Goal: Task Accomplishment & Management: Manage account settings

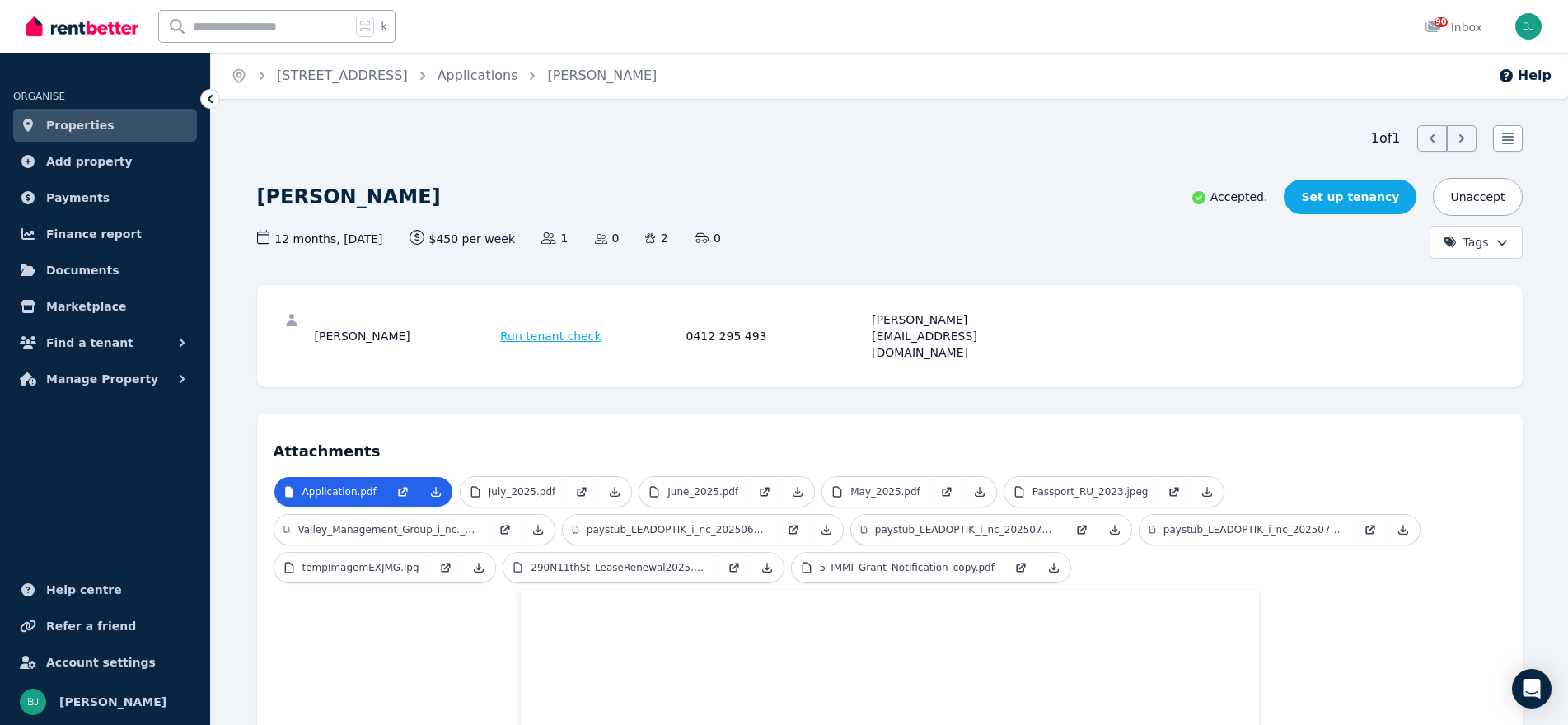
click at [1324, 199] on link "Set up tenancy" at bounding box center [1351, 196] width 133 height 35
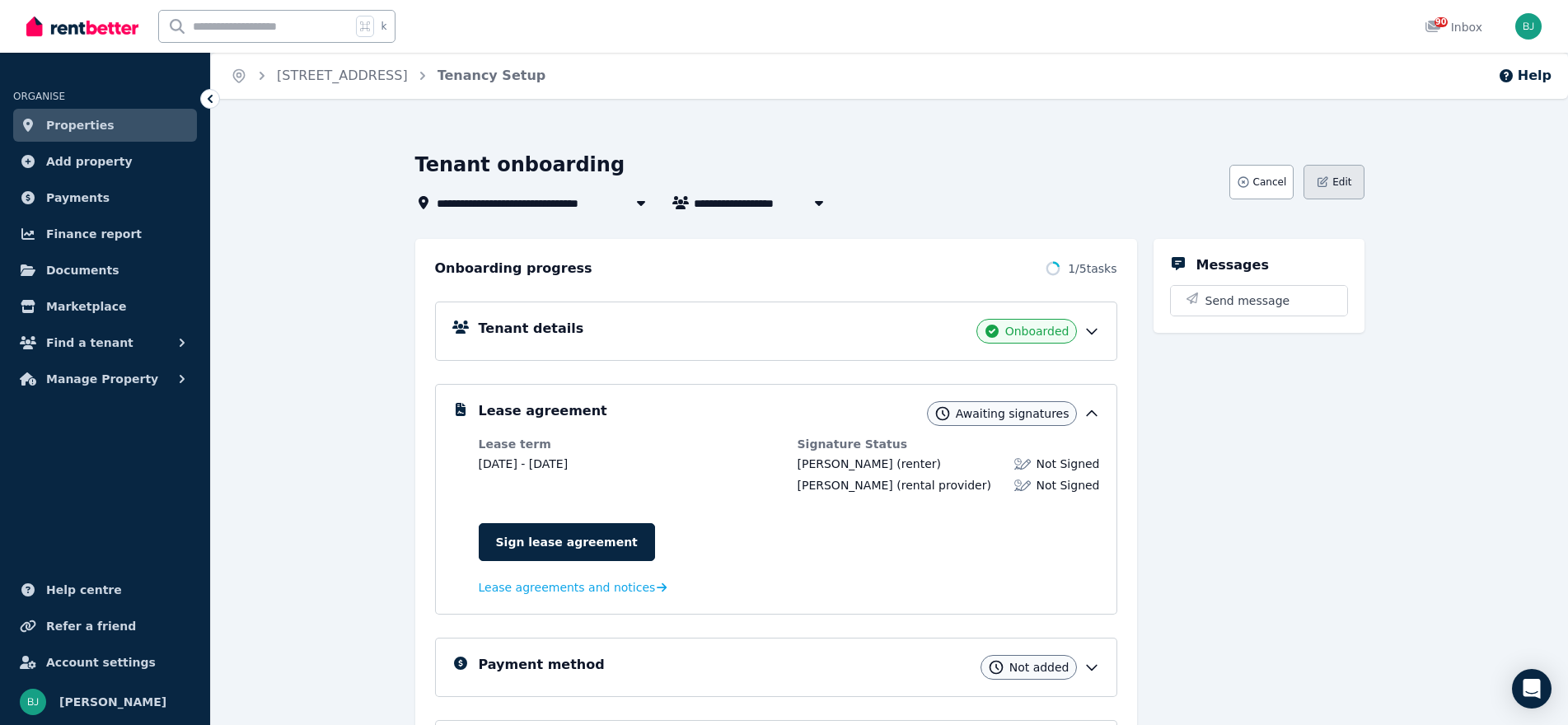
click at [1340, 182] on span "Edit" at bounding box center [1342, 181] width 19 height 13
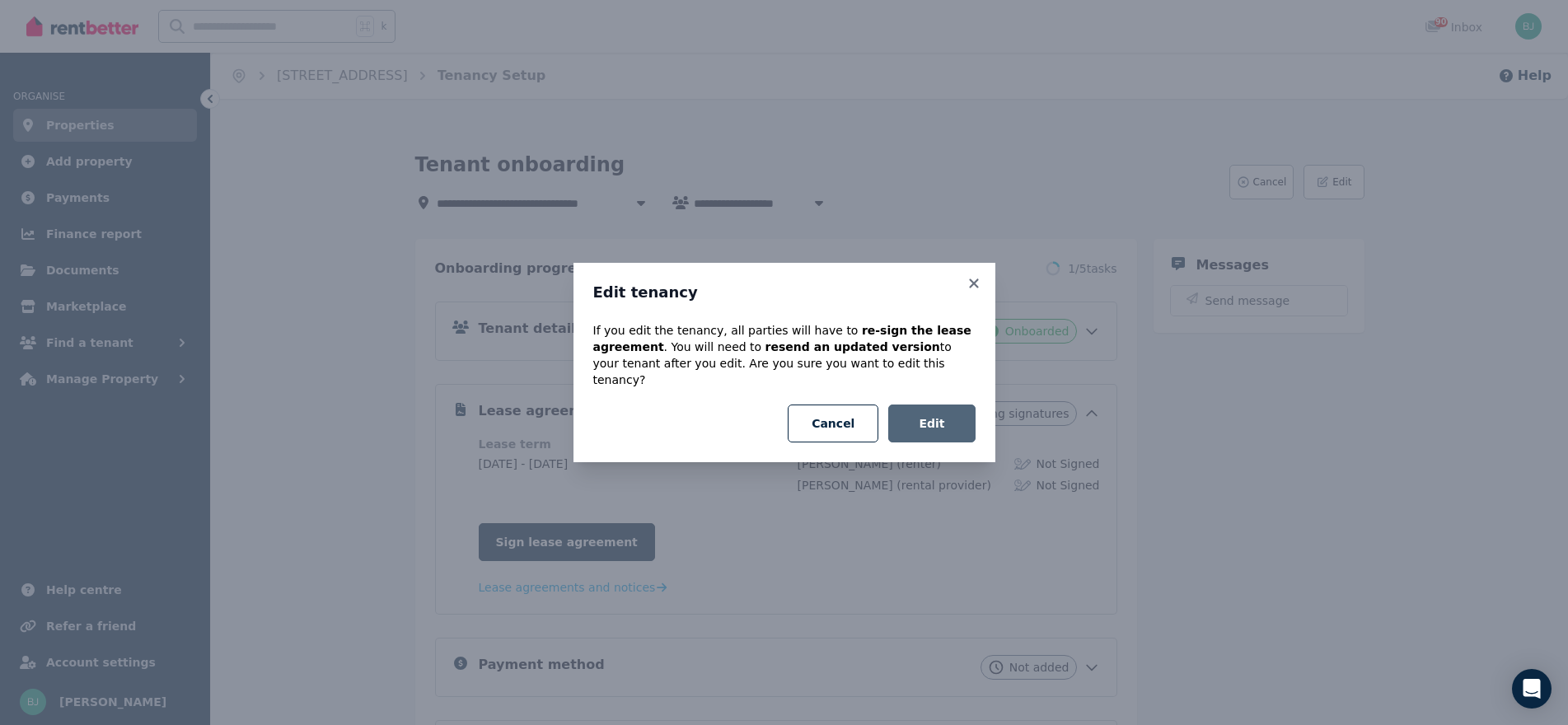
click at [914, 426] on button "Edit" at bounding box center [931, 423] width 86 height 38
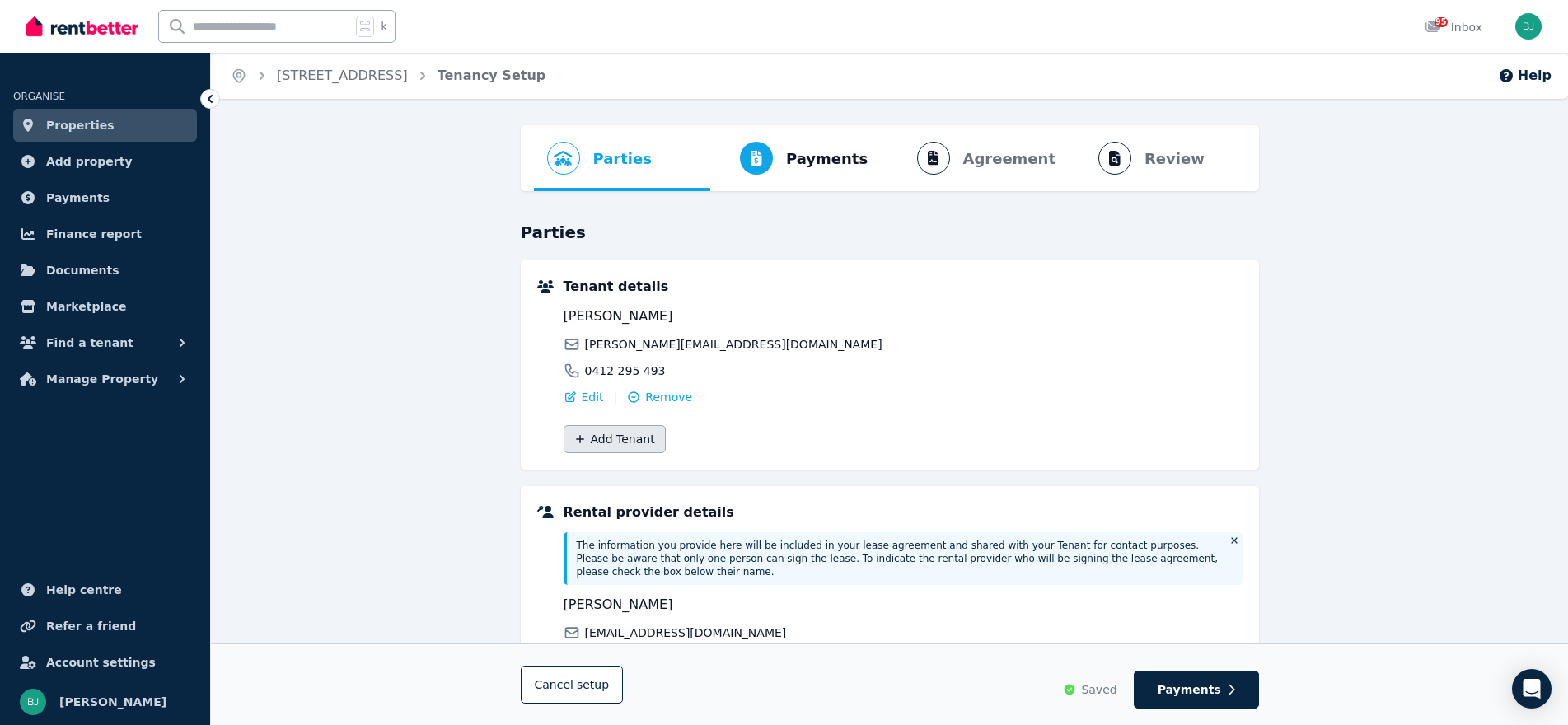
click at [619, 433] on button "Add Tenant" at bounding box center [614, 439] width 102 height 28
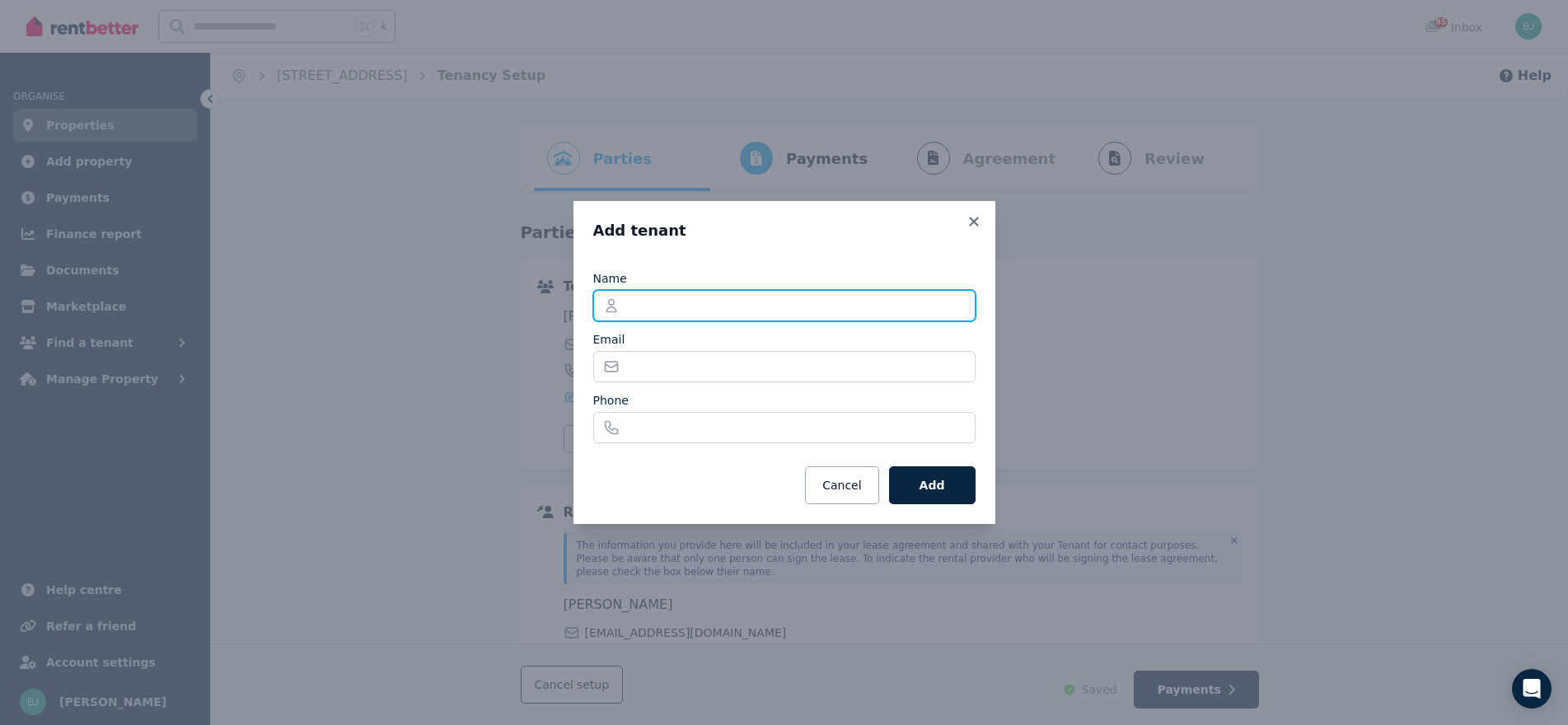
click at [707, 295] on input "Name" at bounding box center [784, 306] width 383 height 32
type input "**********"
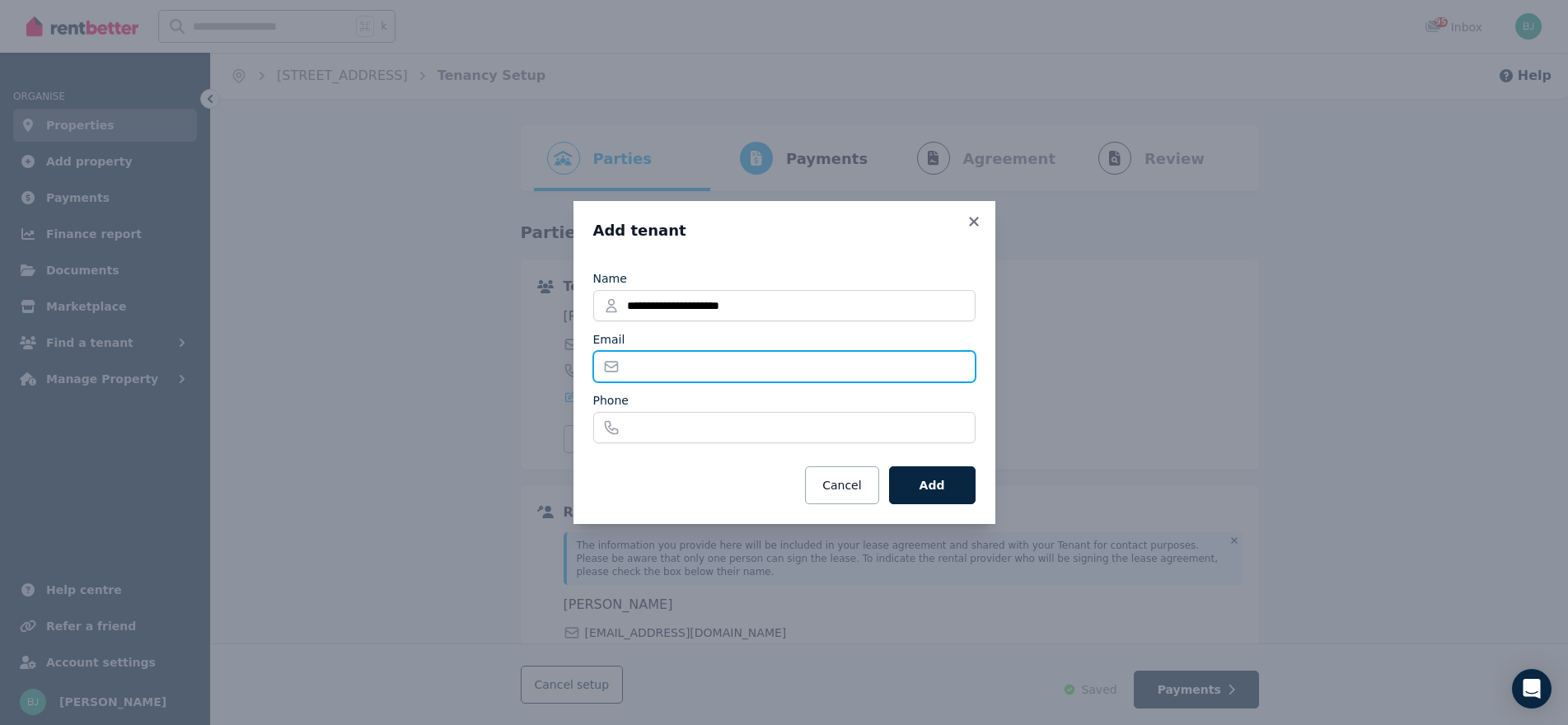
click at [753, 359] on input "Email" at bounding box center [784, 367] width 383 height 32
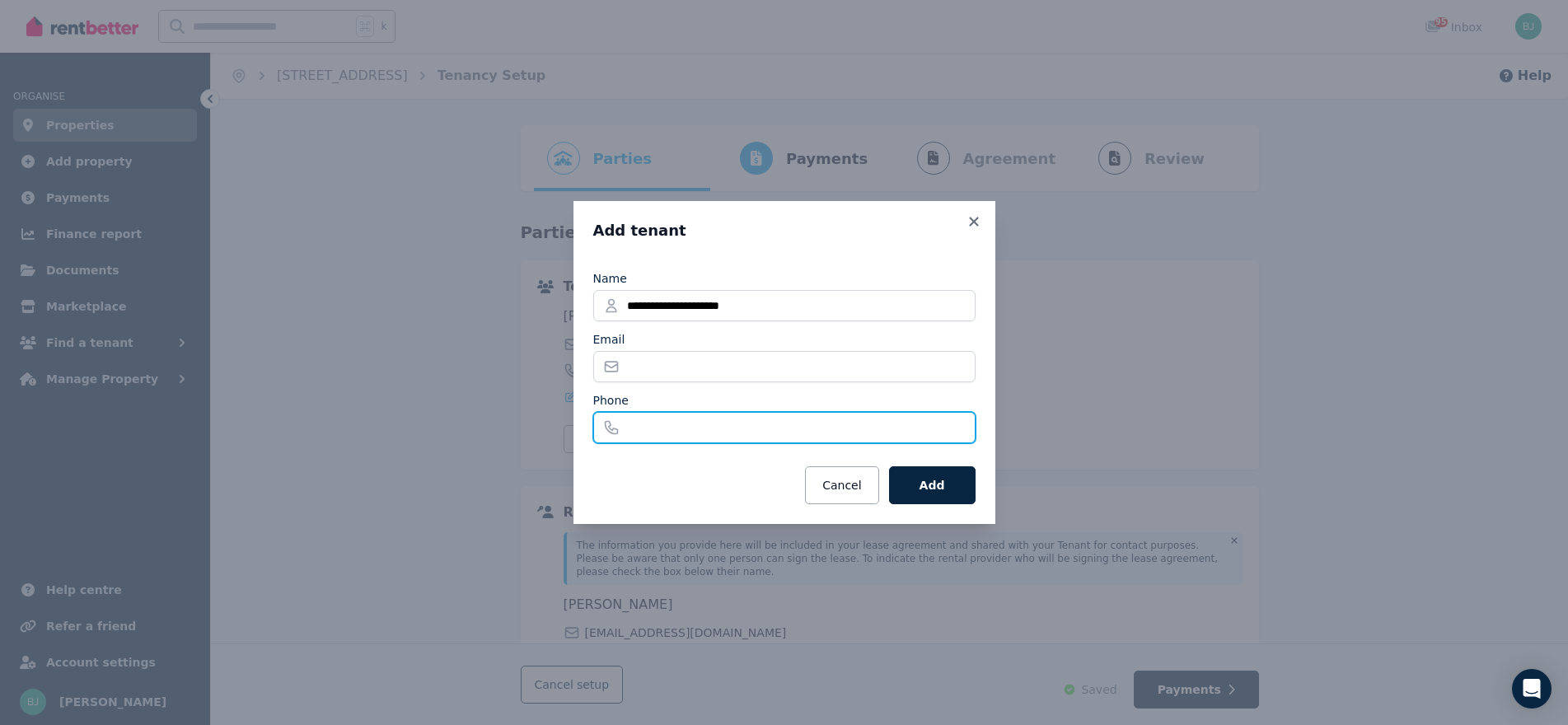
click at [710, 429] on input "Phone" at bounding box center [784, 428] width 383 height 32
paste input "**********"
type input "**********"
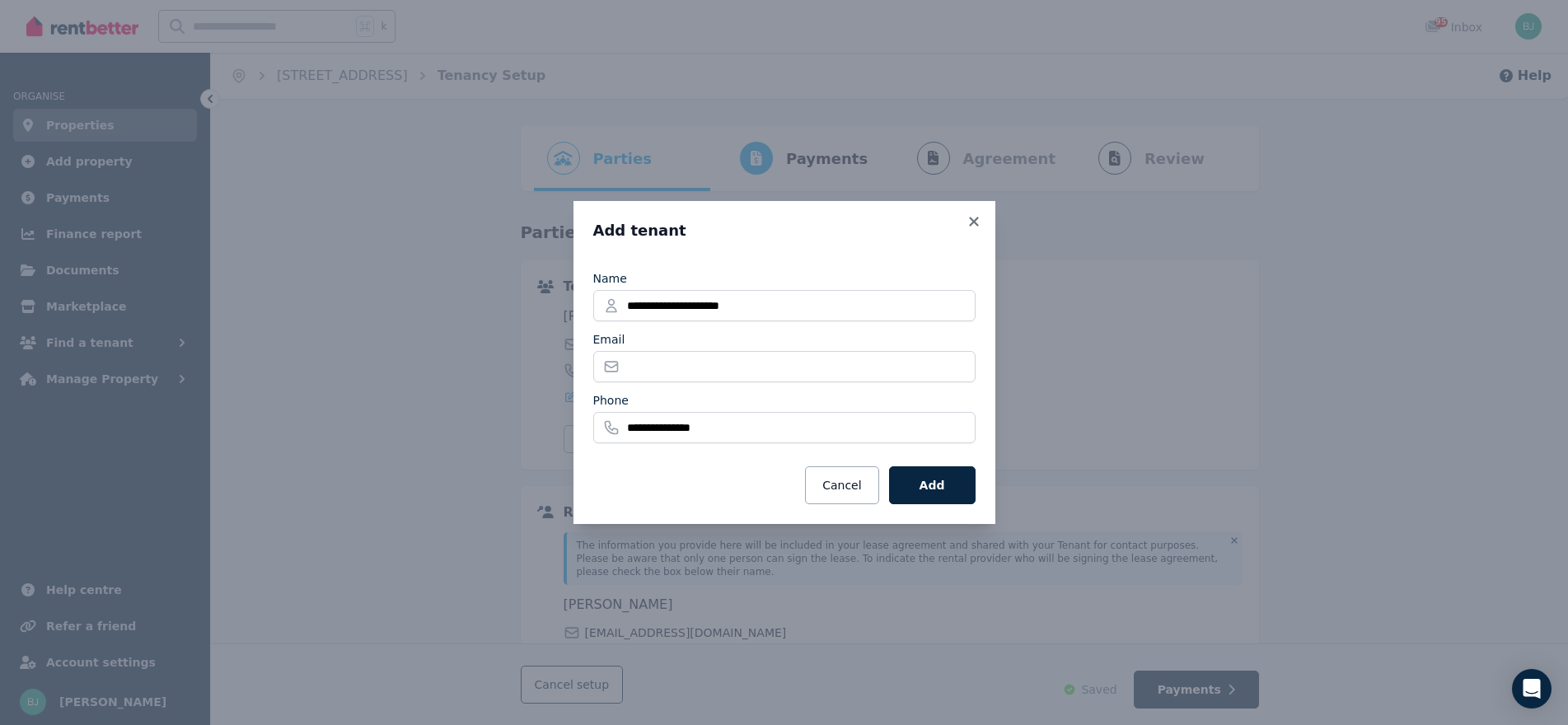
click at [684, 460] on form "**********" at bounding box center [784, 383] width 383 height 244
click at [700, 368] on input "Email" at bounding box center [784, 367] width 383 height 32
click at [754, 358] on input "Email" at bounding box center [784, 367] width 383 height 32
paste input "**********"
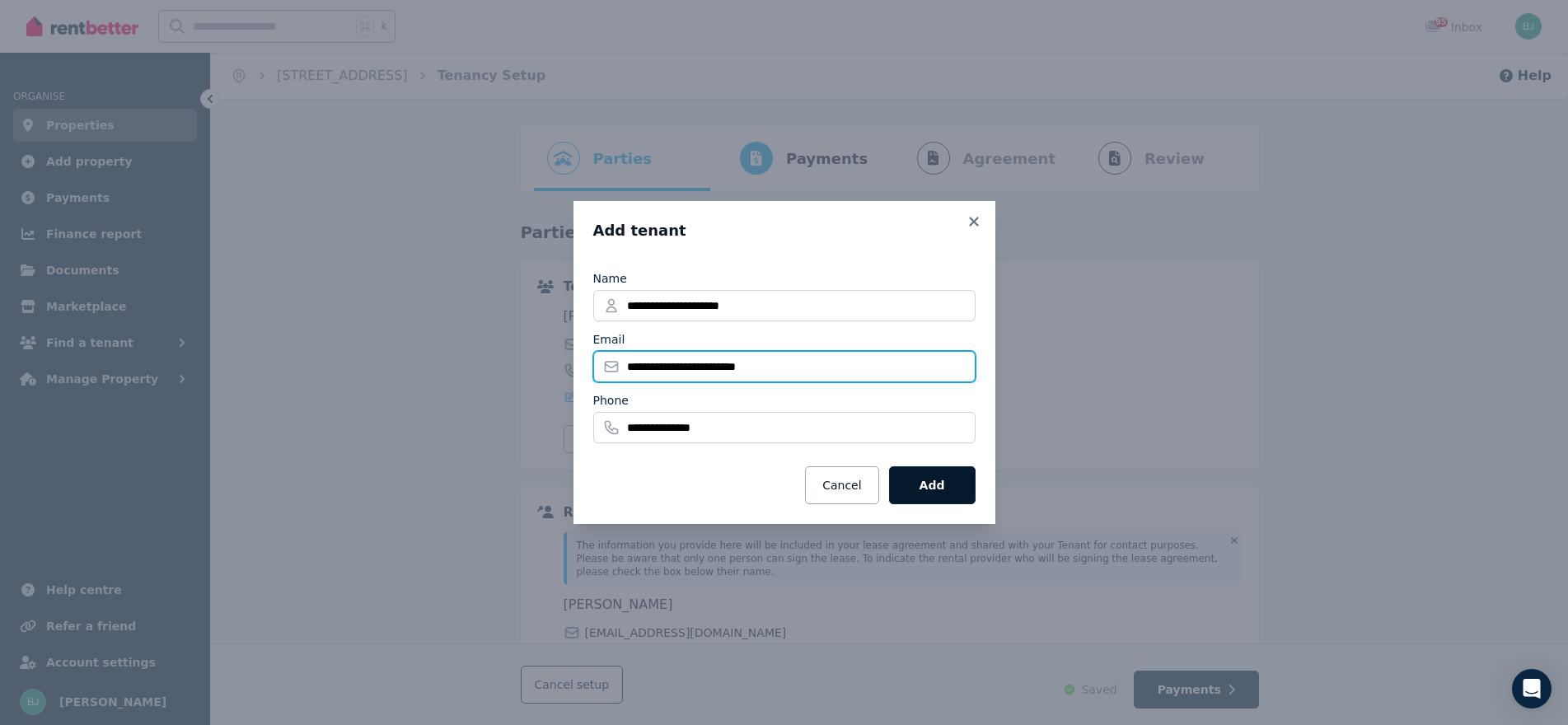
type input "**********"
click at [940, 490] on button "Add" at bounding box center [932, 485] width 86 height 38
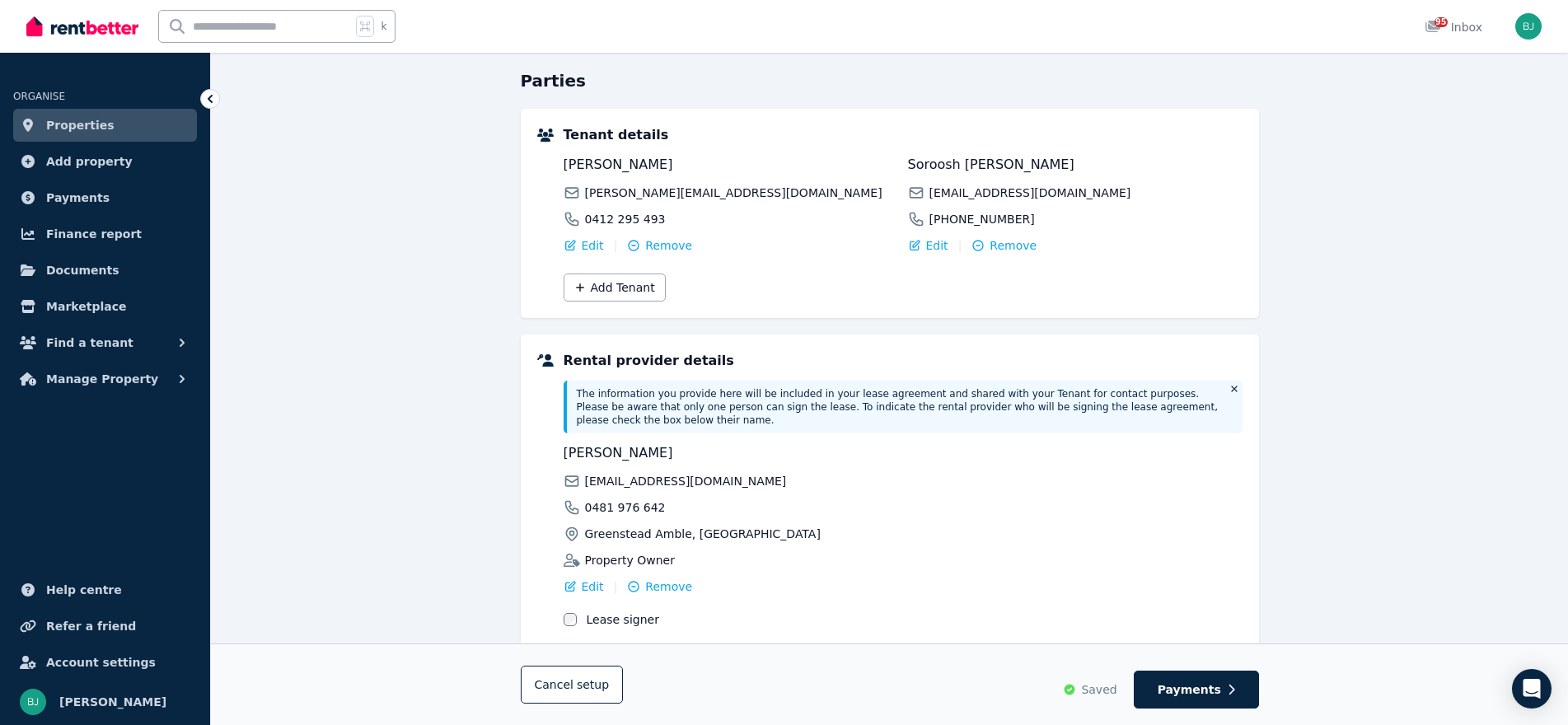
scroll to position [246, 0]
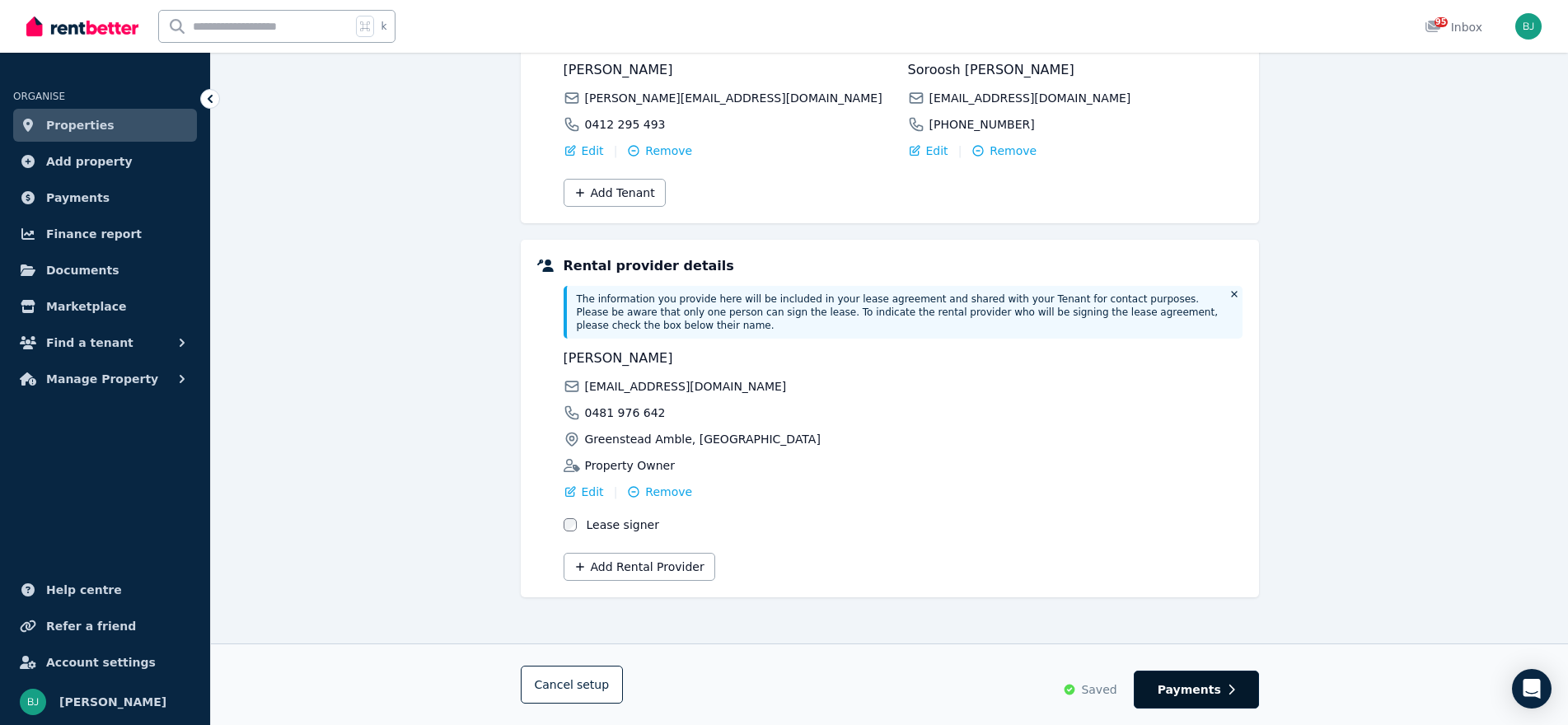
click at [1179, 681] on span "Payments" at bounding box center [1190, 689] width 63 height 17
select select "*******"
select select "**********"
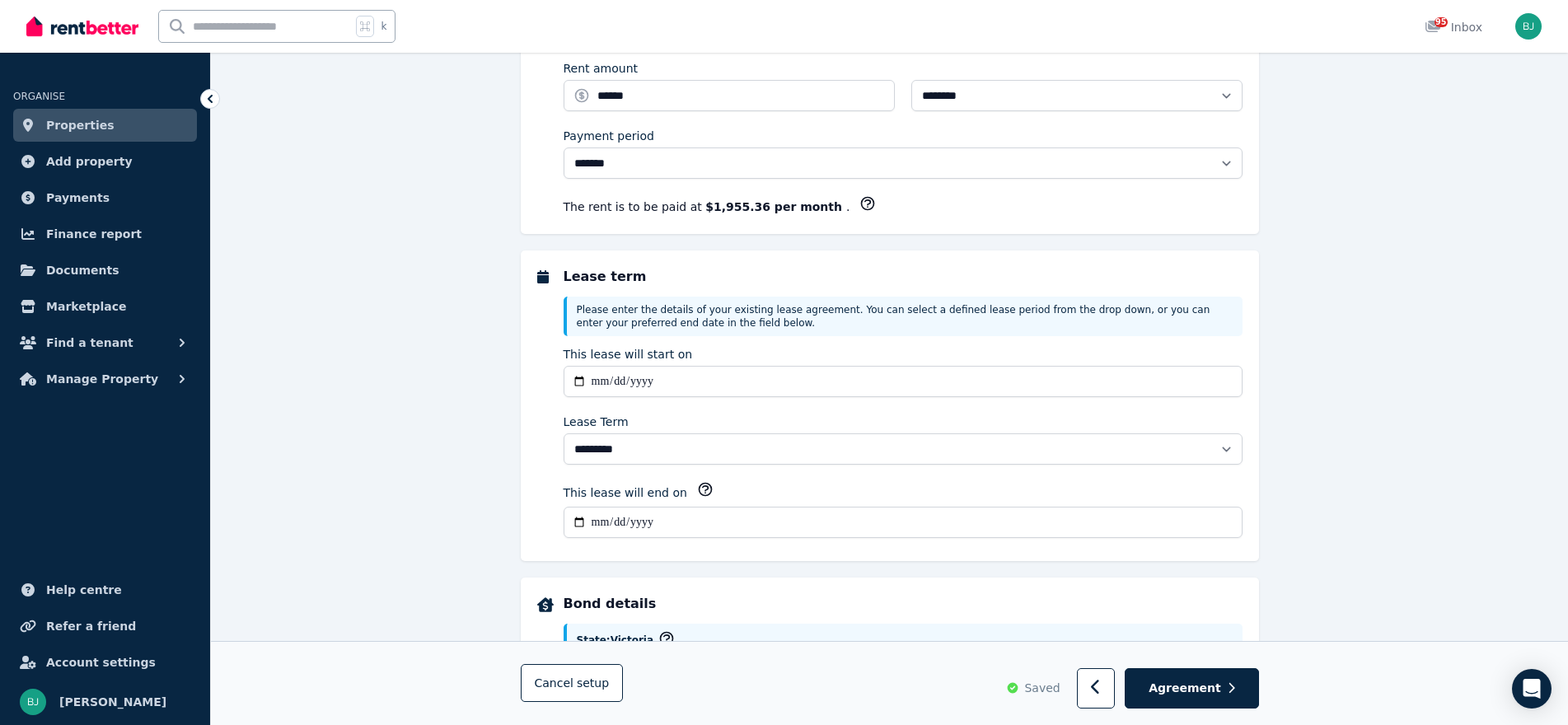
scroll to position [0, 0]
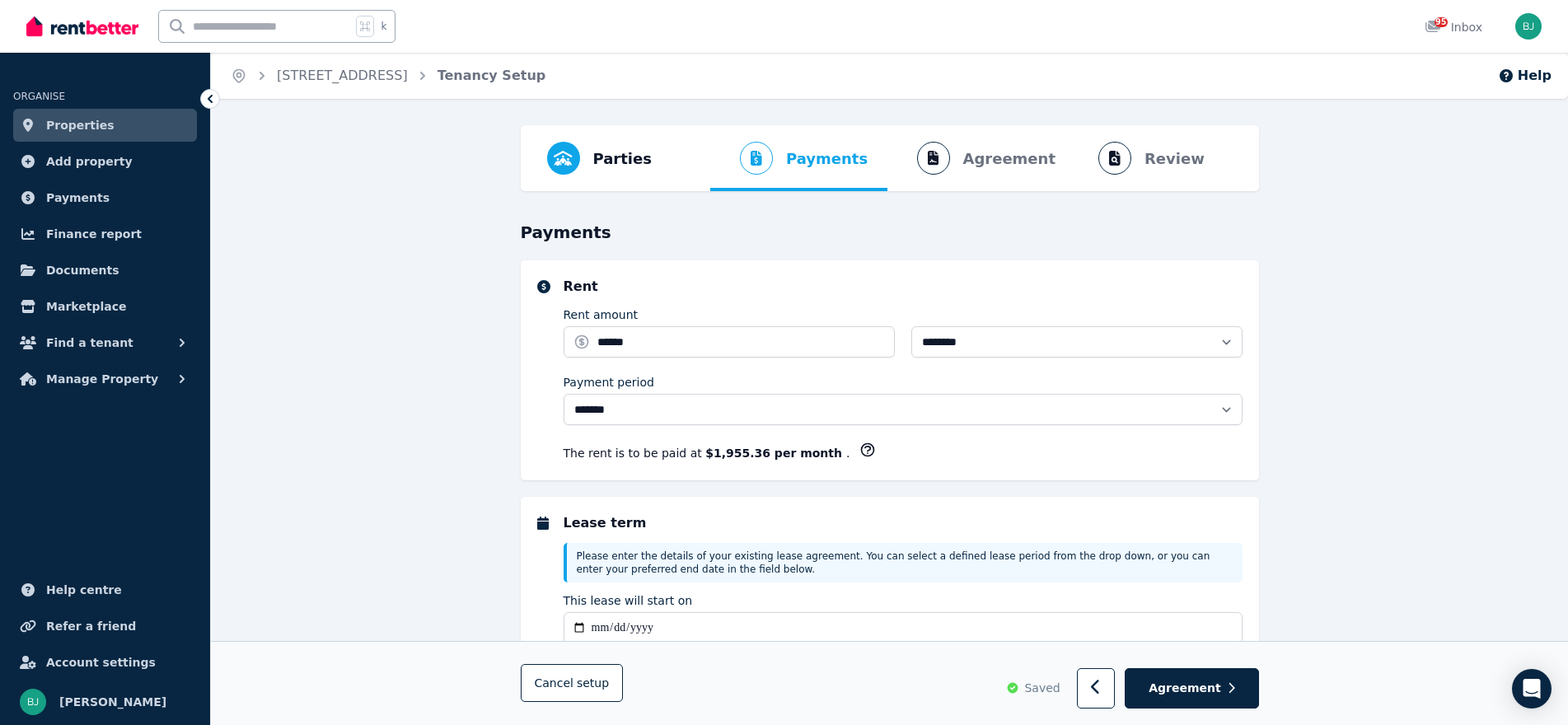
select select "**********"
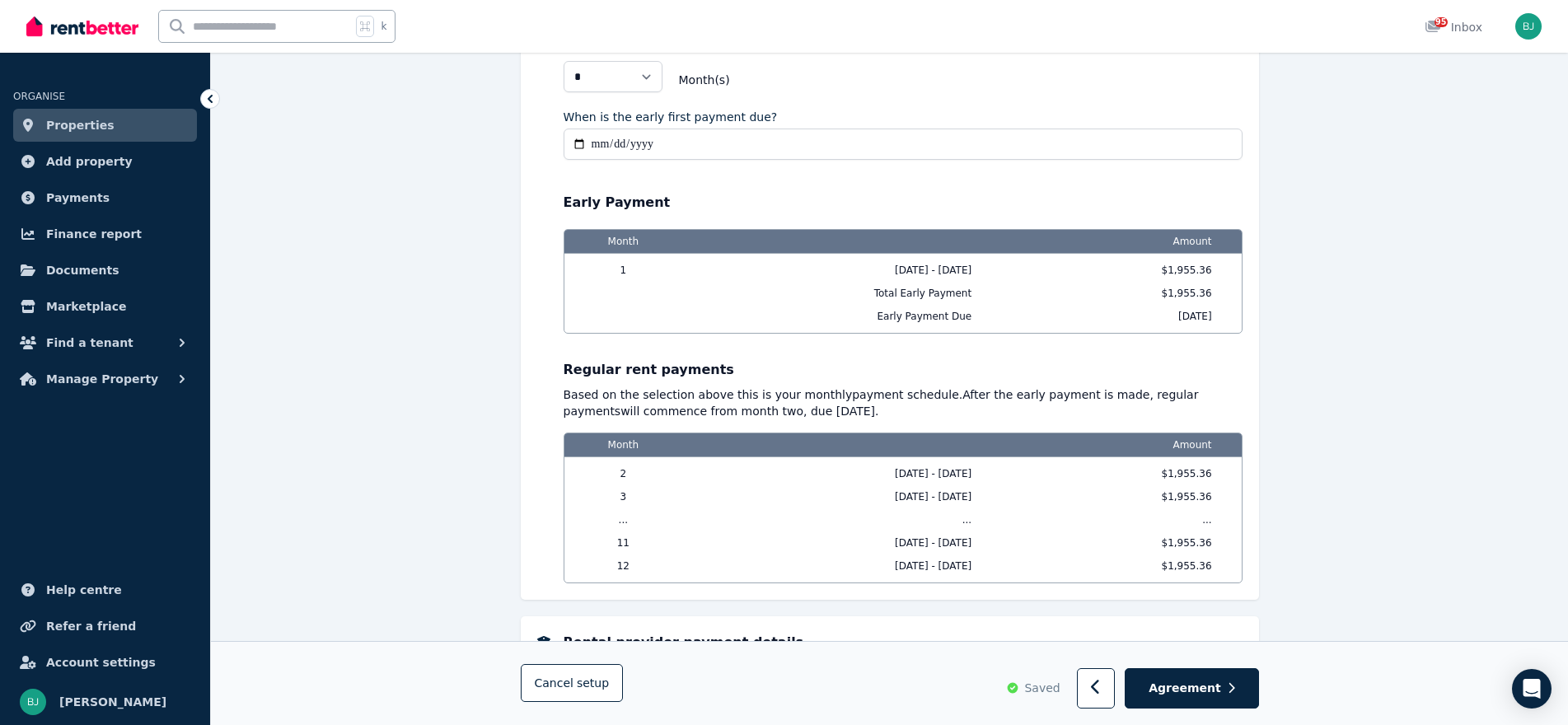
scroll to position [1543, 0]
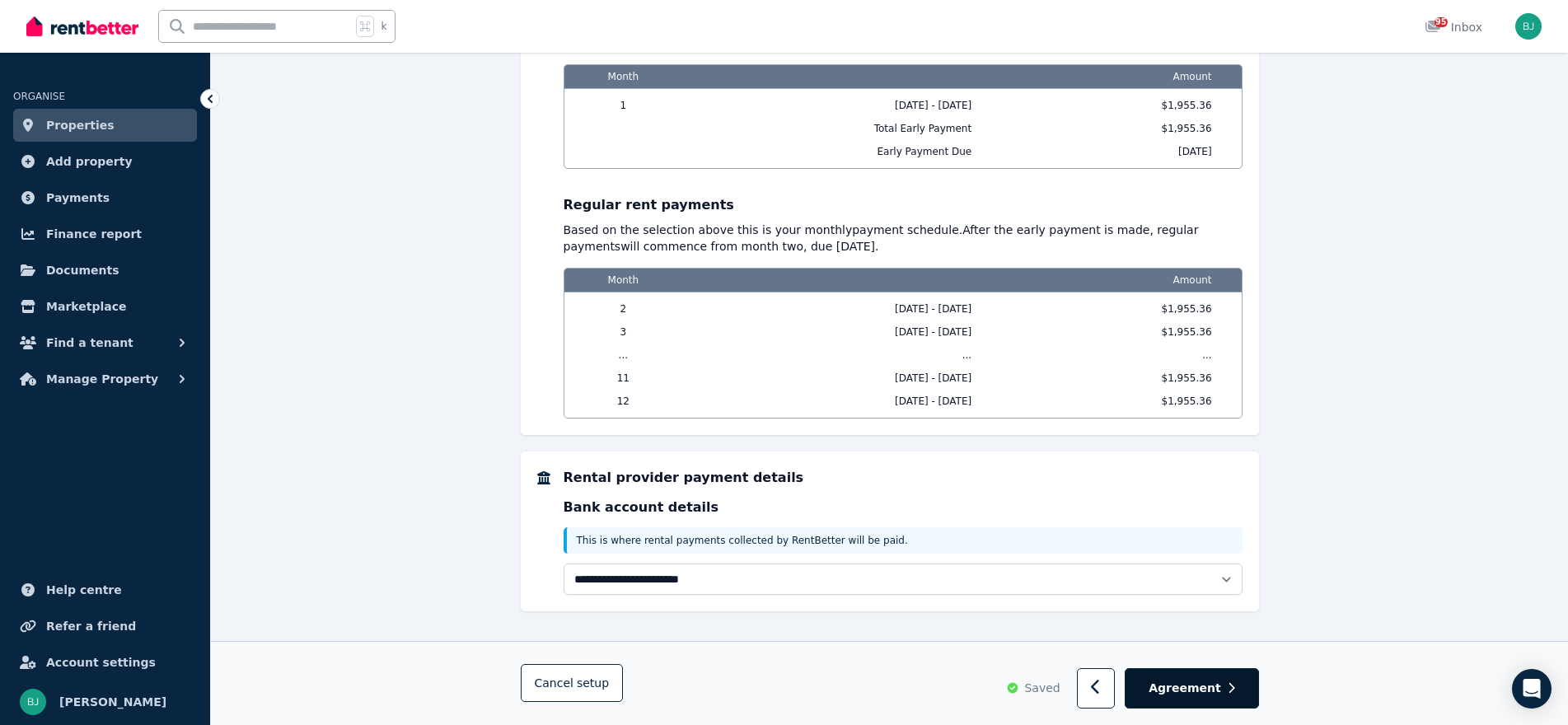
click at [1226, 686] on button "Agreement" at bounding box center [1191, 689] width 134 height 41
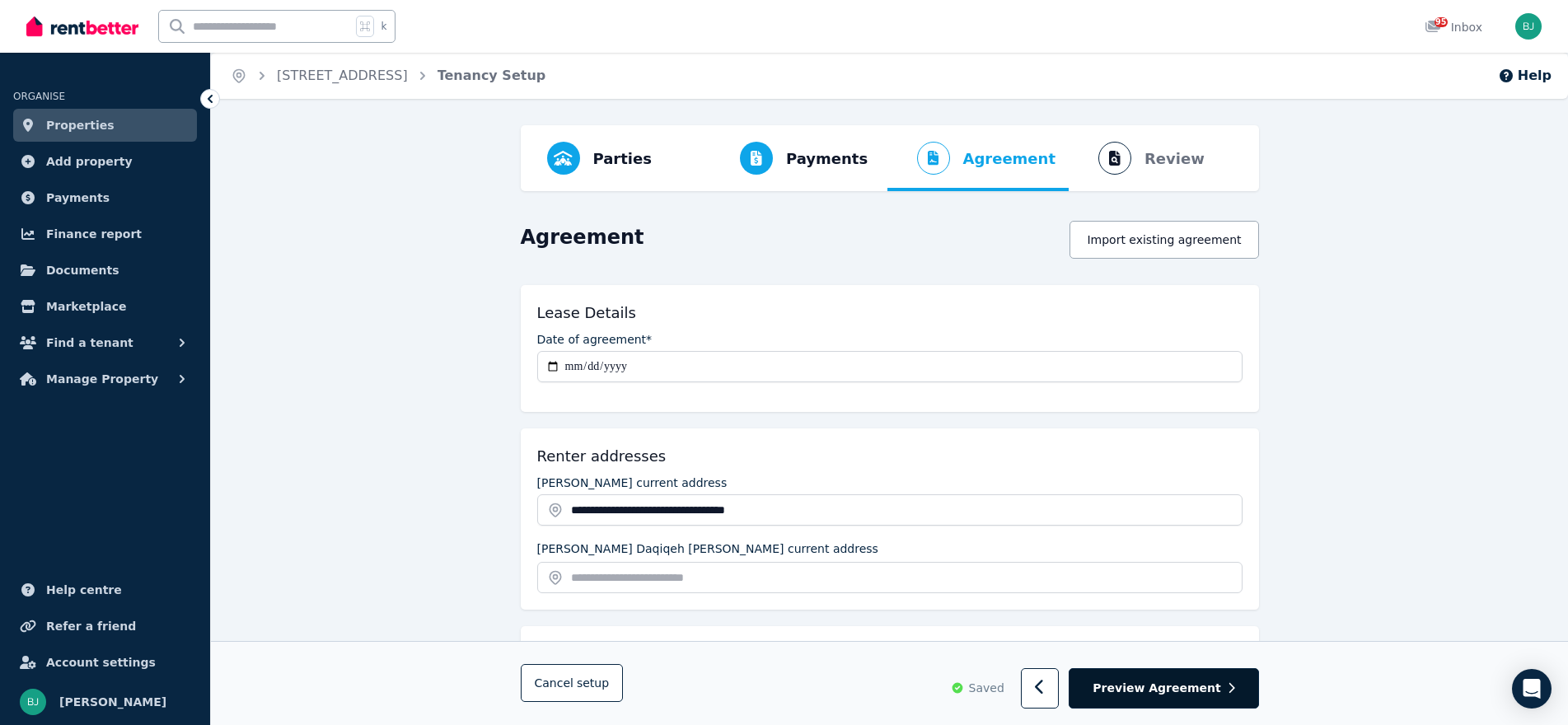
click at [1227, 680] on button "Preview Agreement" at bounding box center [1163, 689] width 189 height 41
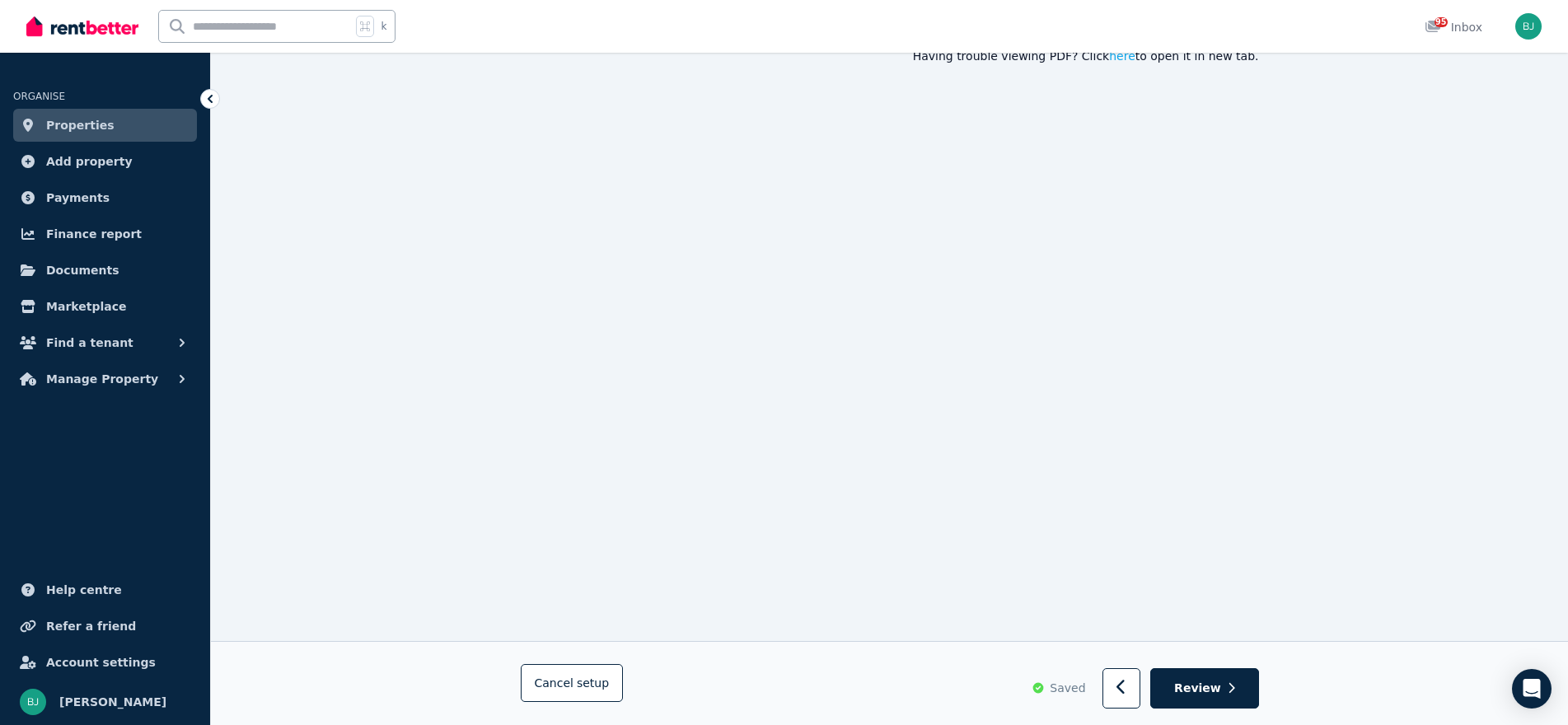
scroll to position [257, 0]
click at [1193, 690] on span "Review" at bounding box center [1197, 688] width 47 height 17
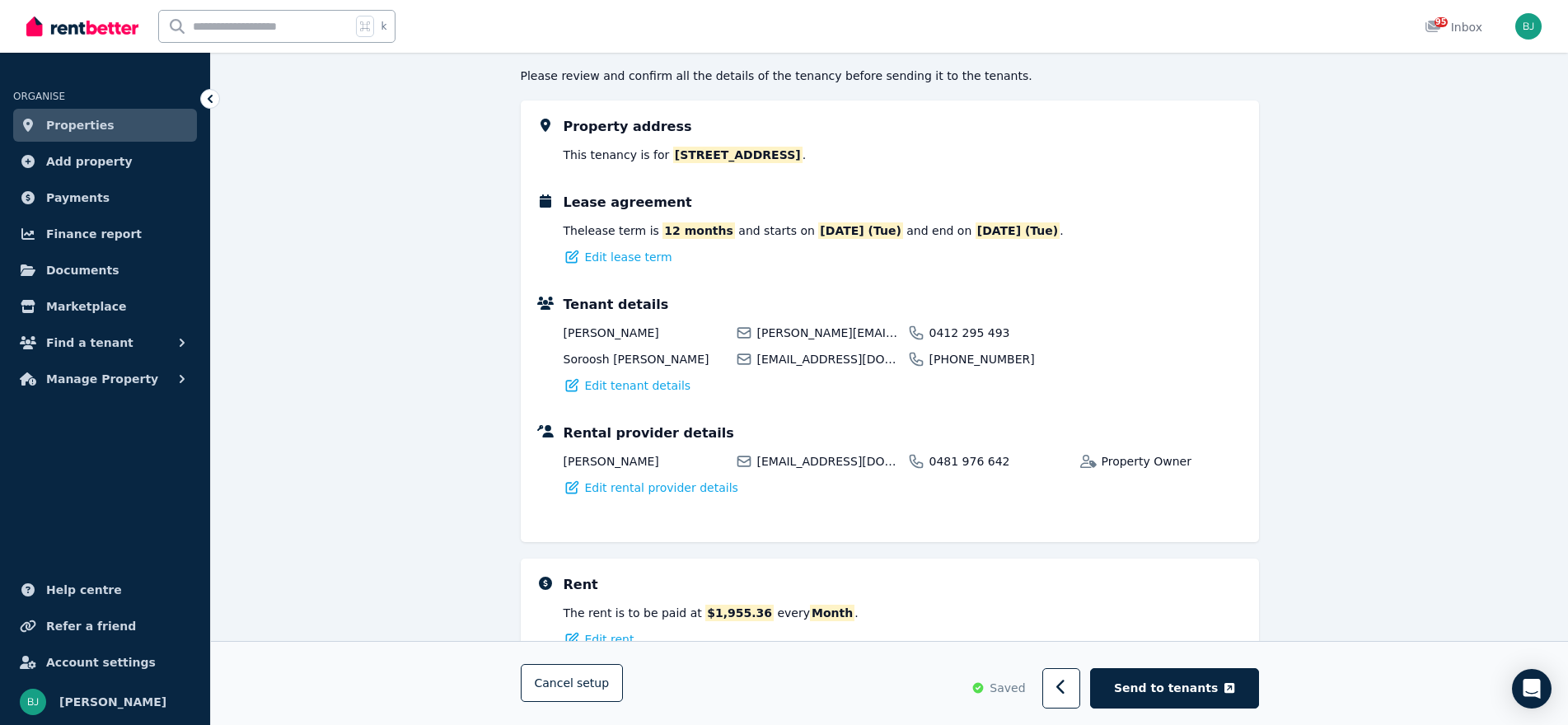
scroll to position [195, 0]
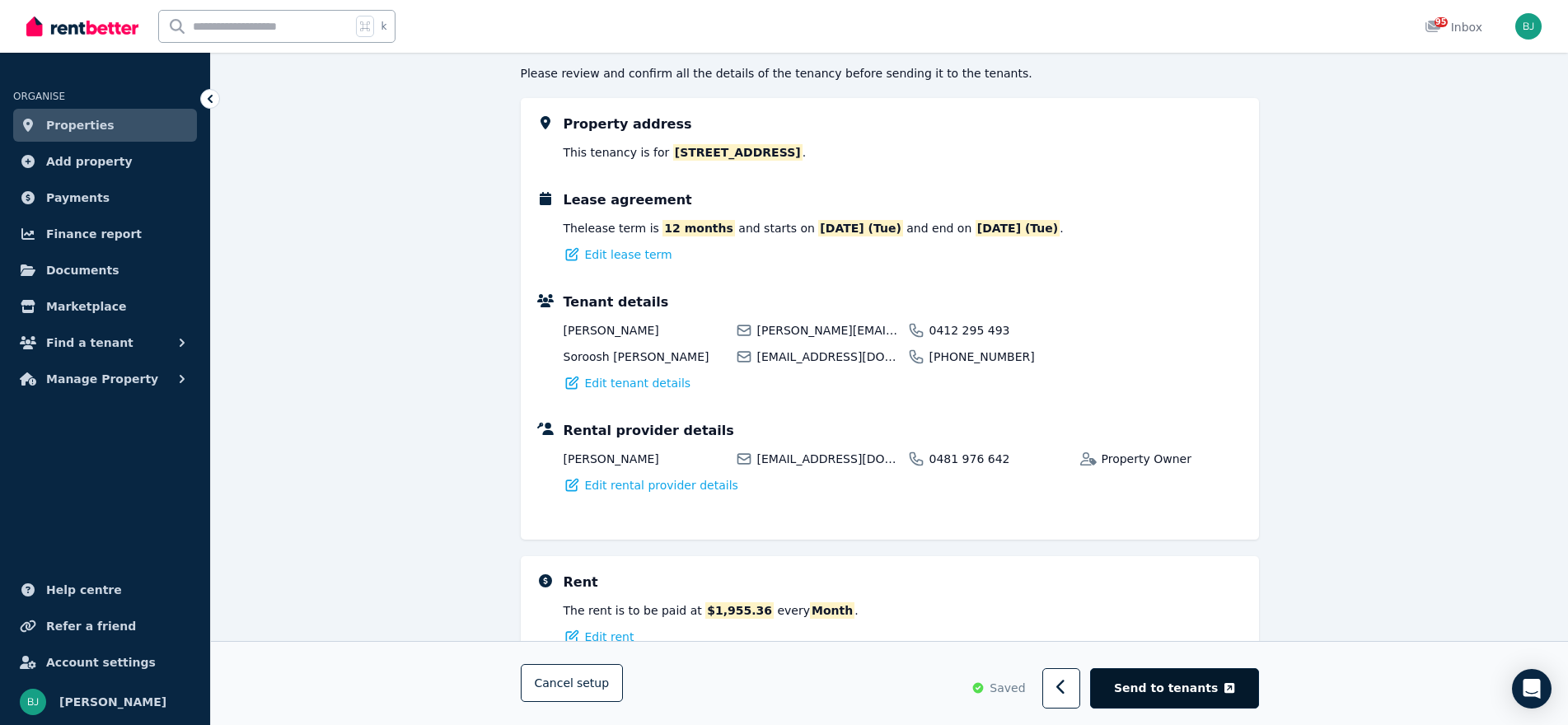
click at [1195, 682] on span "Send to tenants" at bounding box center [1166, 688] width 104 height 17
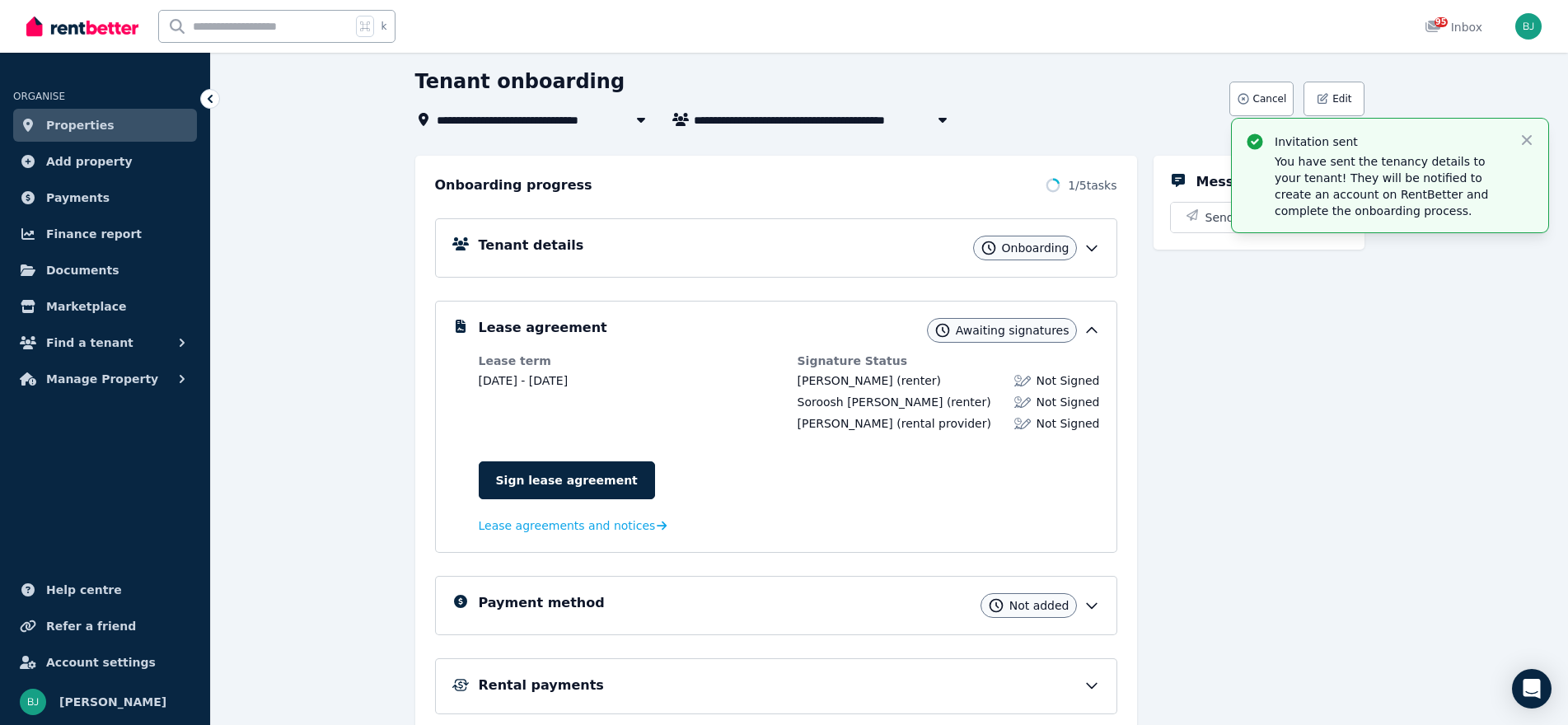
scroll to position [231, 0]
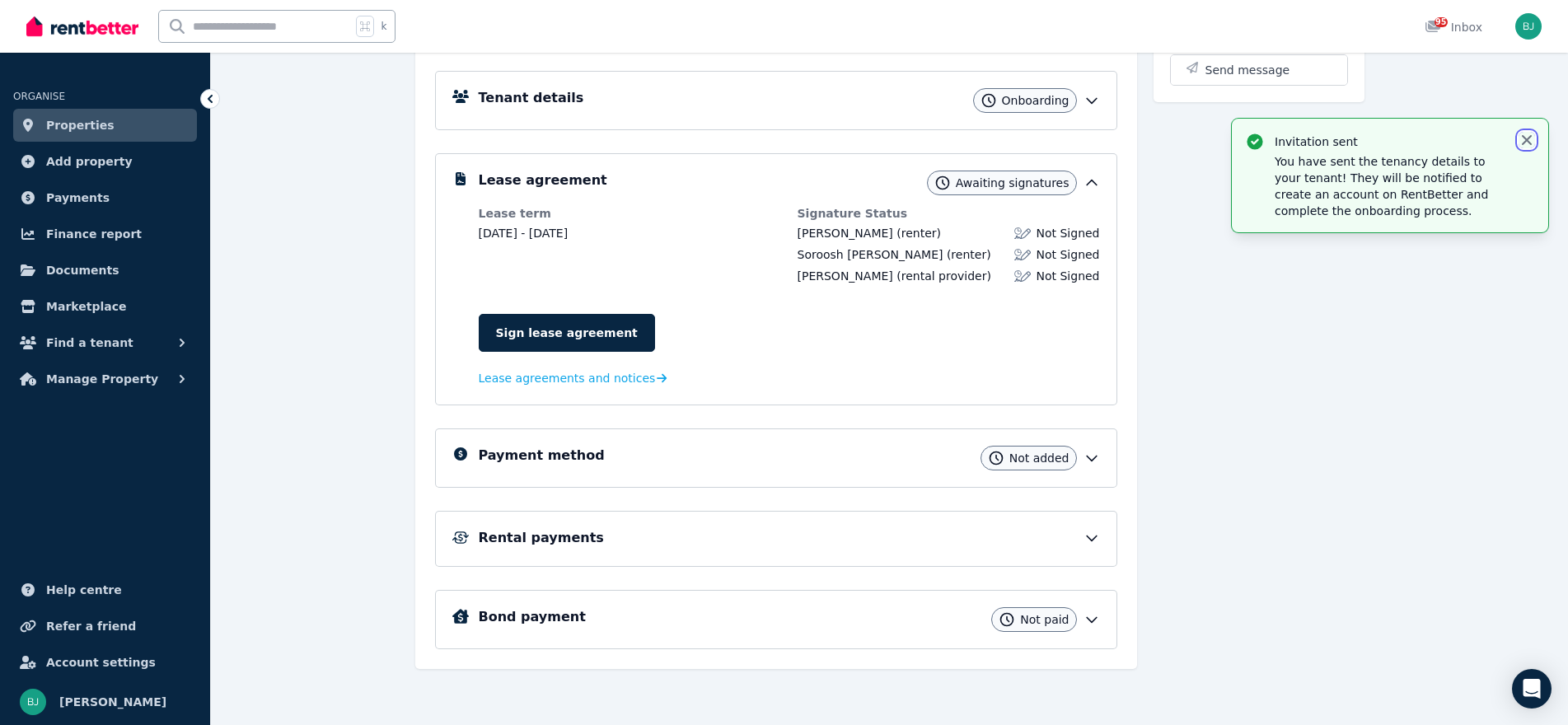
click at [1529, 139] on icon "button" at bounding box center [1527, 140] width 17 height 17
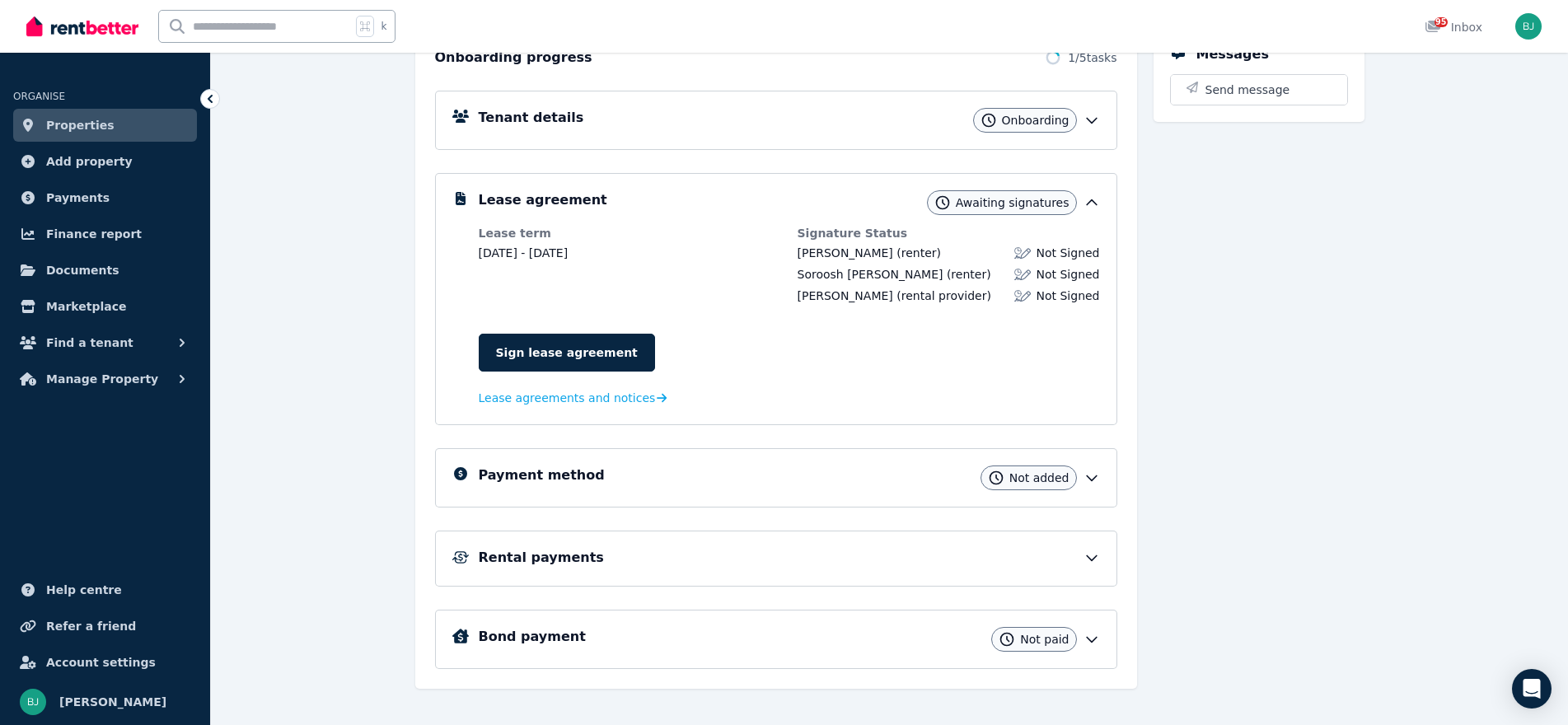
scroll to position [215, 0]
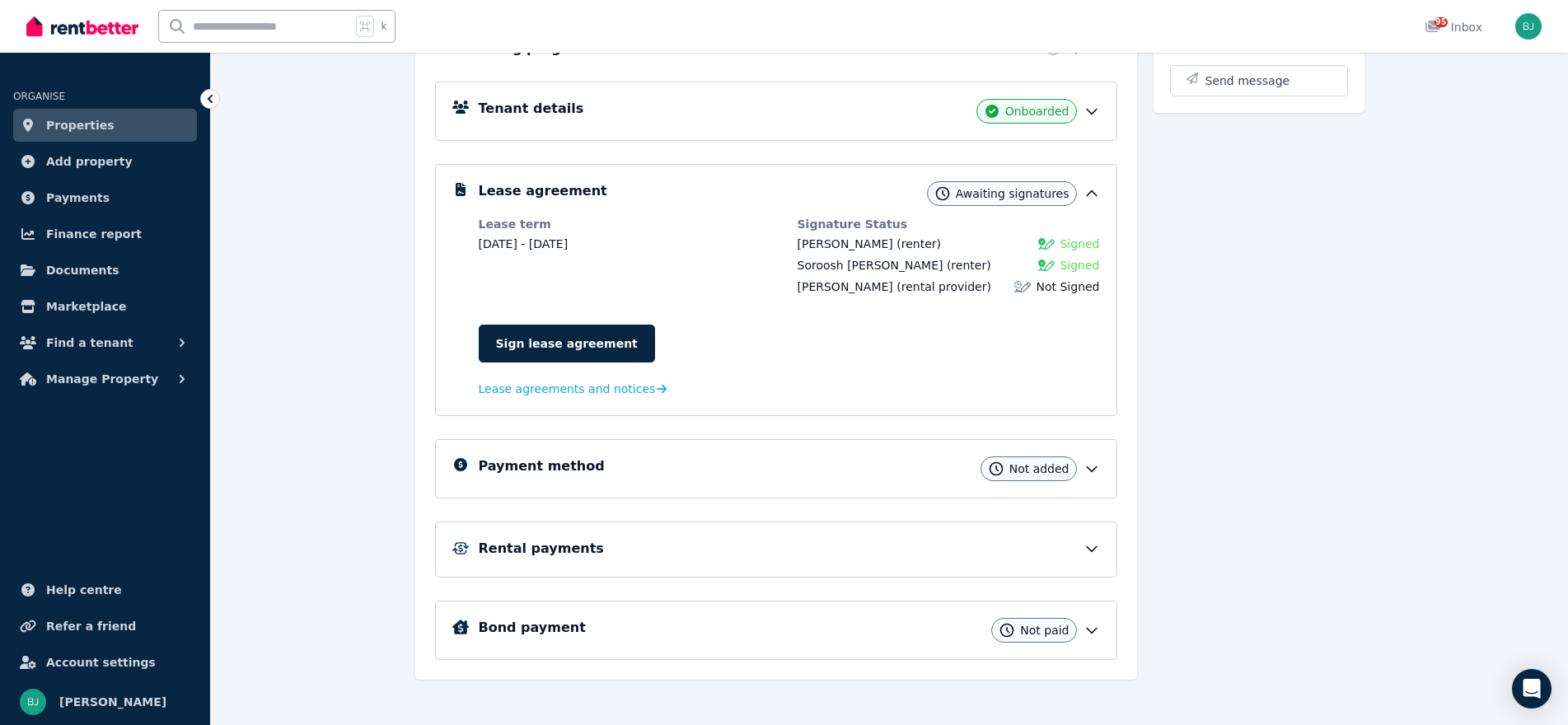
scroll to position [231, 0]
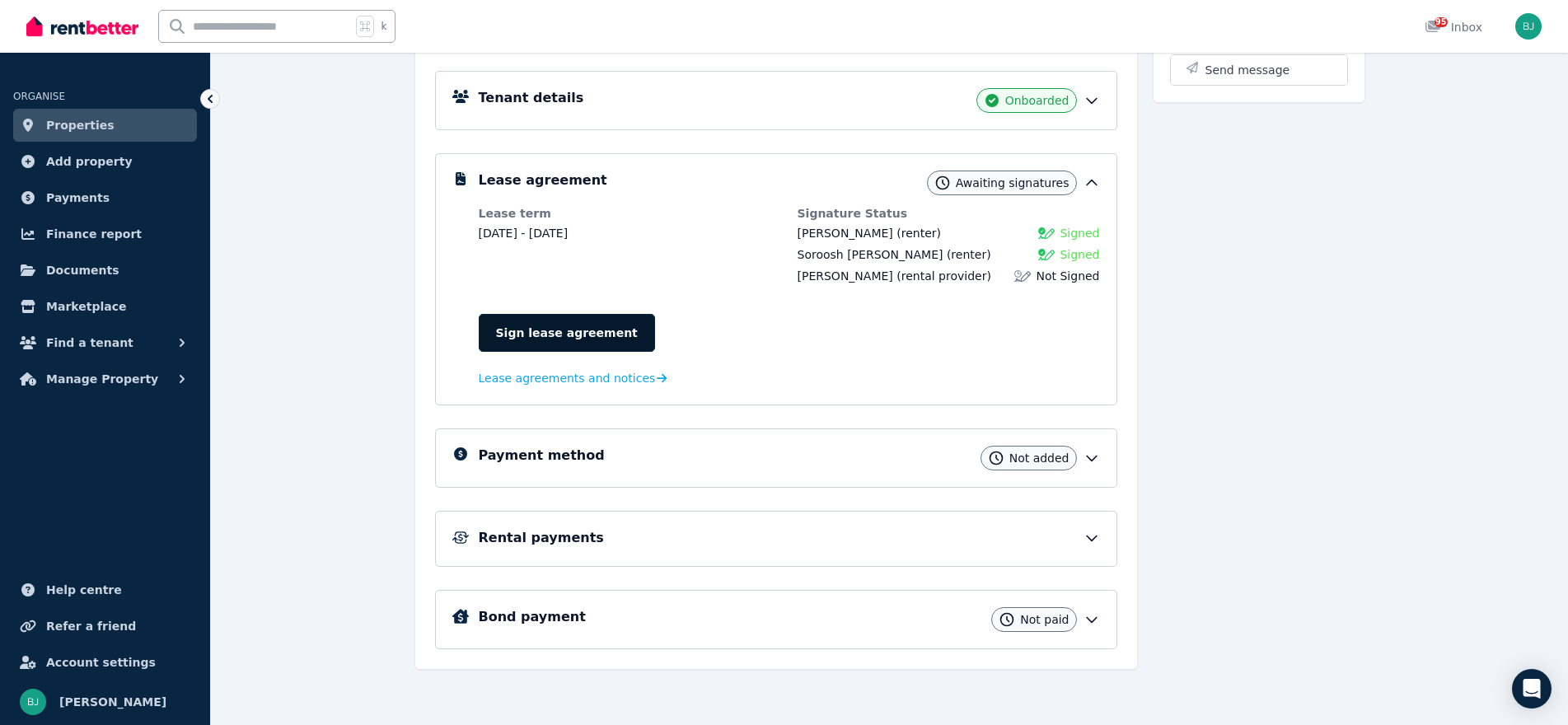
click at [607, 339] on link "Sign lease agreement" at bounding box center [567, 333] width 177 height 38
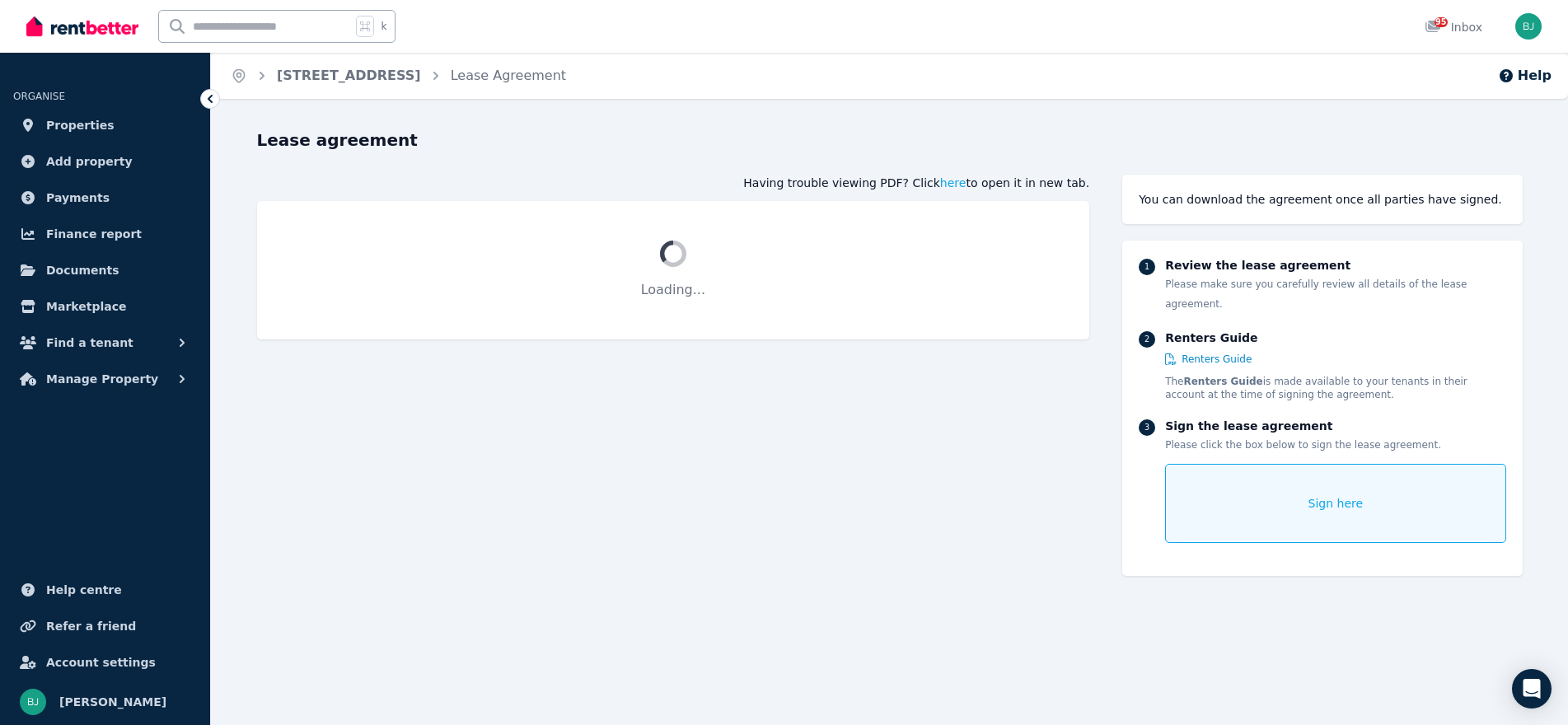
click at [1329, 495] on span "Sign here" at bounding box center [1337, 503] width 56 height 17
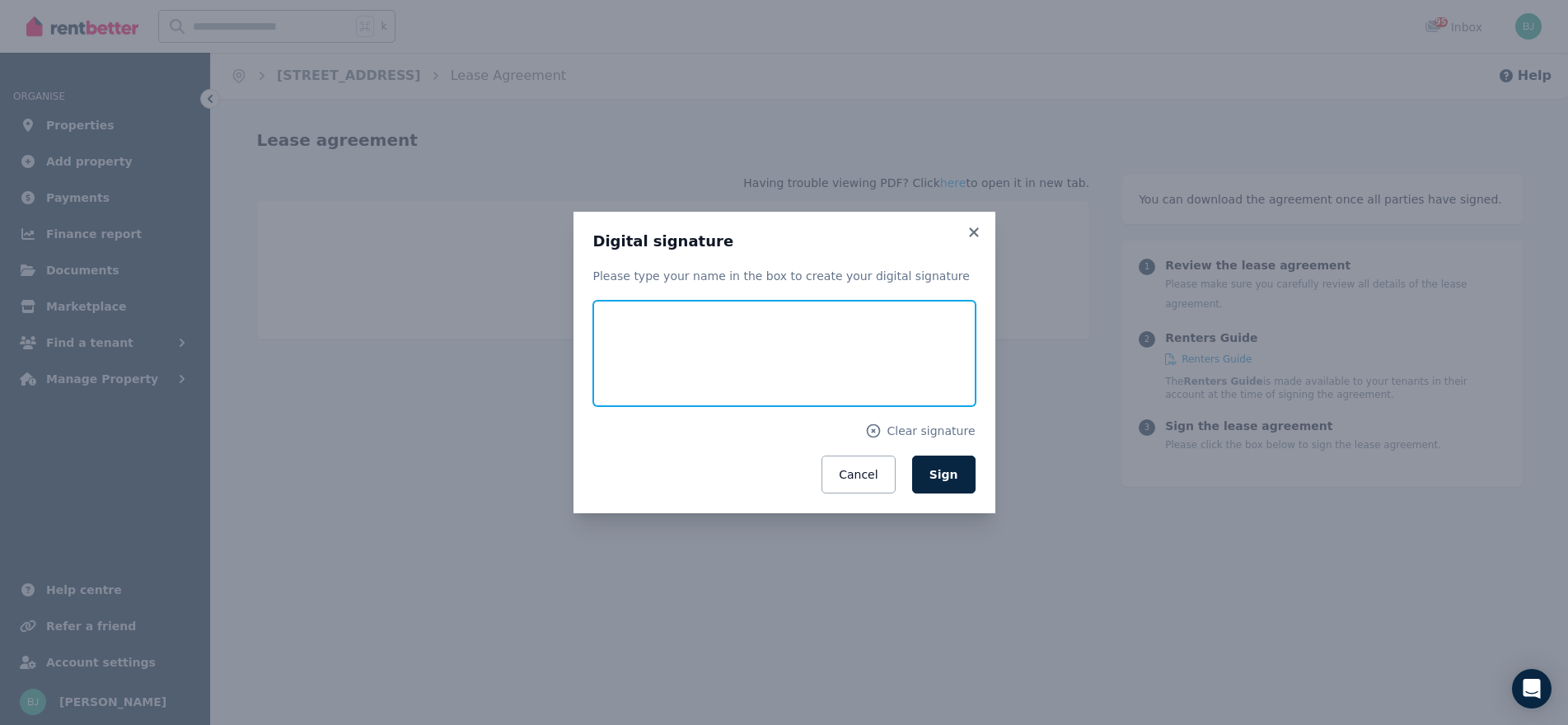
click at [734, 341] on input "text" at bounding box center [784, 353] width 383 height 105
type input "*******"
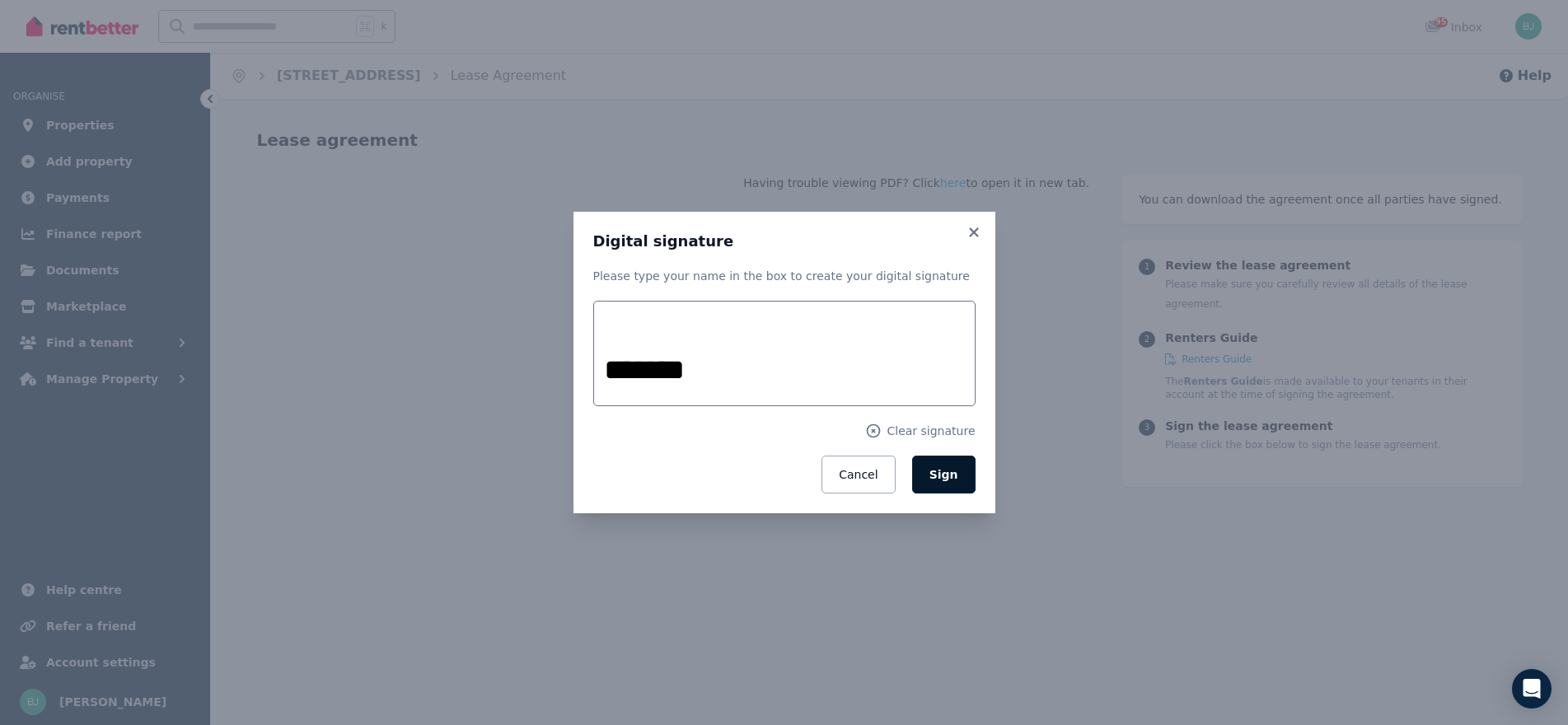
click at [947, 476] on span "Sign" at bounding box center [943, 474] width 29 height 13
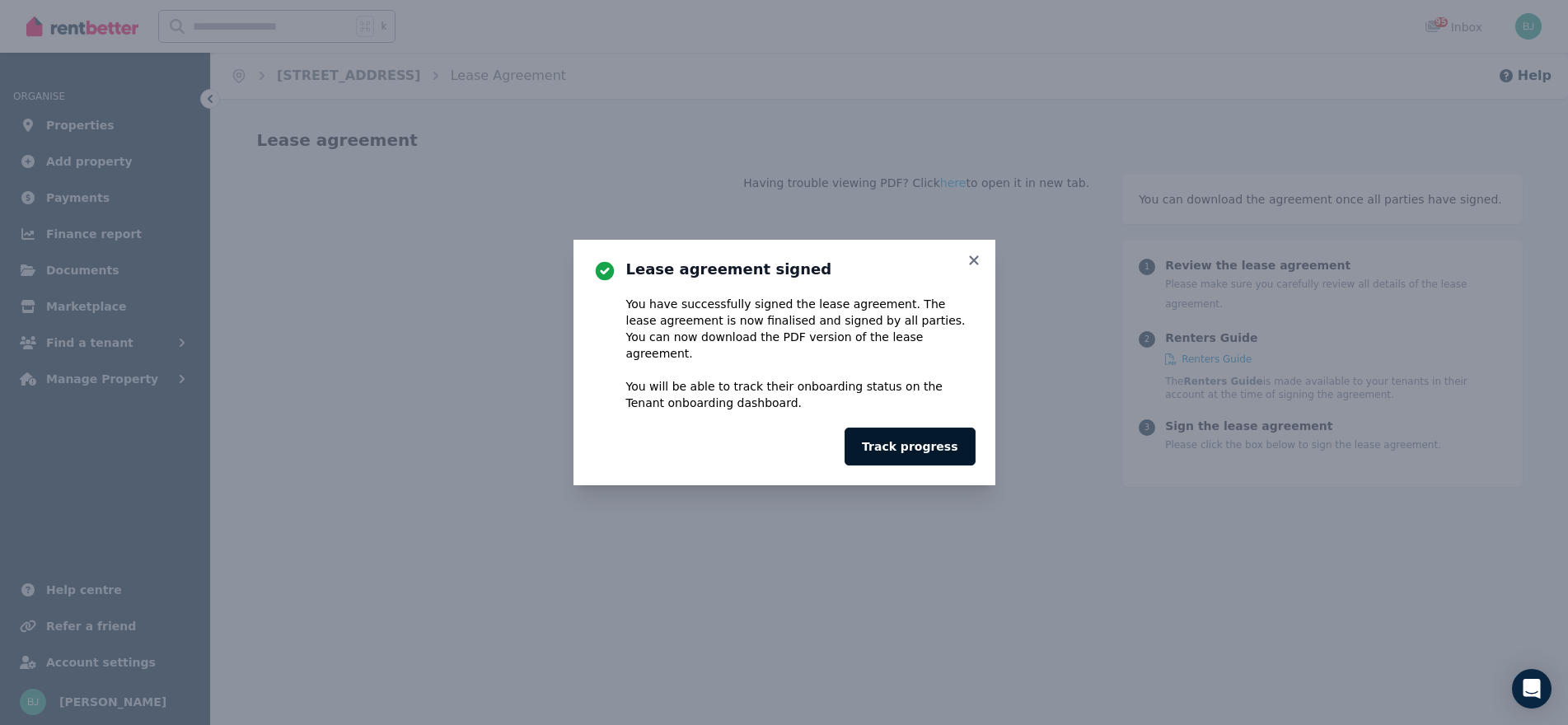
click at [941, 450] on button "Track progress" at bounding box center [909, 446] width 130 height 38
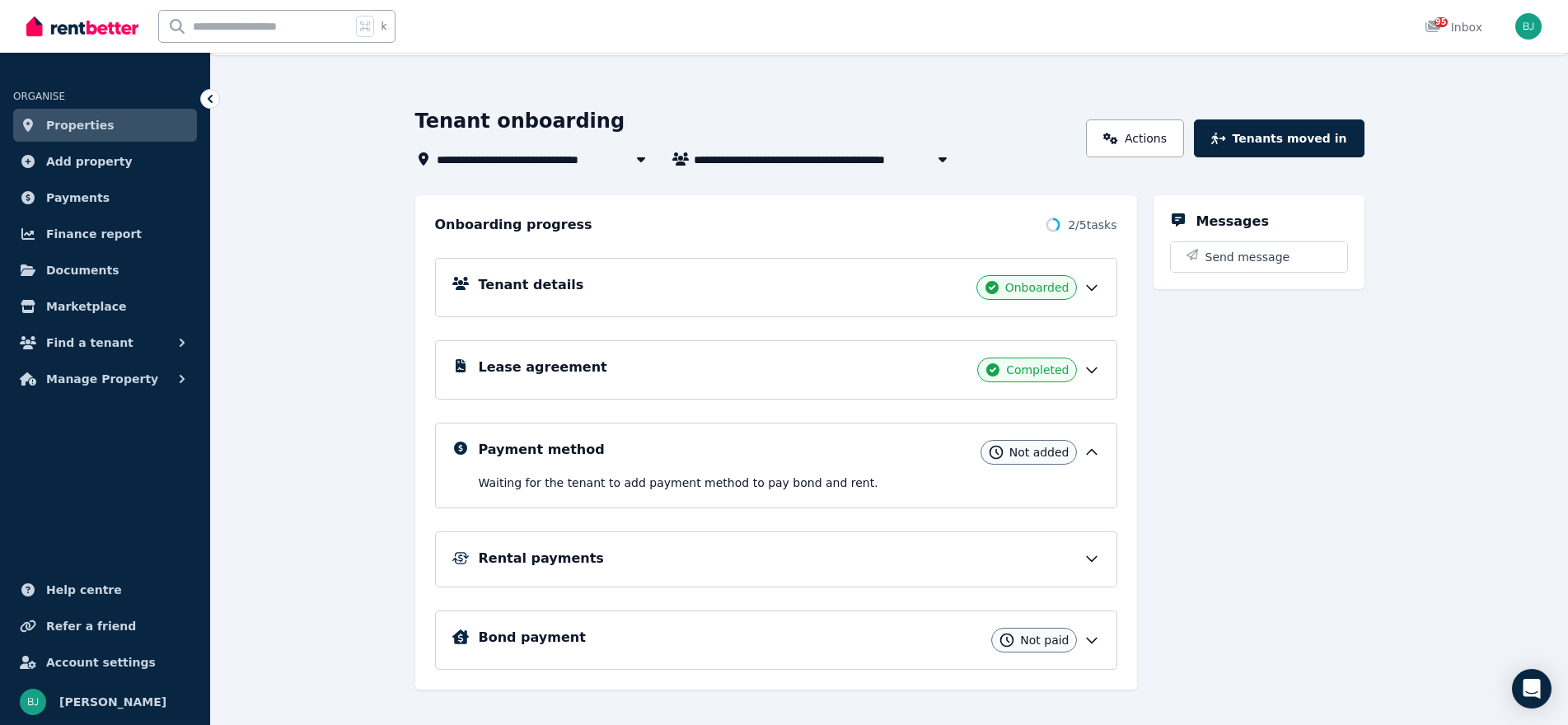
scroll to position [64, 0]
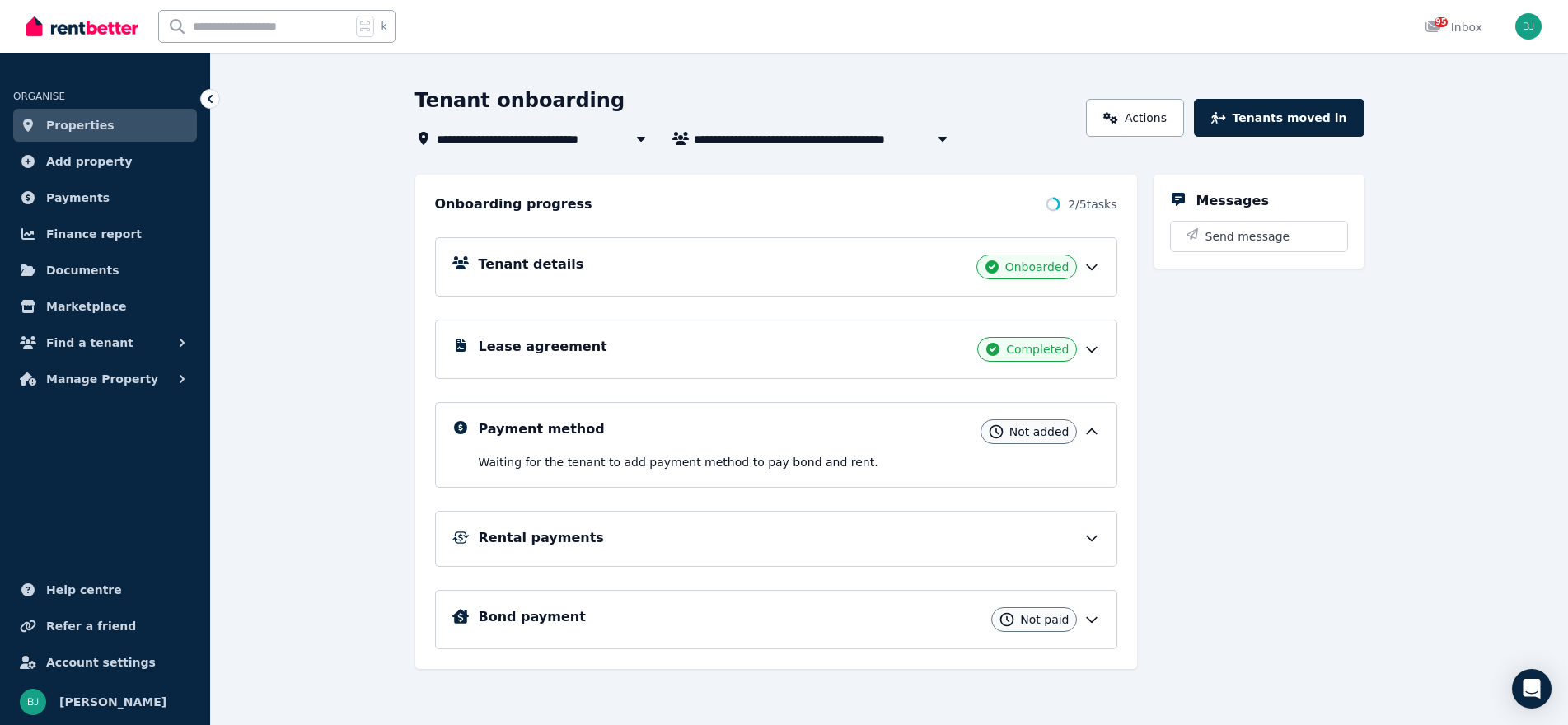
click at [1096, 538] on icon at bounding box center [1092, 538] width 17 height 17
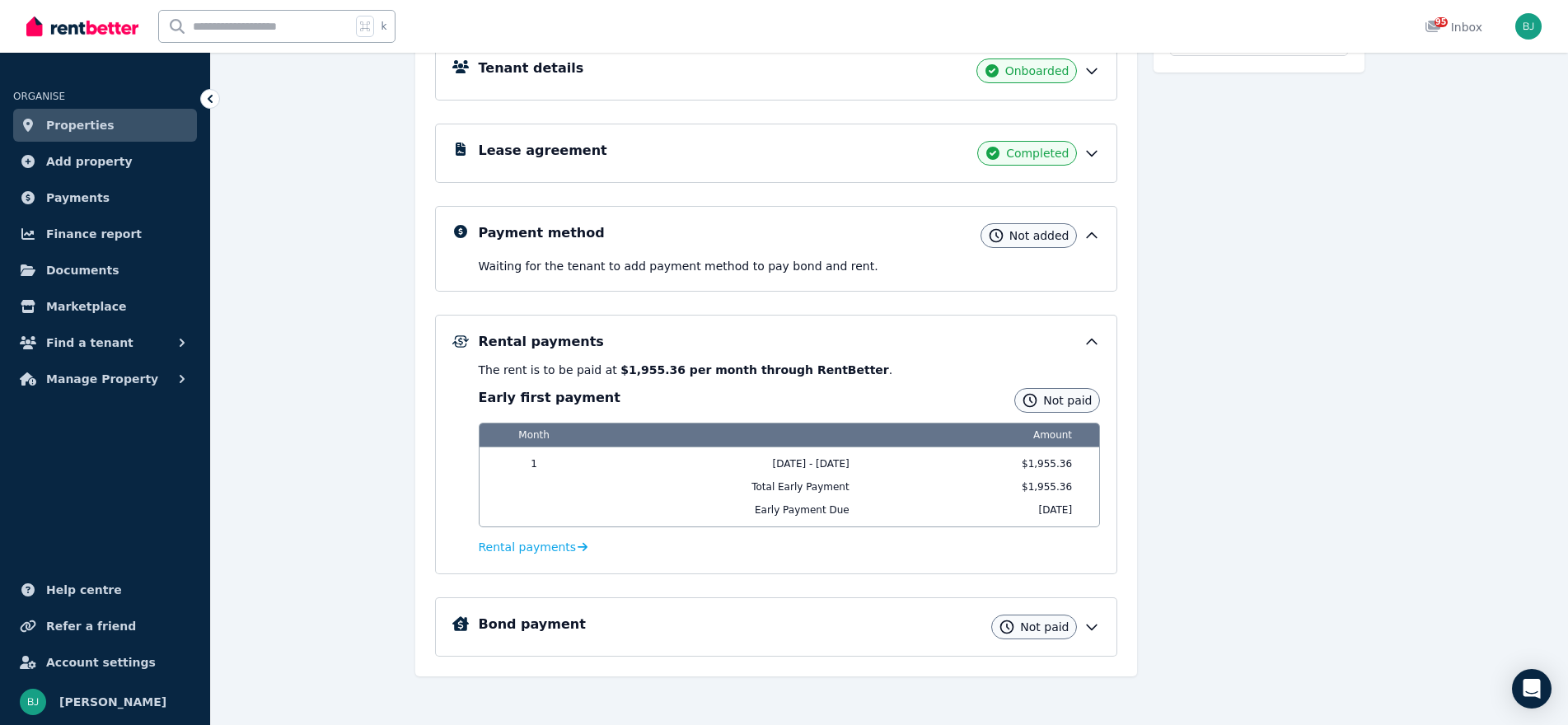
scroll to position [268, 0]
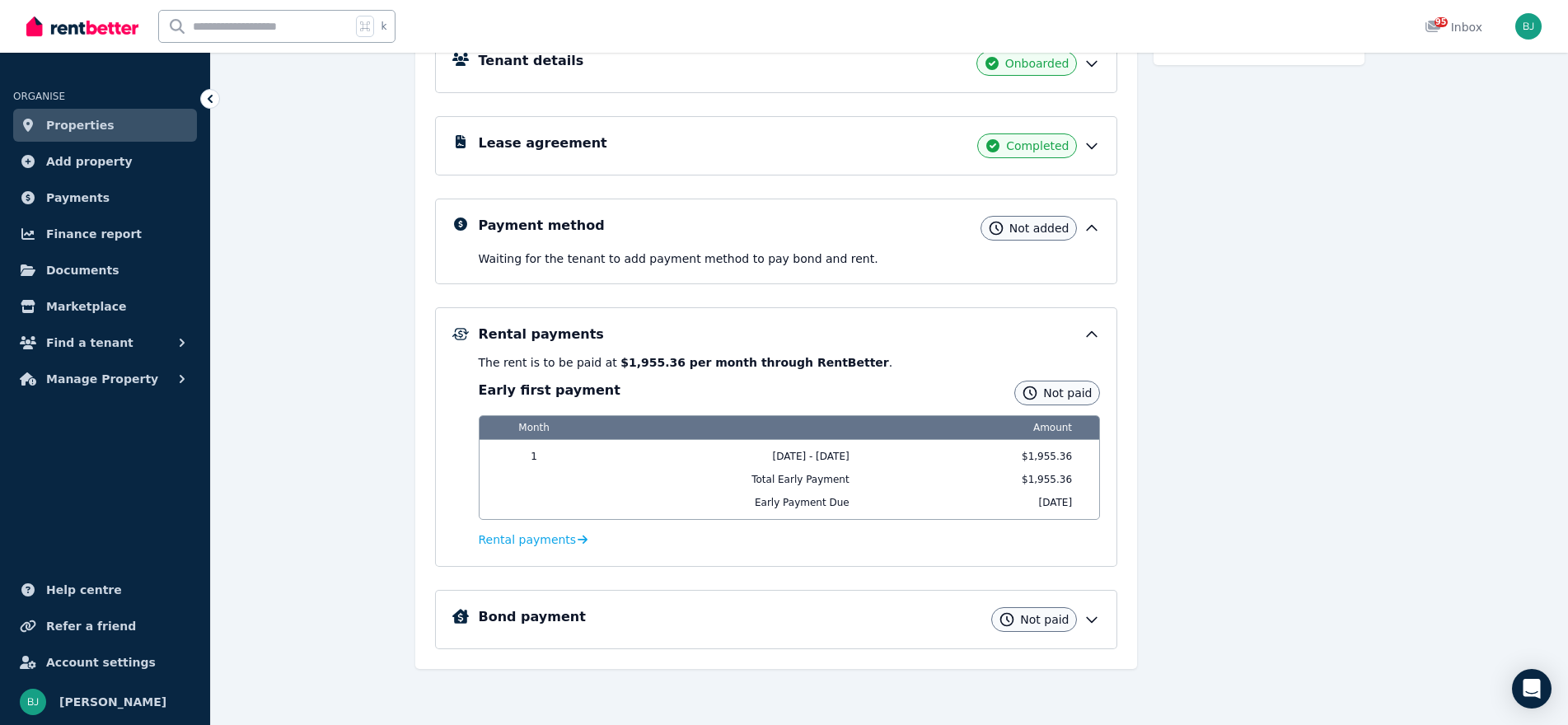
click at [1089, 333] on icon at bounding box center [1092, 334] width 17 height 17
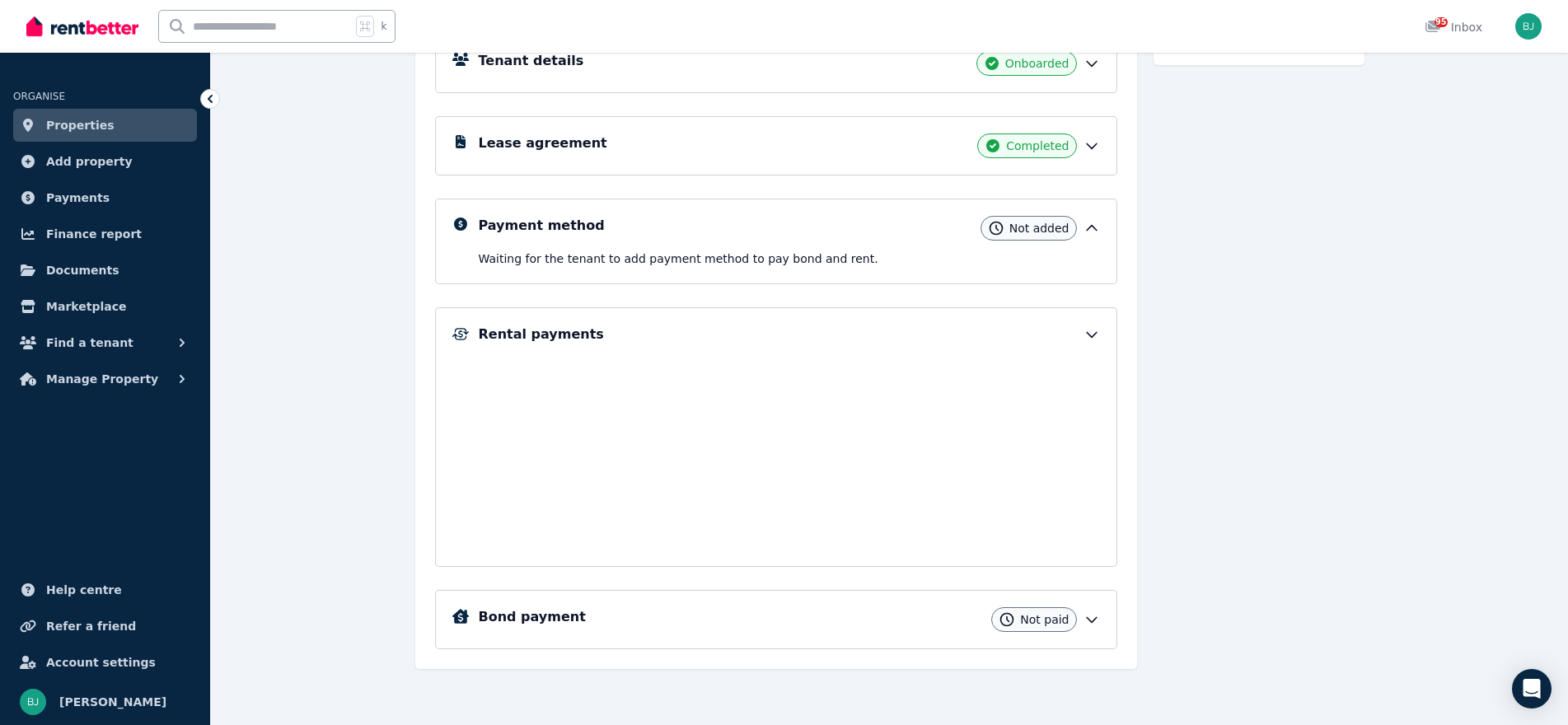
scroll to position [64, 0]
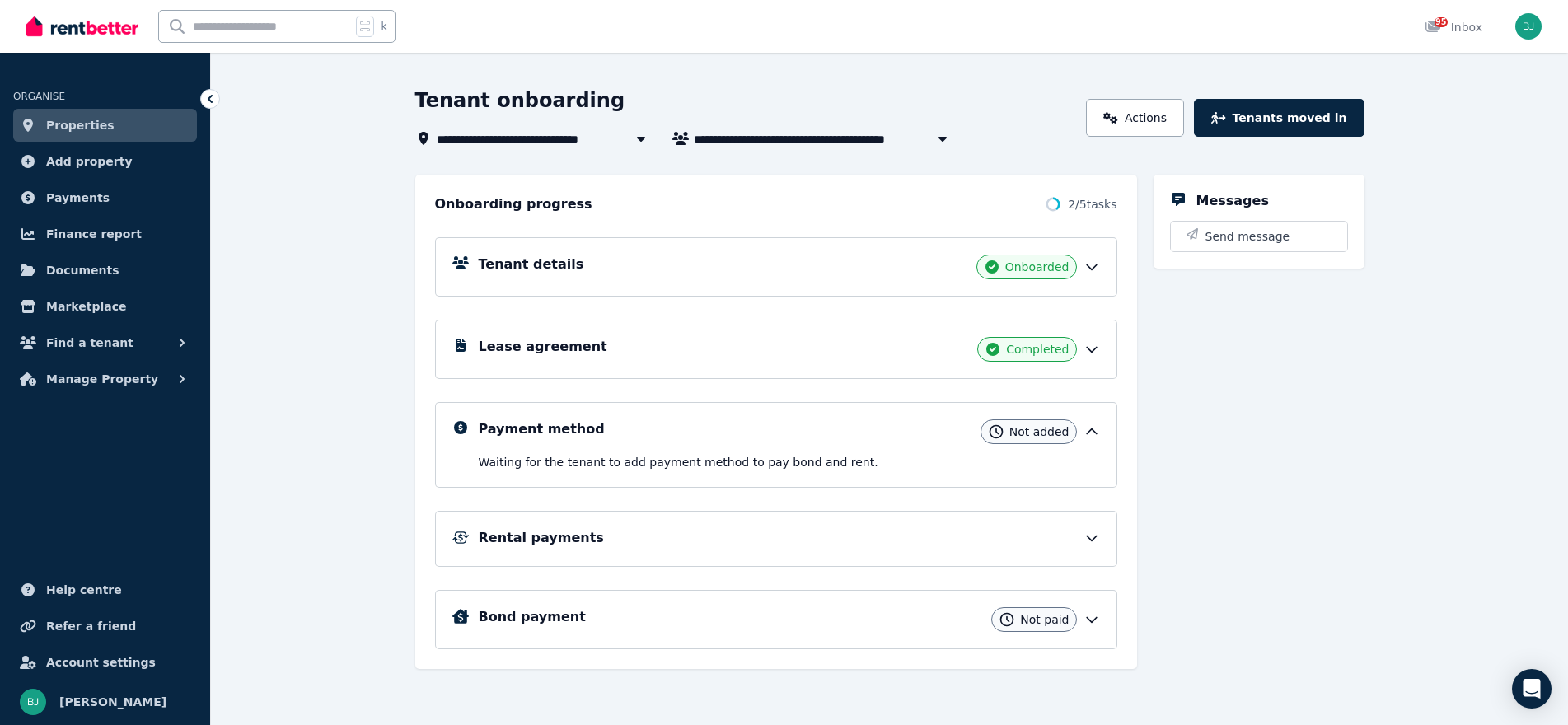
click at [55, 123] on span "Properties" at bounding box center [80, 125] width 68 height 20
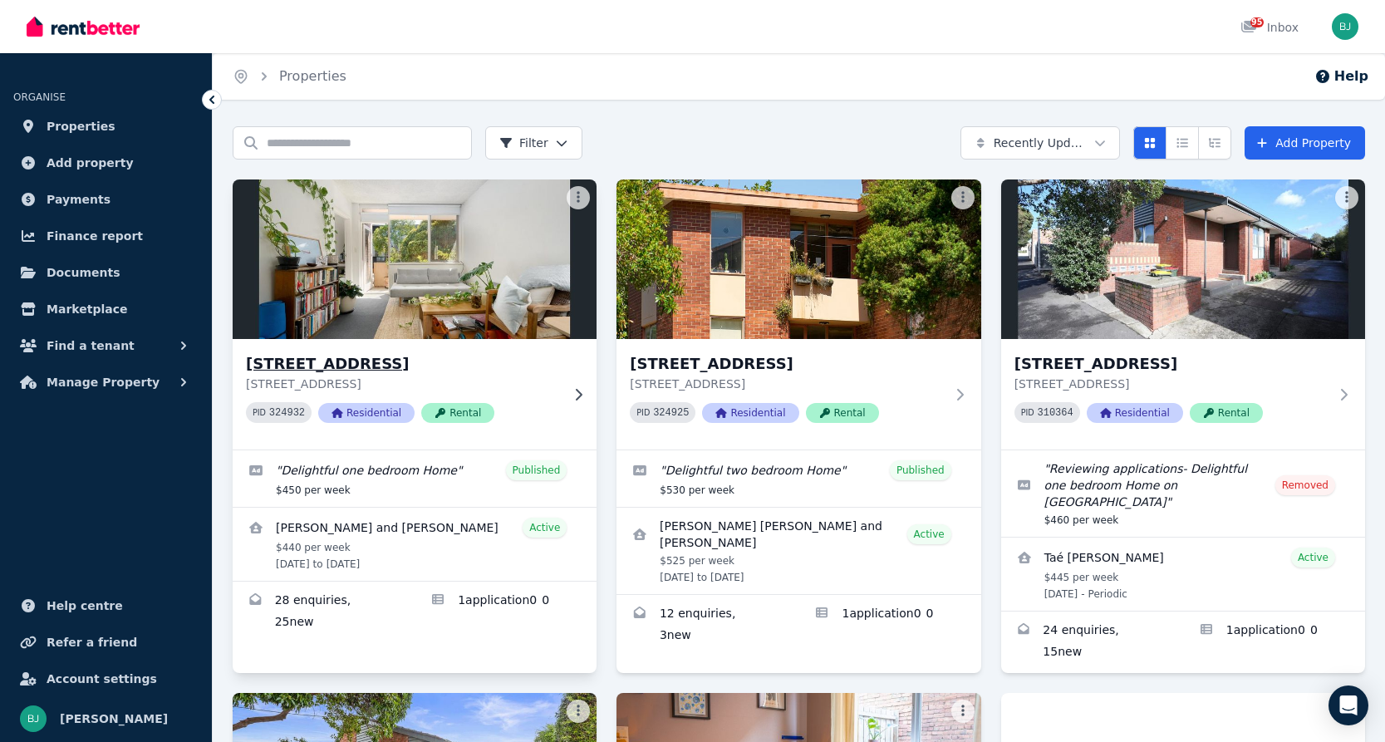
click at [559, 394] on div "4/282 Langridge Street, Abbotsford 4/282 Langridge Street, Abbotsford VIC 3067 …" at bounding box center [403, 394] width 314 height 84
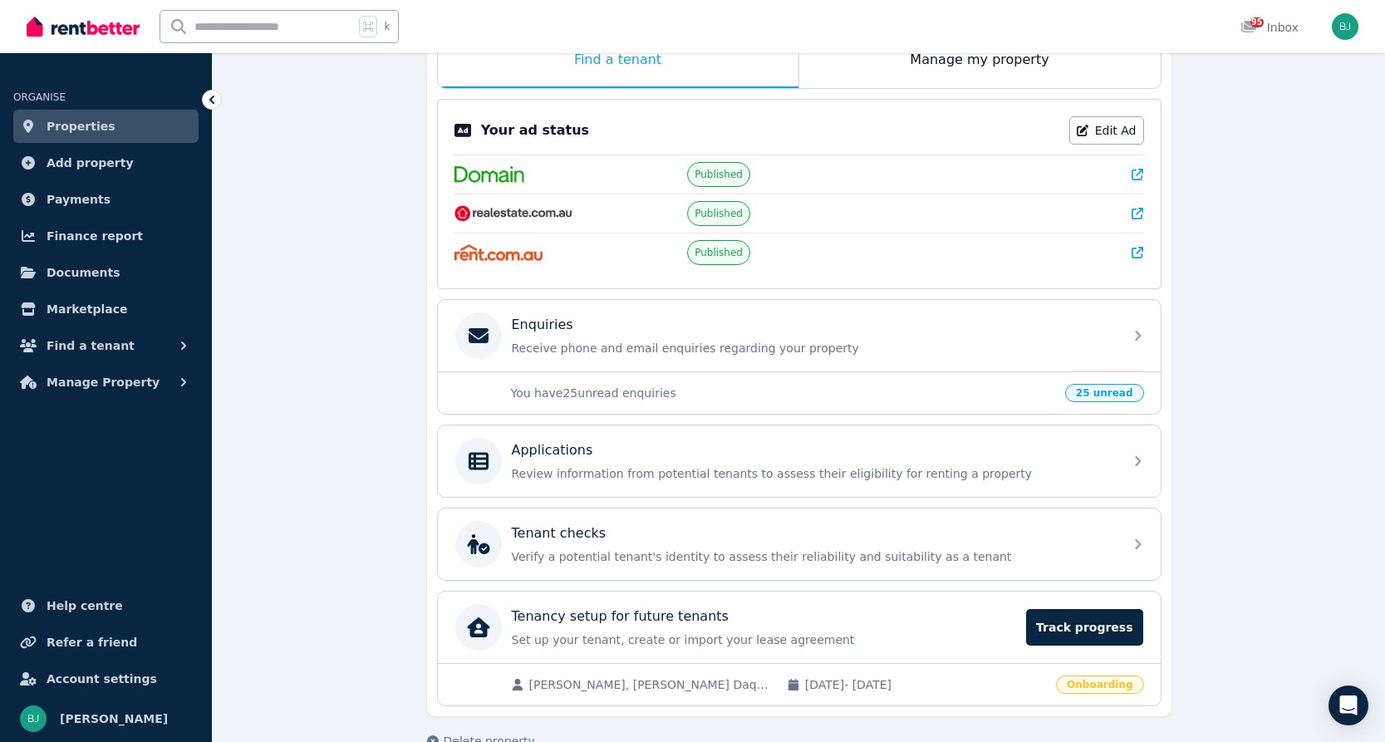
scroll to position [333, 0]
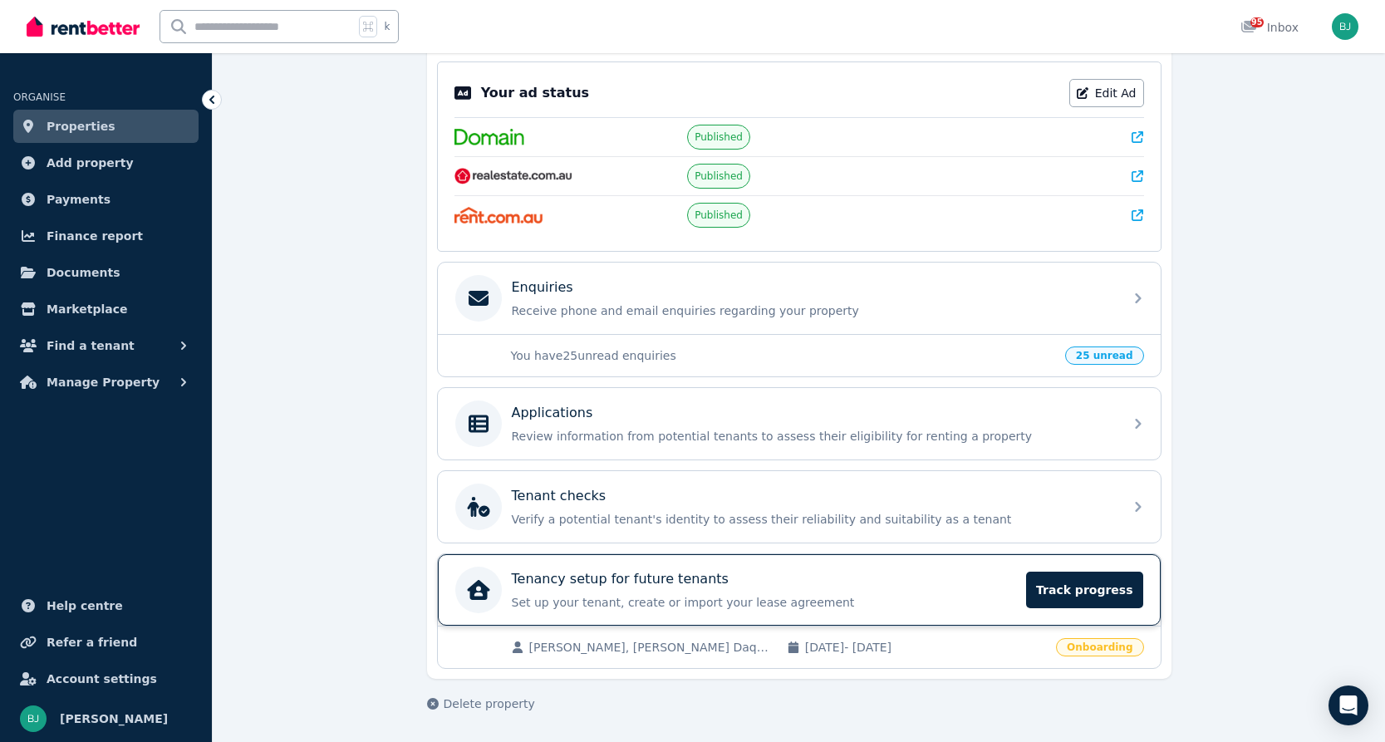
click at [697, 578] on p "Tenancy setup for future tenants" at bounding box center [620, 579] width 217 height 20
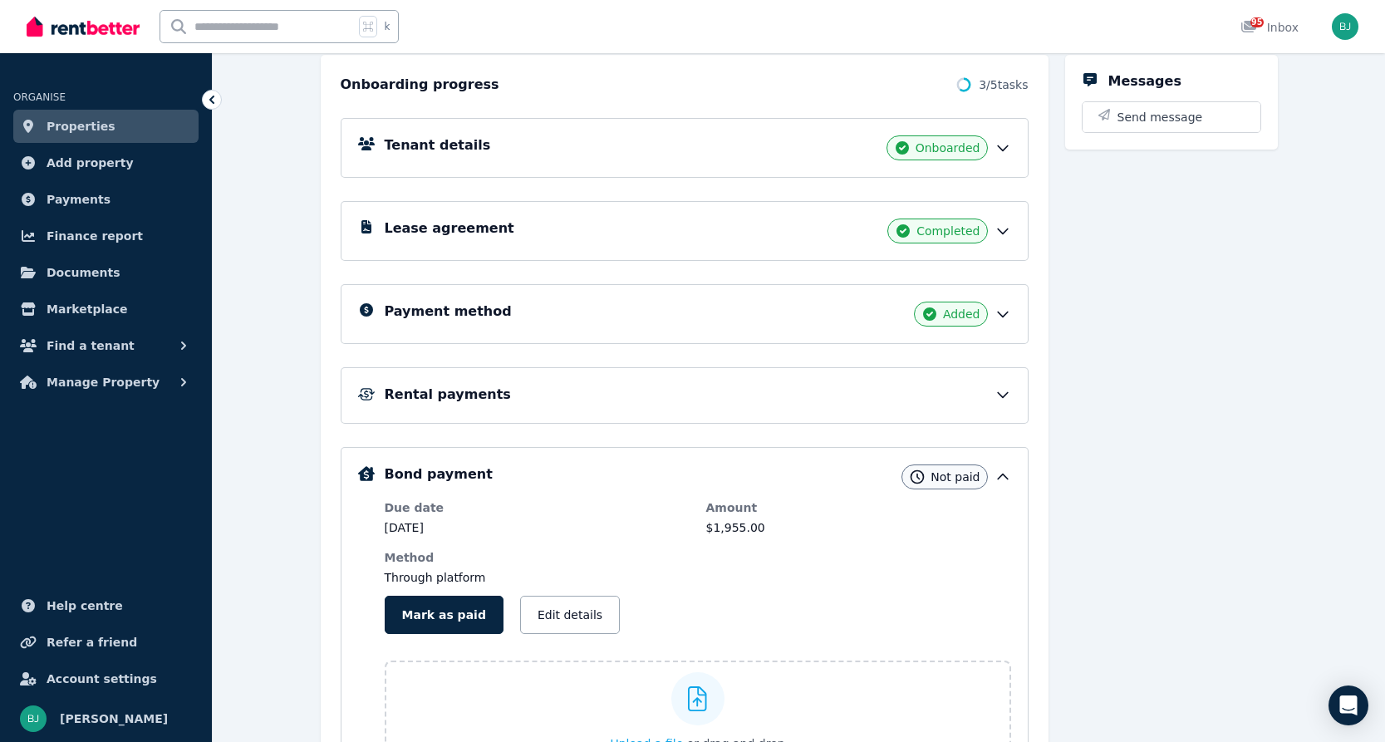
scroll to position [253, 0]
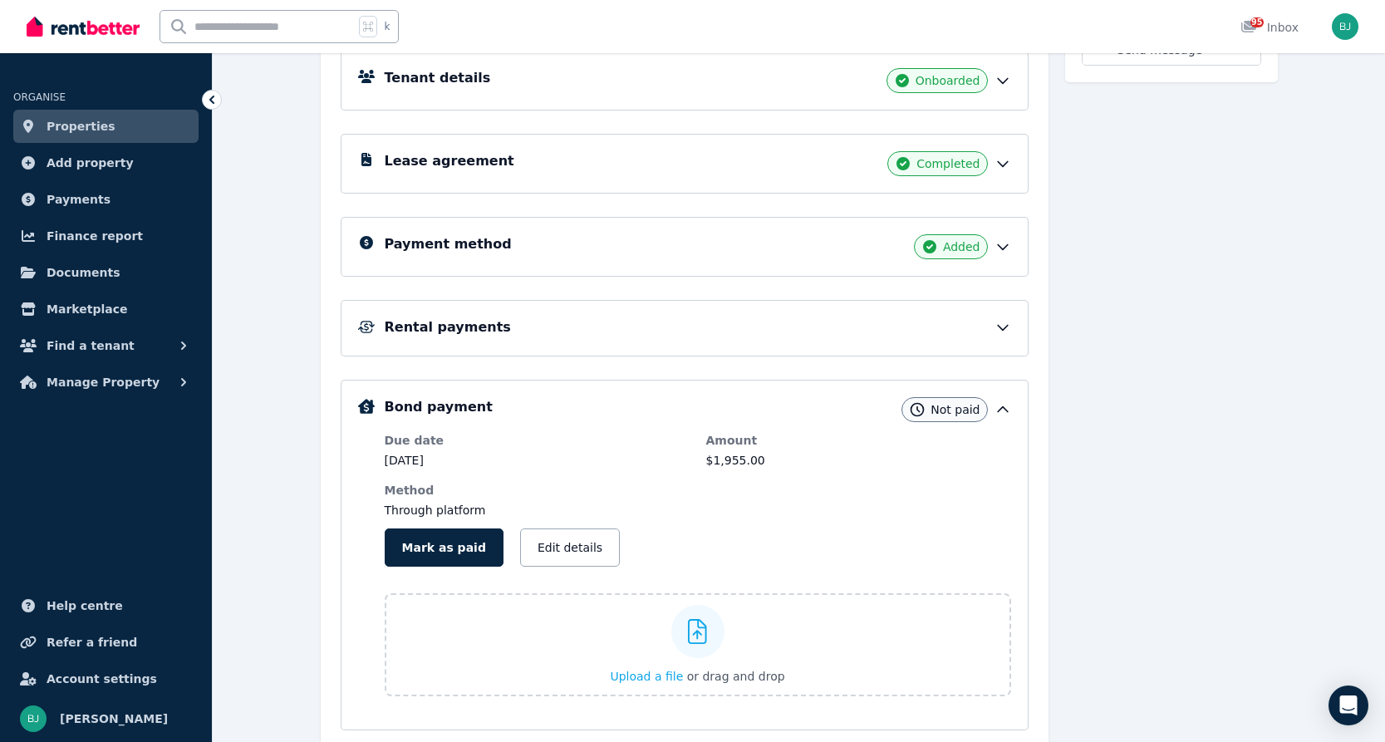
click at [996, 243] on icon at bounding box center [1003, 247] width 17 height 17
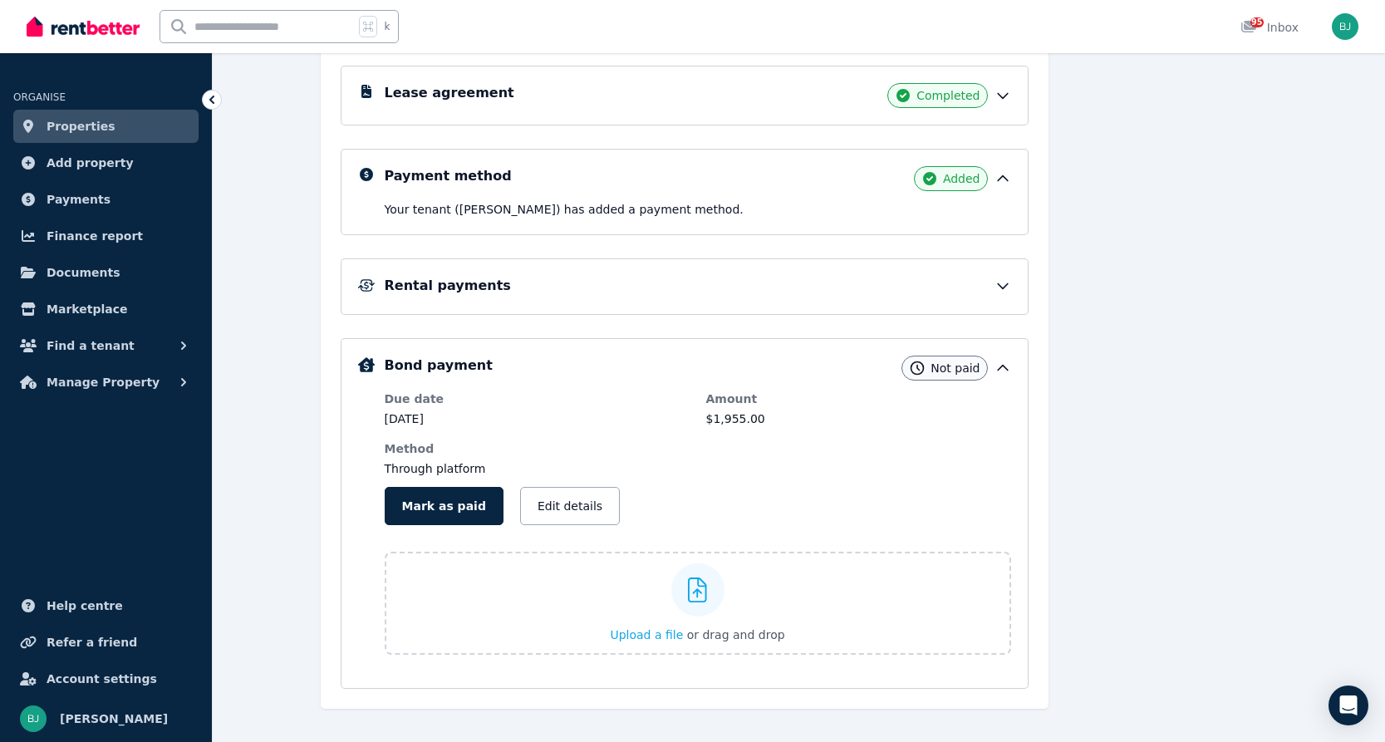
scroll to position [345, 0]
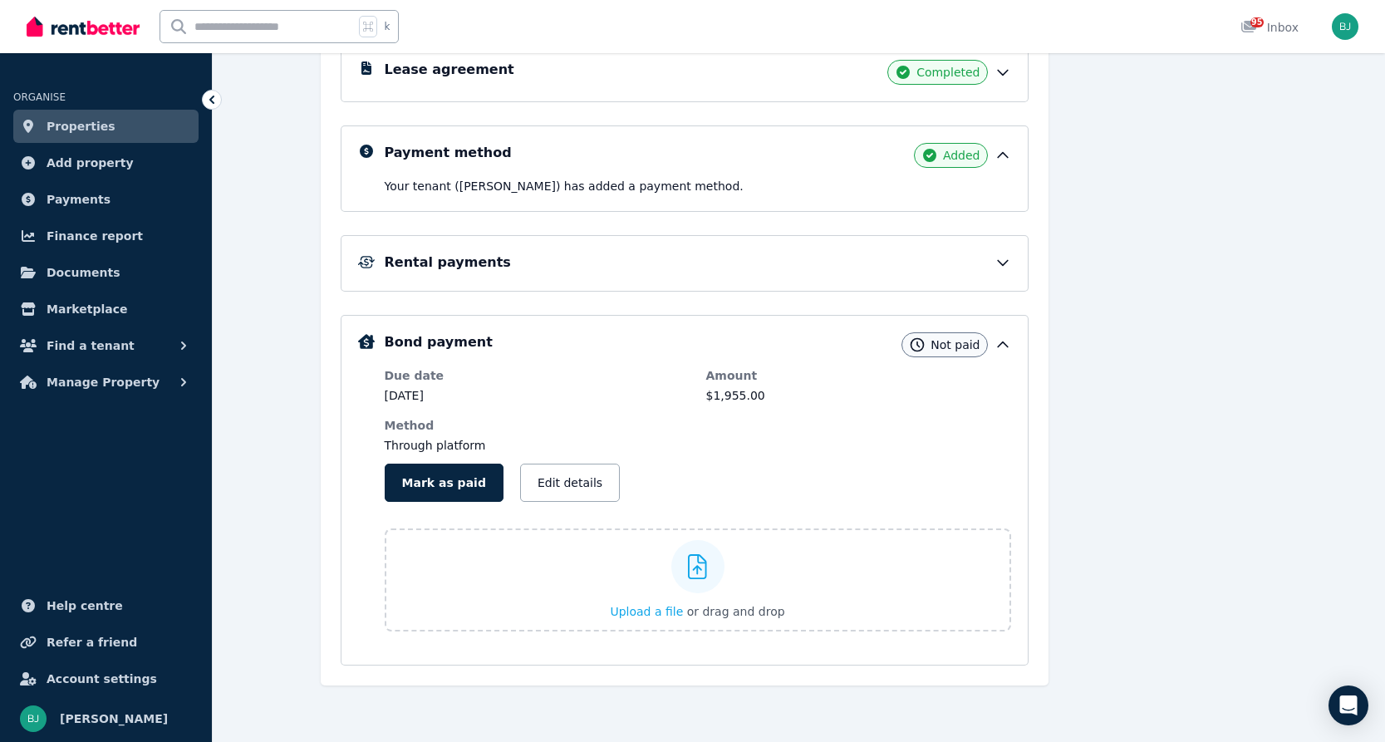
click at [996, 259] on icon at bounding box center [1003, 262] width 17 height 17
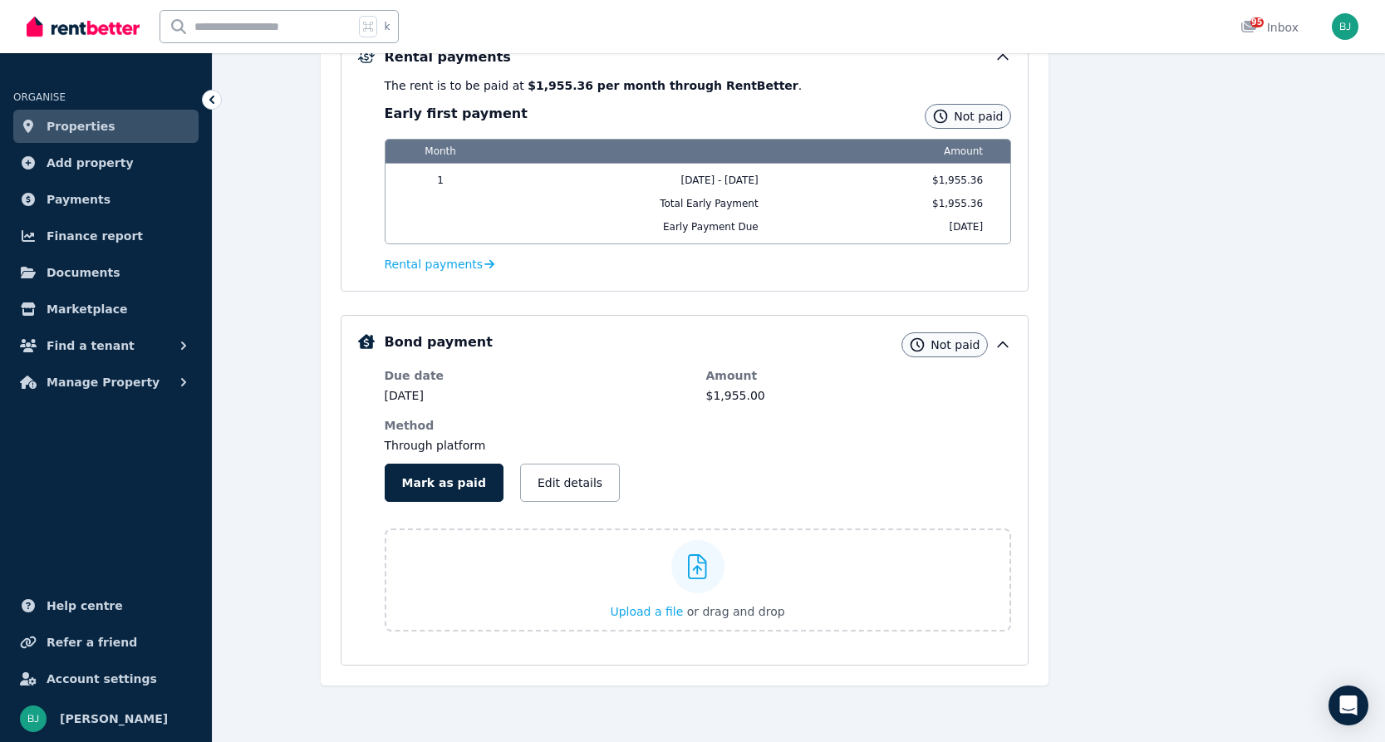
scroll to position [0, 0]
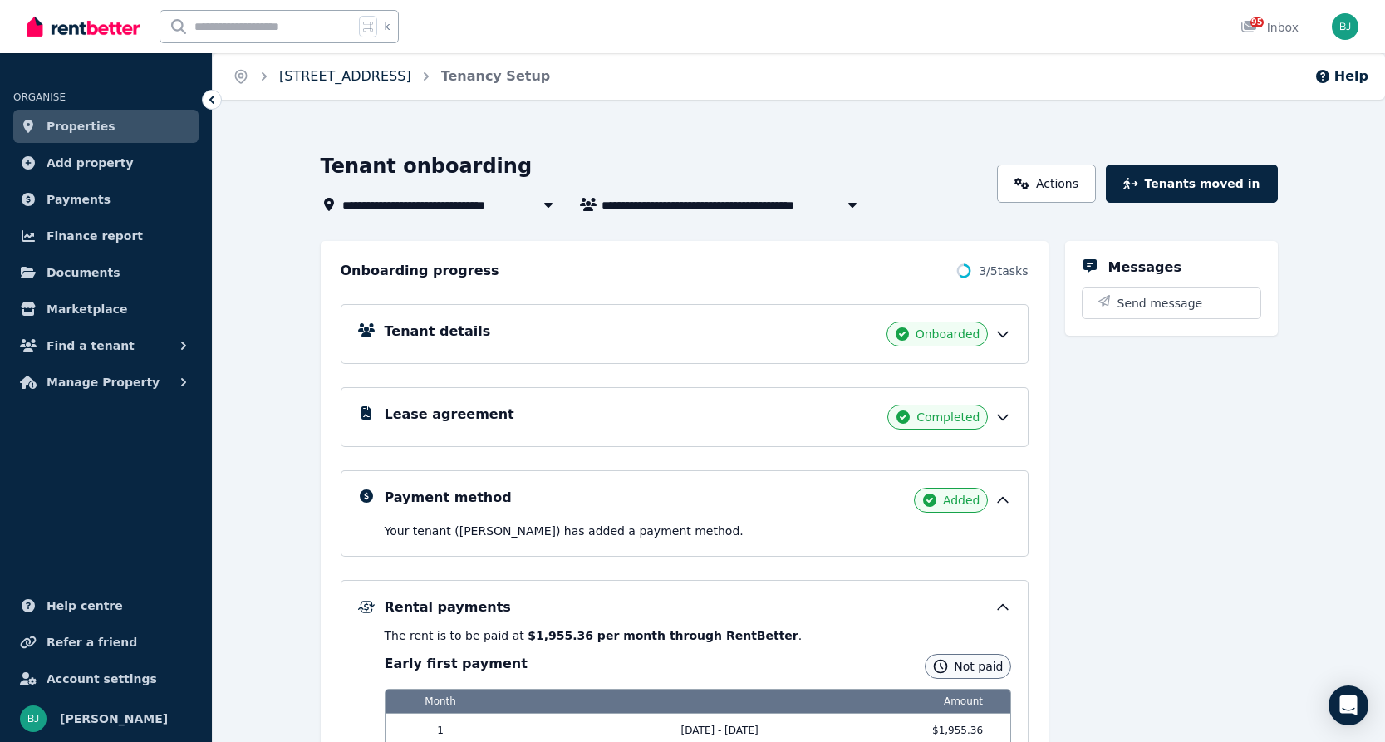
click at [355, 71] on link "[STREET_ADDRESS]" at bounding box center [345, 76] width 132 height 16
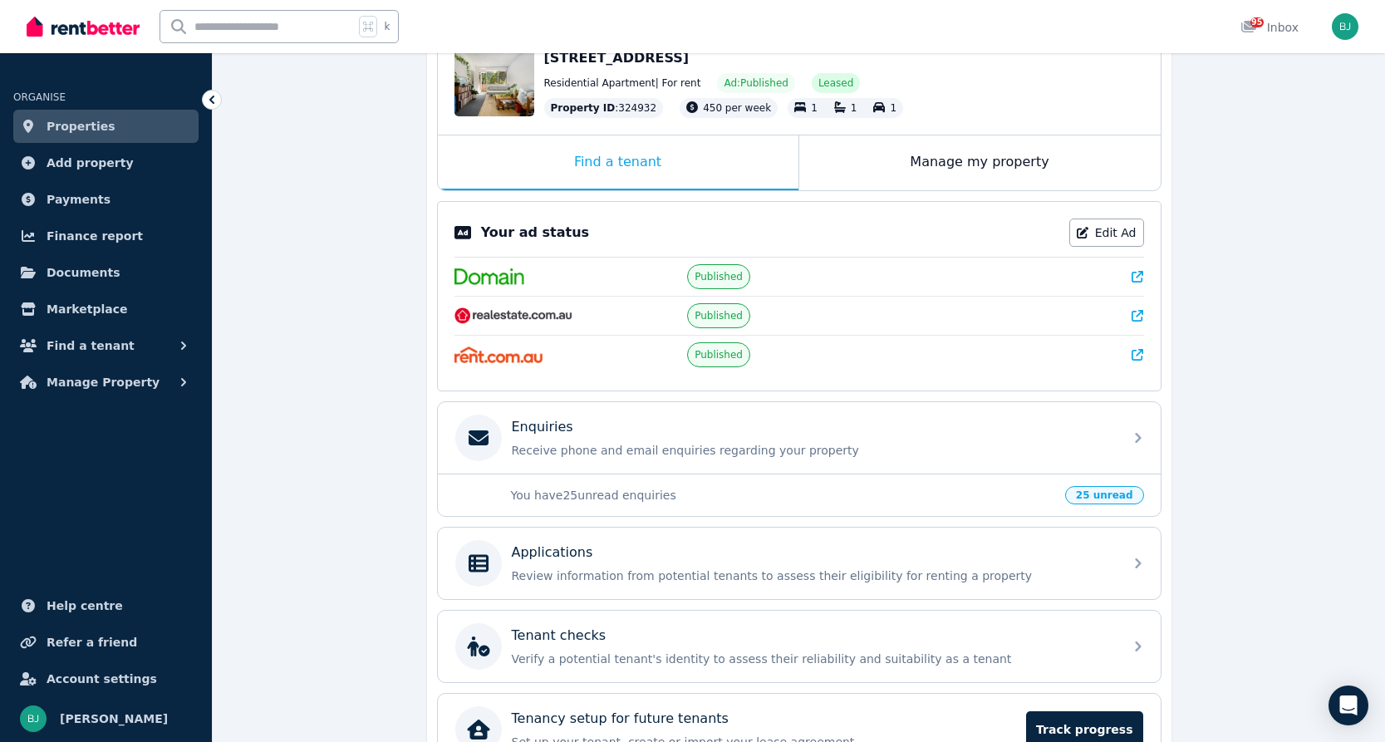
scroll to position [201, 0]
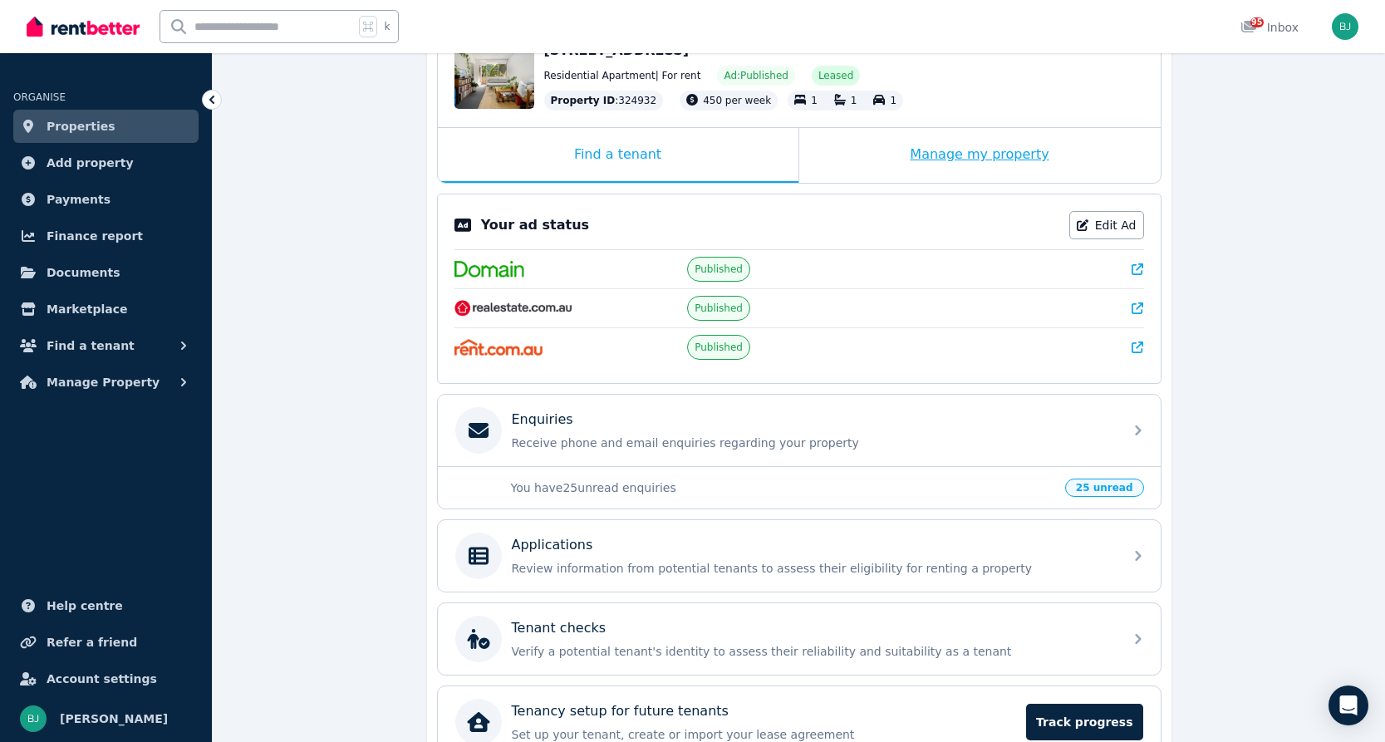
click at [1001, 162] on div "Manage my property" at bounding box center [980, 155] width 362 height 55
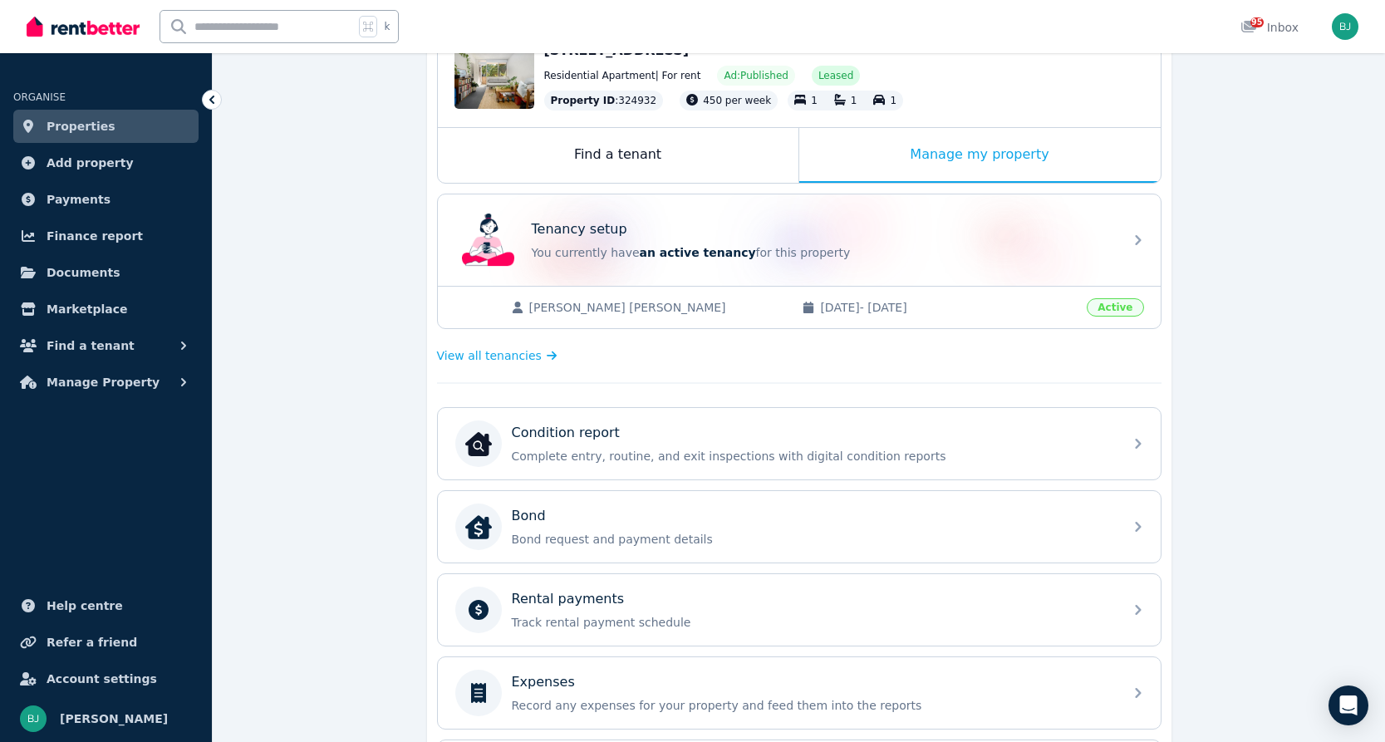
click at [976, 307] on span "17/06/2024 - 16/12/2025" at bounding box center [948, 307] width 257 height 17
click at [650, 302] on span "LEWELYN BRADLEY TOLLETT, Merina Penanueva" at bounding box center [657, 307] width 257 height 17
click at [512, 362] on span "View all tenancies" at bounding box center [489, 355] width 105 height 17
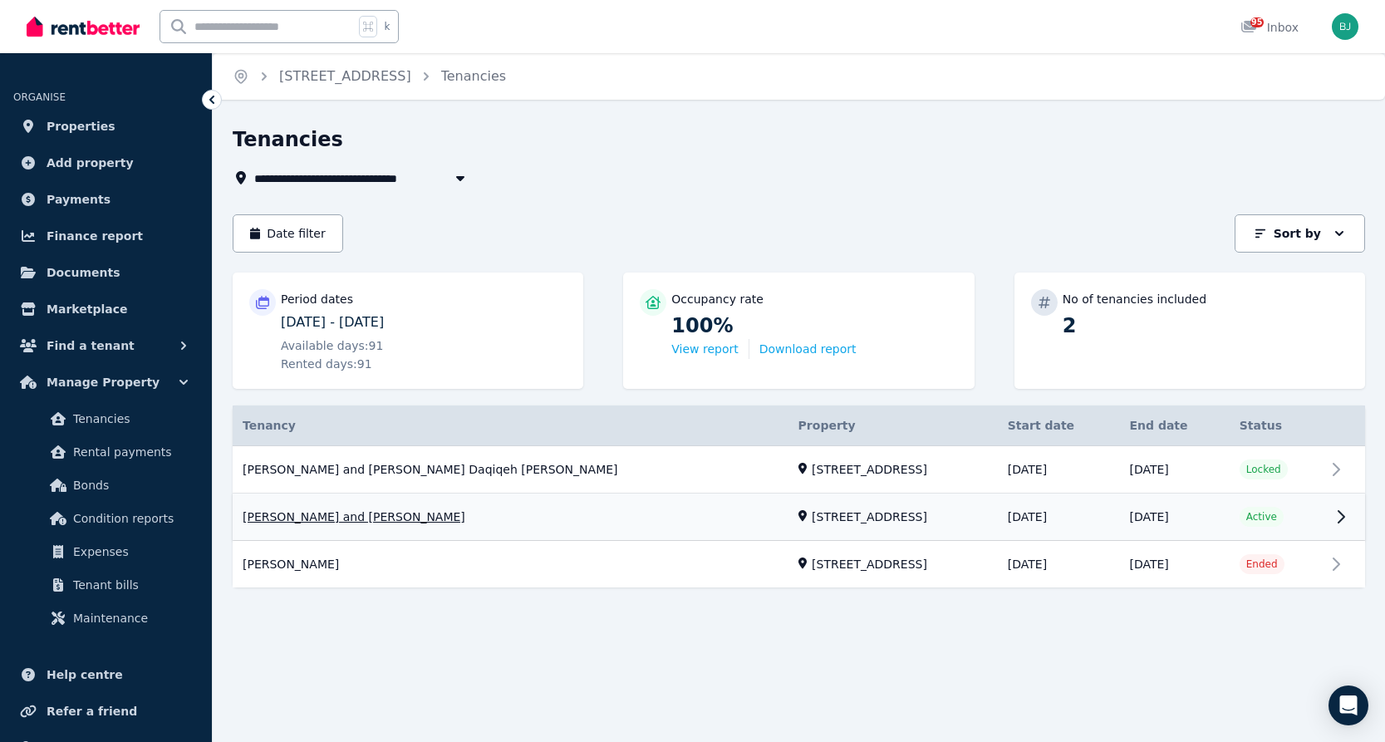
click at [467, 519] on link "View property details" at bounding box center [799, 517] width 1133 height 47
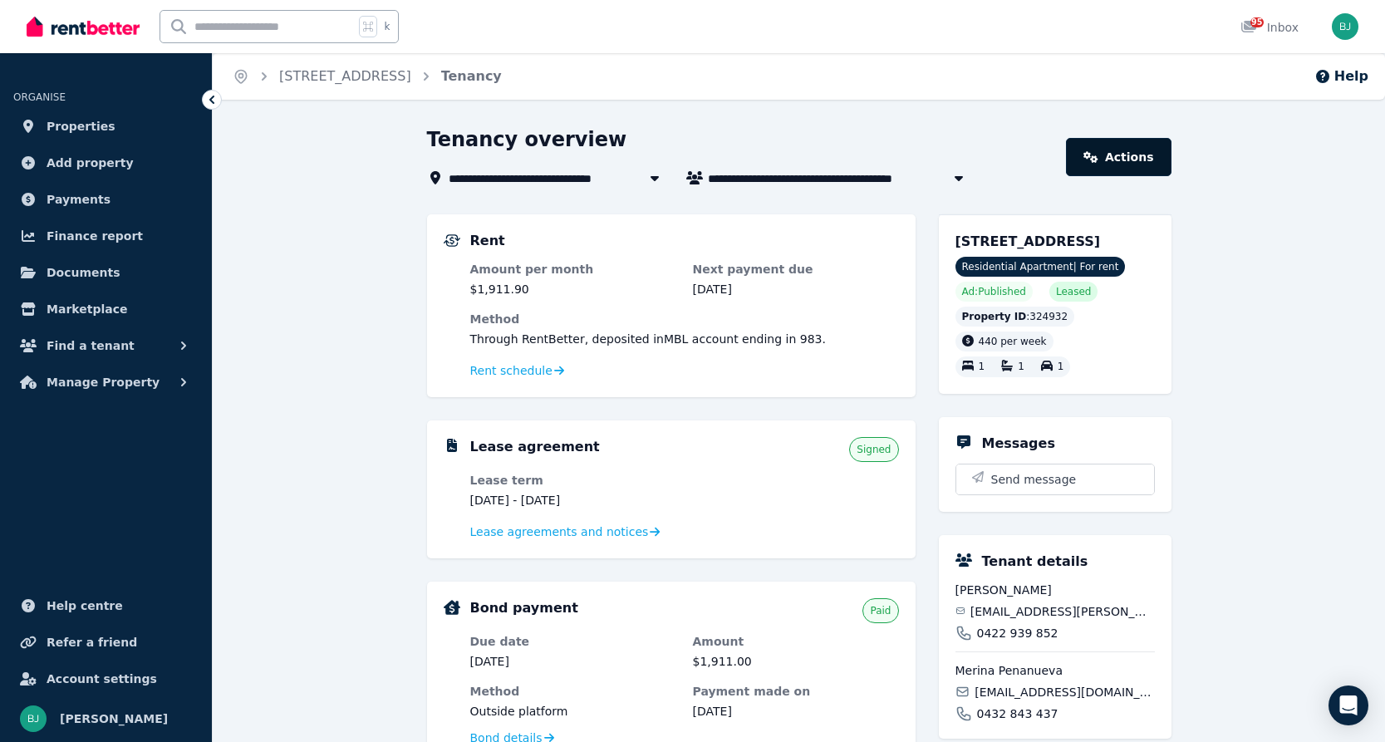
click at [1151, 163] on link "Actions" at bounding box center [1118, 157] width 105 height 38
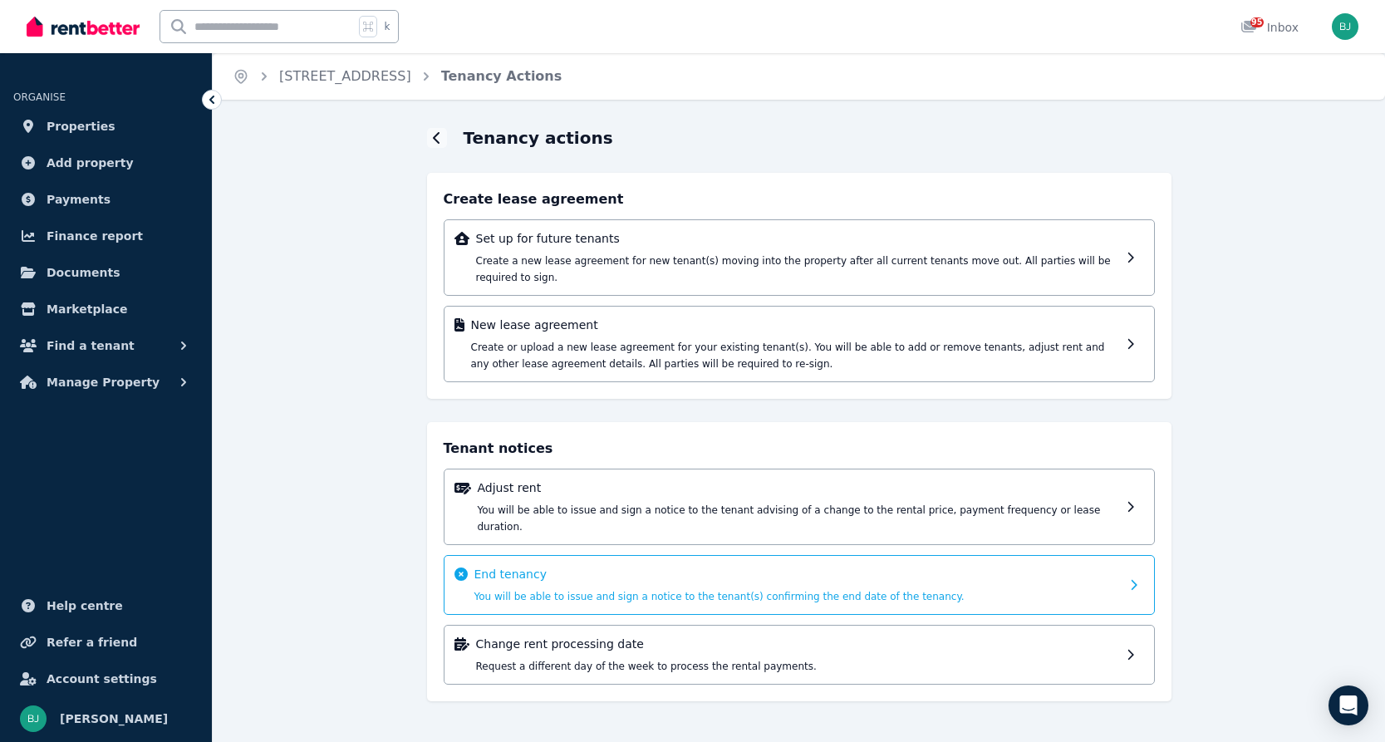
click at [685, 568] on div "End tenancy You will be able to issue and sign a notice to the tenant(s) confir…" at bounding box center [798, 585] width 646 height 38
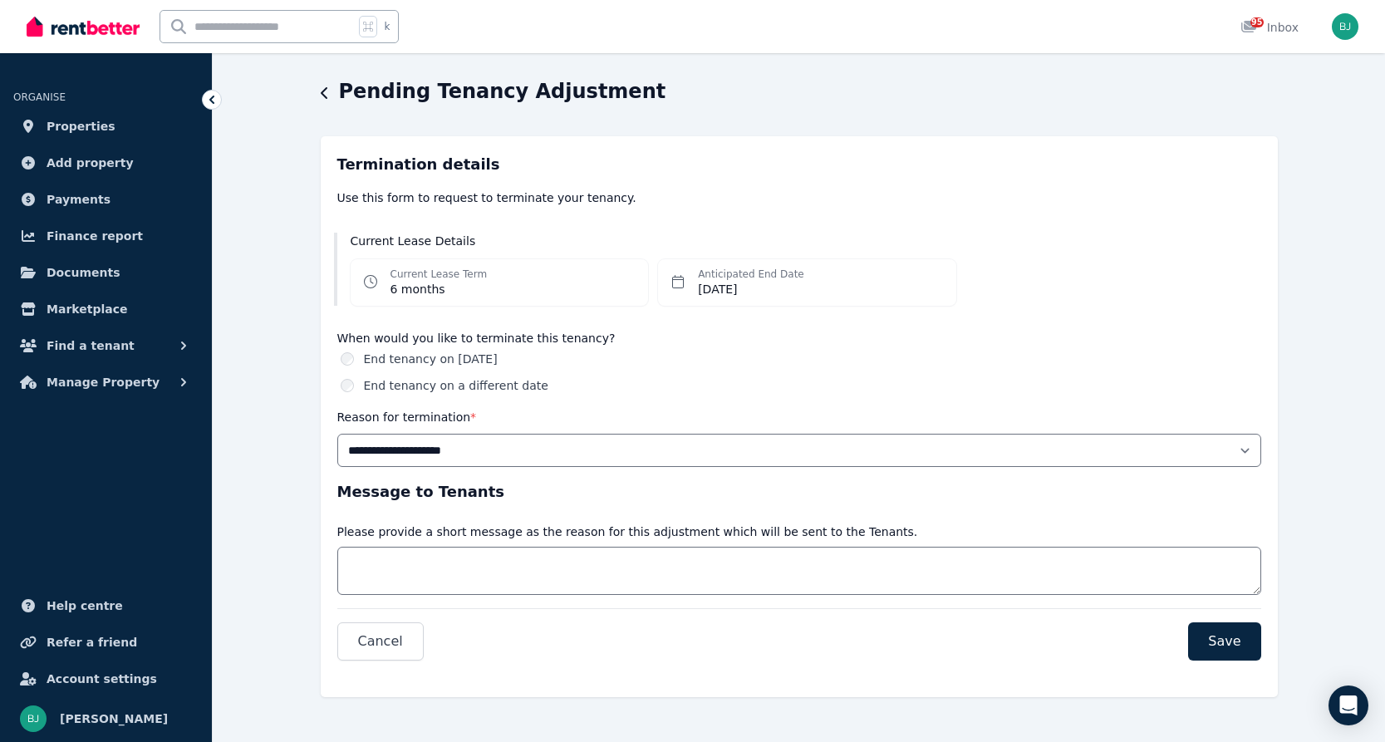
scroll to position [50, 0]
click at [494, 384] on label "End tenancy on a different date" at bounding box center [456, 384] width 184 height 17
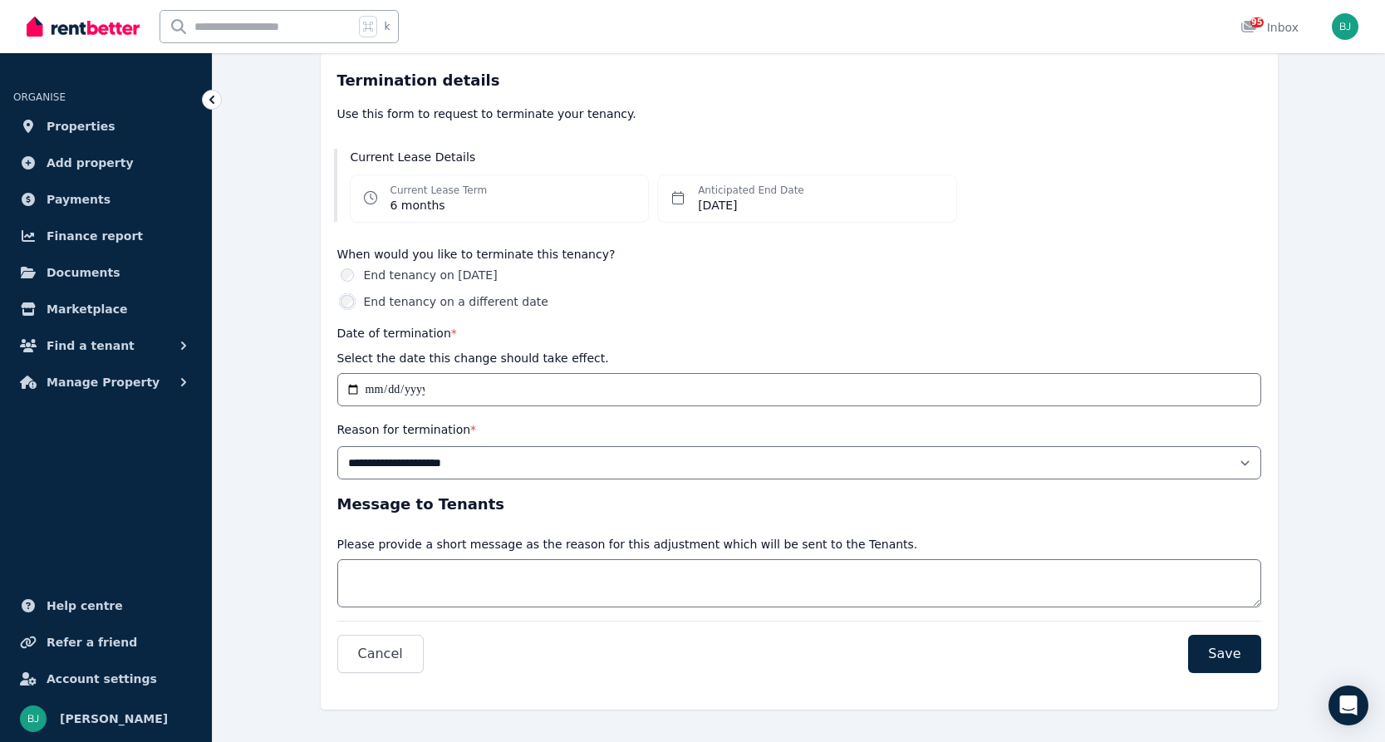
scroll to position [146, 0]
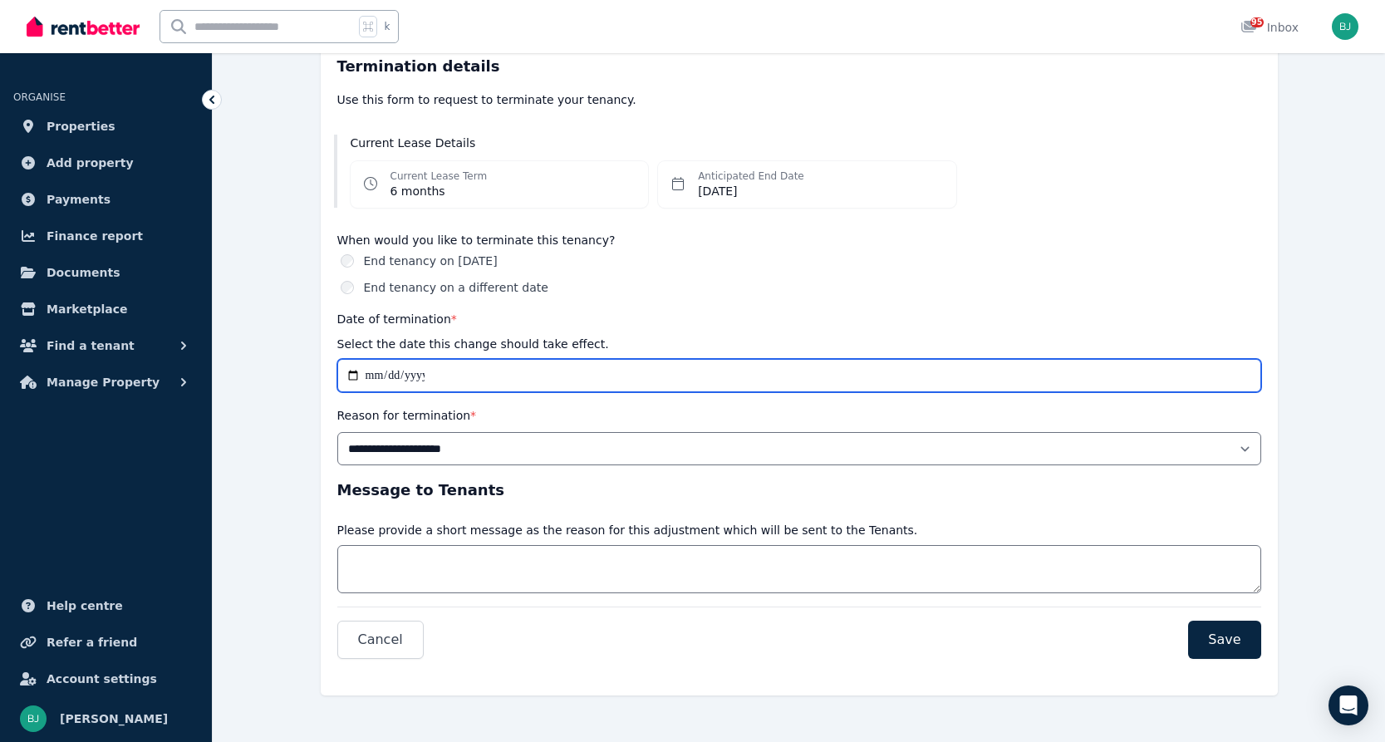
click at [348, 377] on input "**********" at bounding box center [799, 375] width 924 height 33
type input "**********"
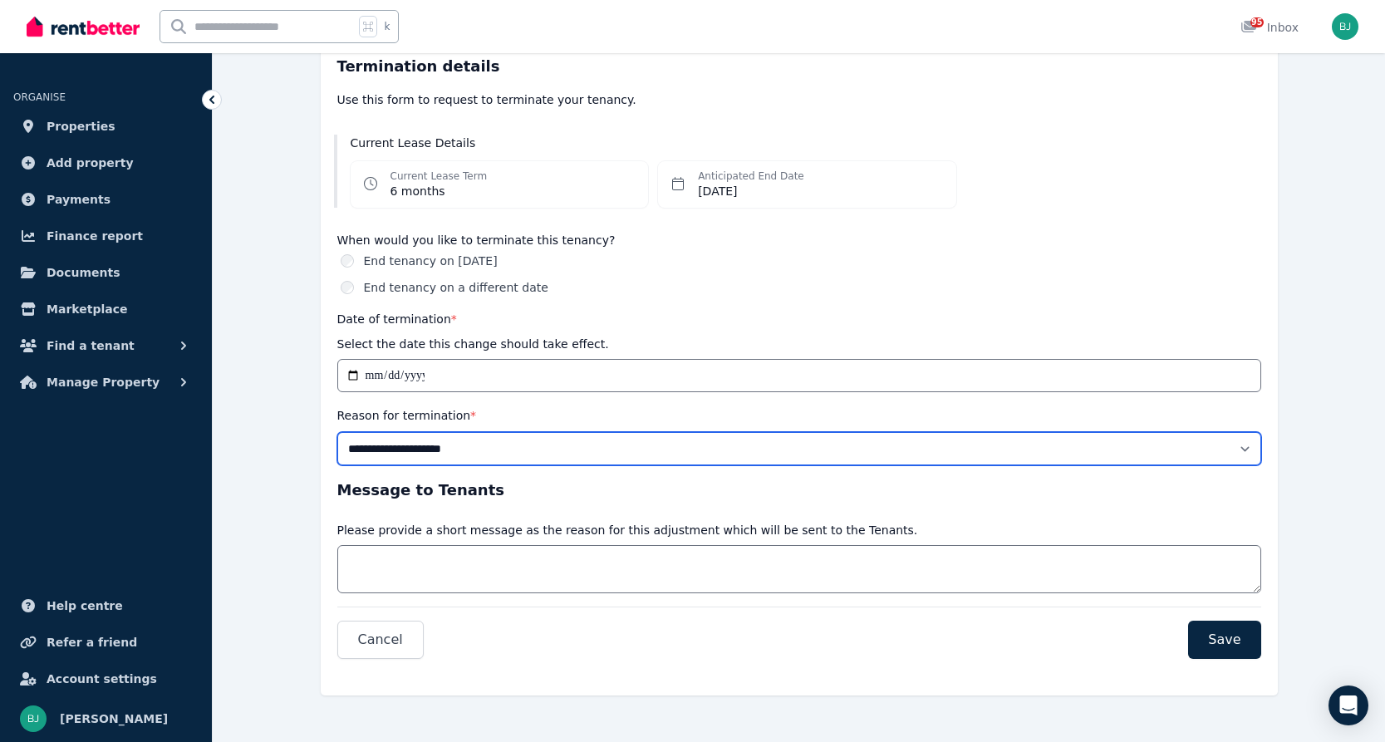
click at [747, 461] on select "**********" at bounding box center [799, 448] width 924 height 33
select select "*****"
click at [337, 432] on select "**********" at bounding box center [799, 448] width 924 height 33
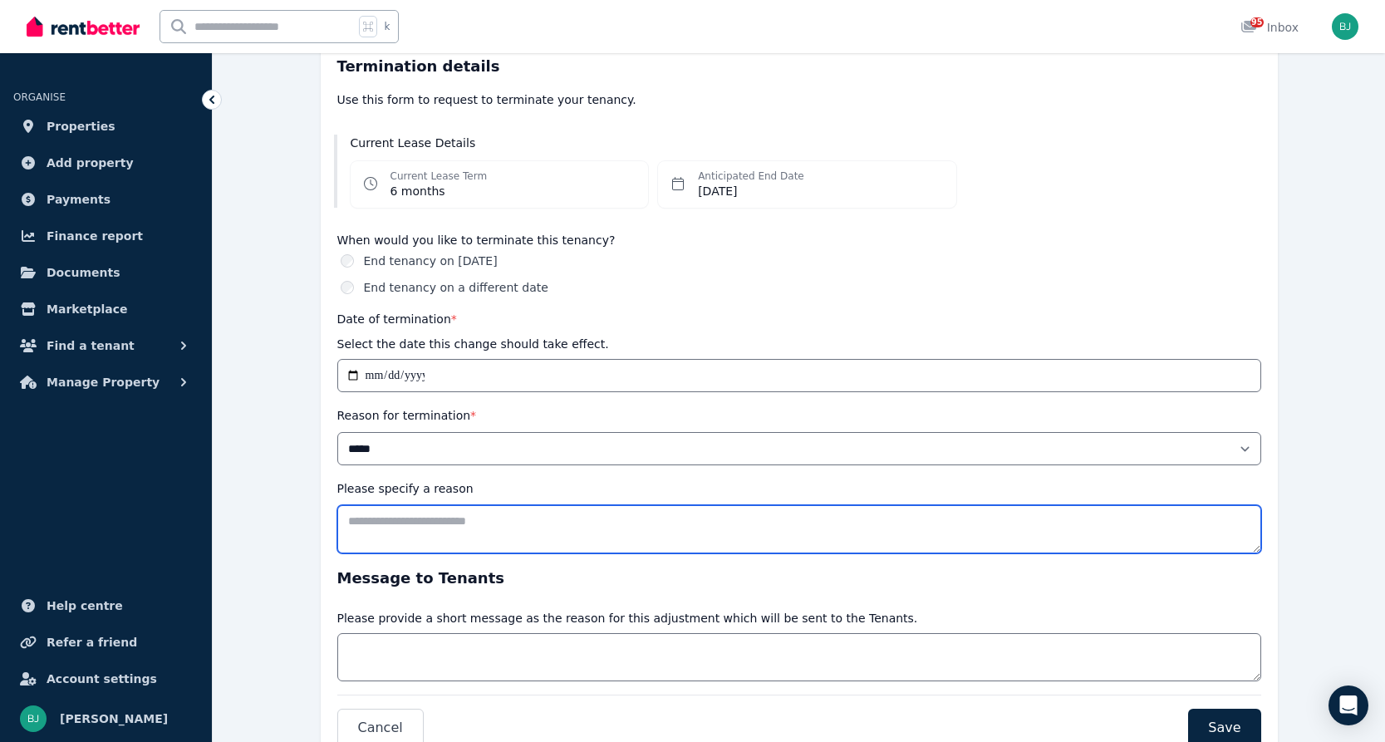
click at [454, 539] on textarea "Please specify a reason" at bounding box center [799, 529] width 924 height 48
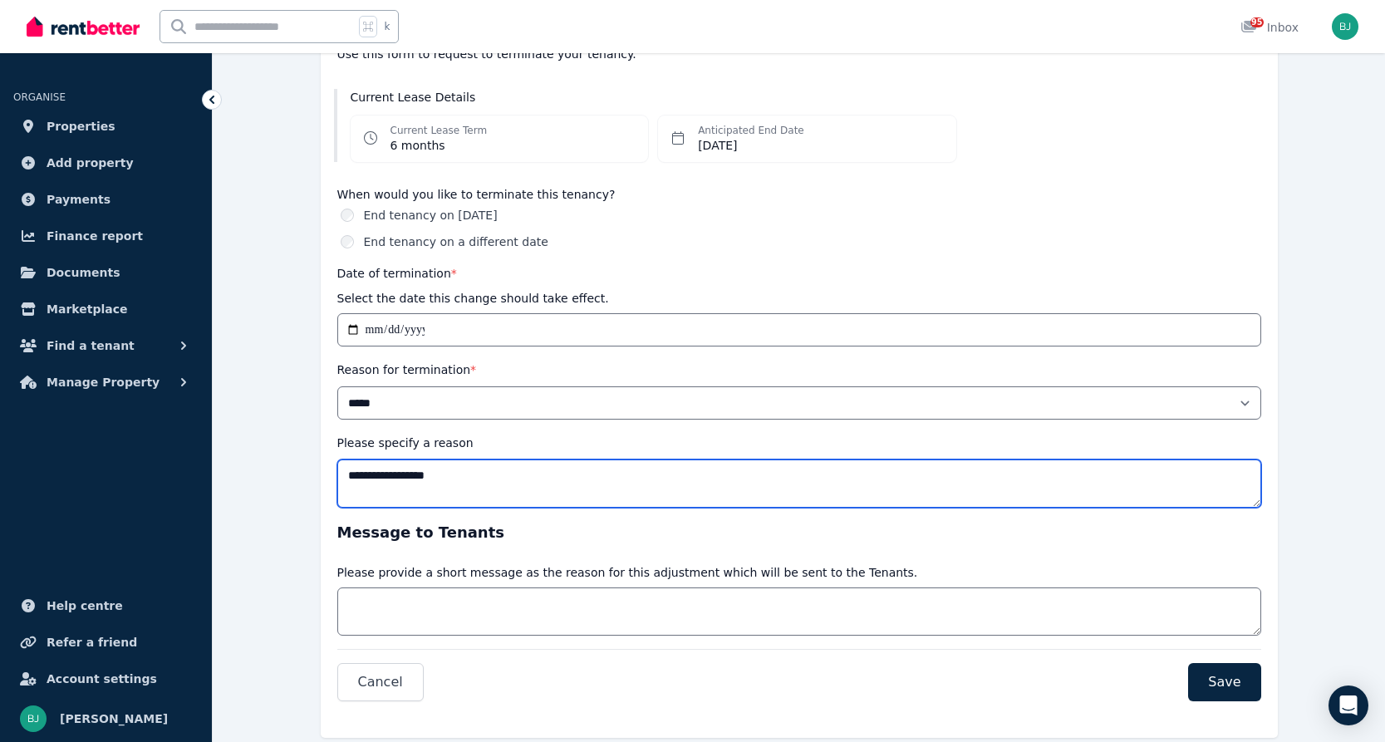
scroll to position [234, 0]
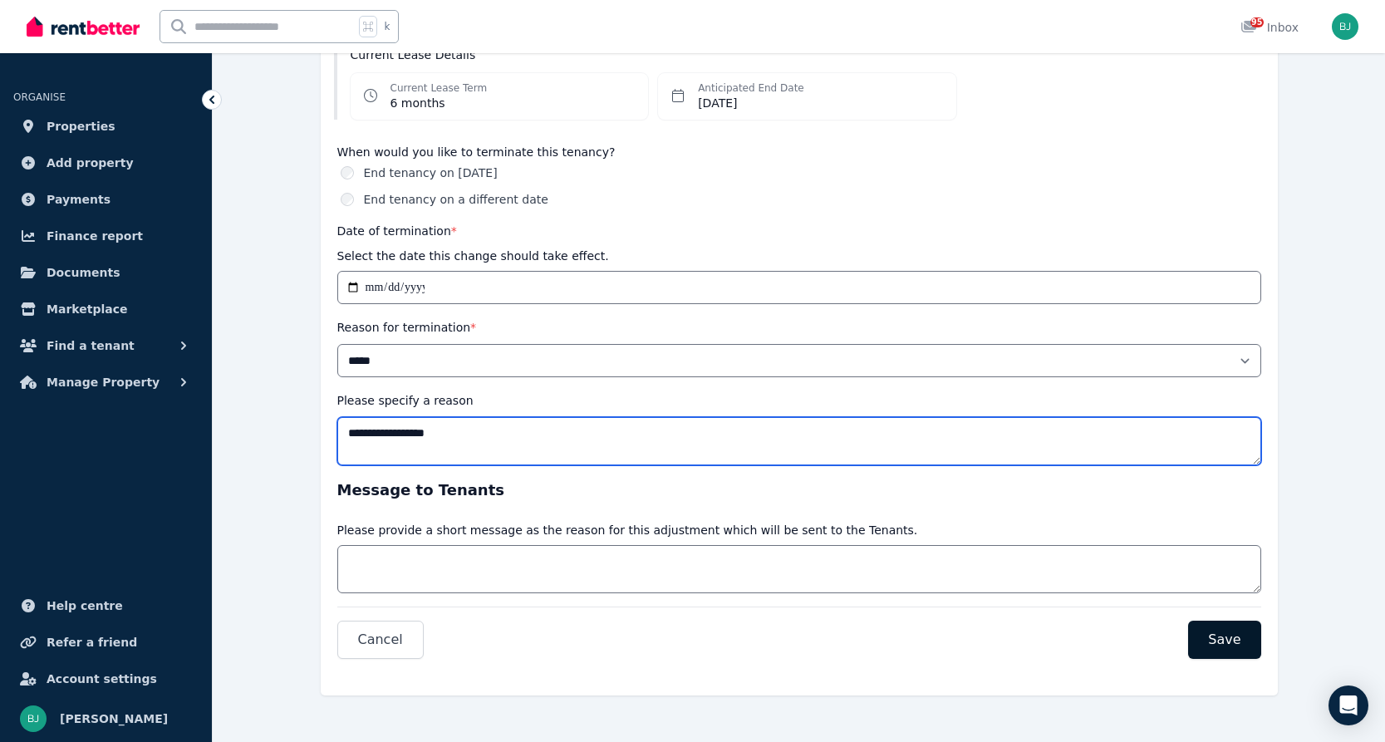
type textarea "**********"
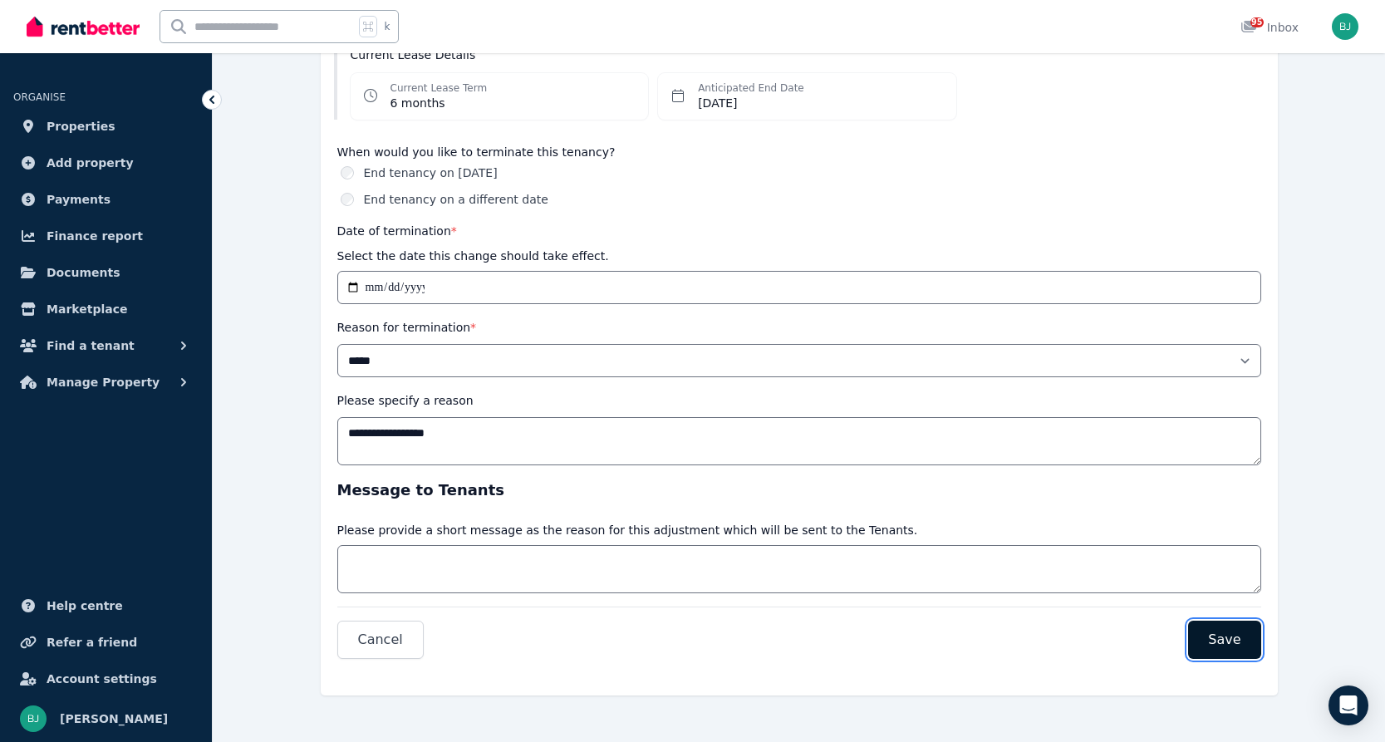
click at [1236, 638] on span "Save" at bounding box center [1224, 640] width 32 height 20
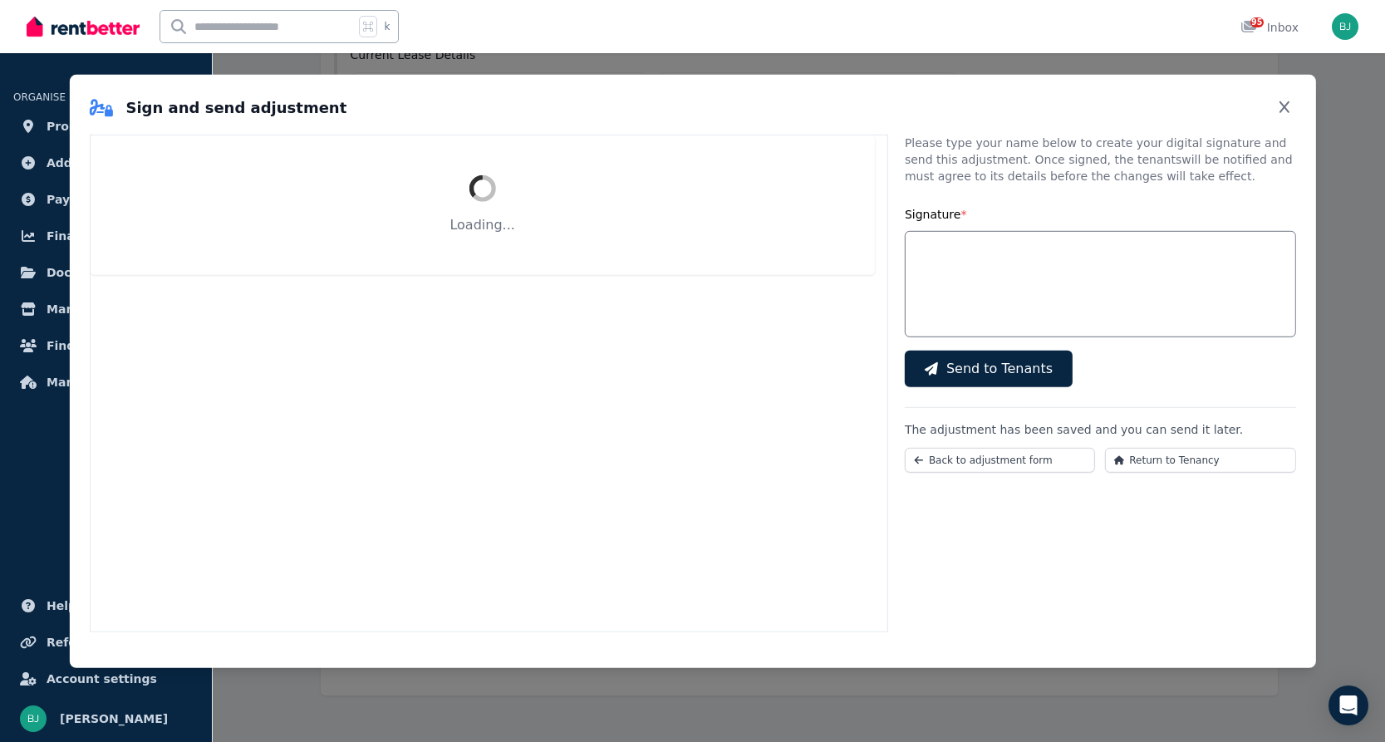
scroll to position [219, 0]
select select "*****"
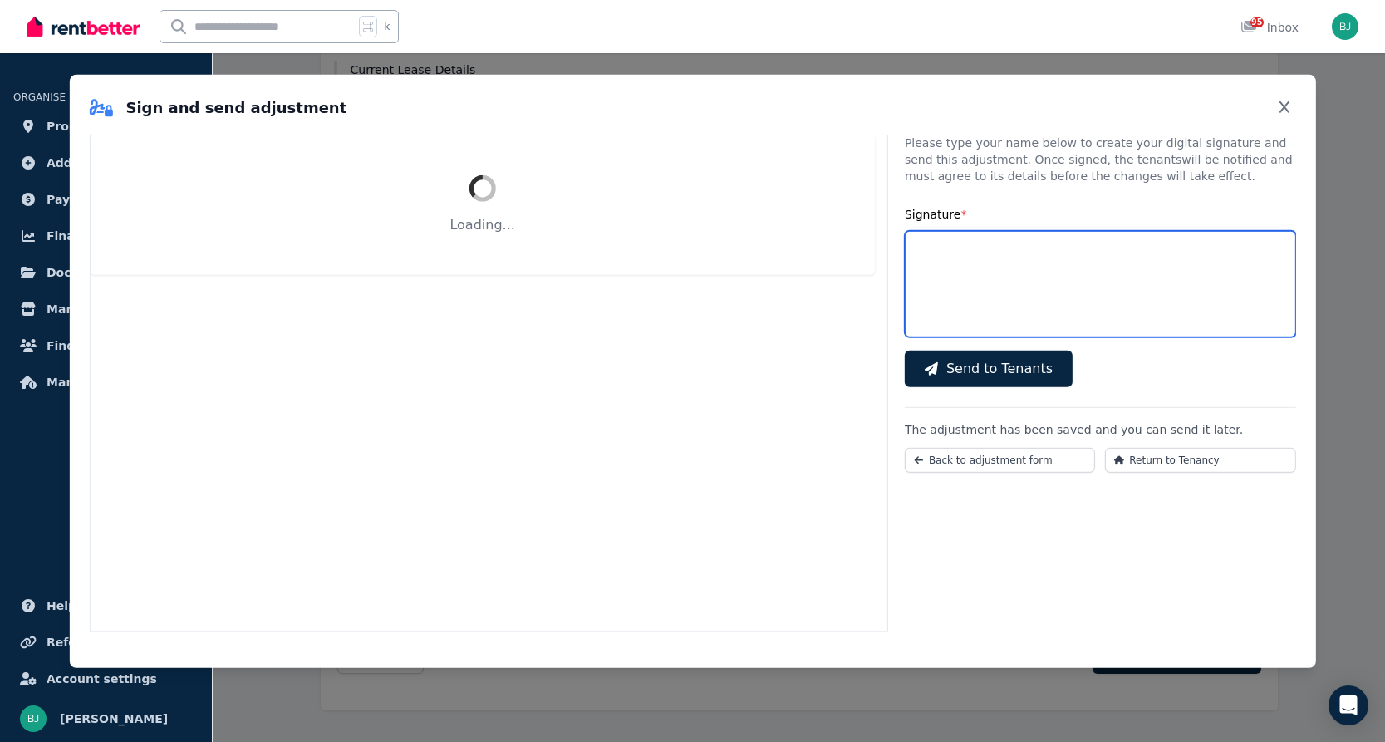
click at [966, 275] on input "Signature *" at bounding box center [1100, 283] width 391 height 106
type input "*******"
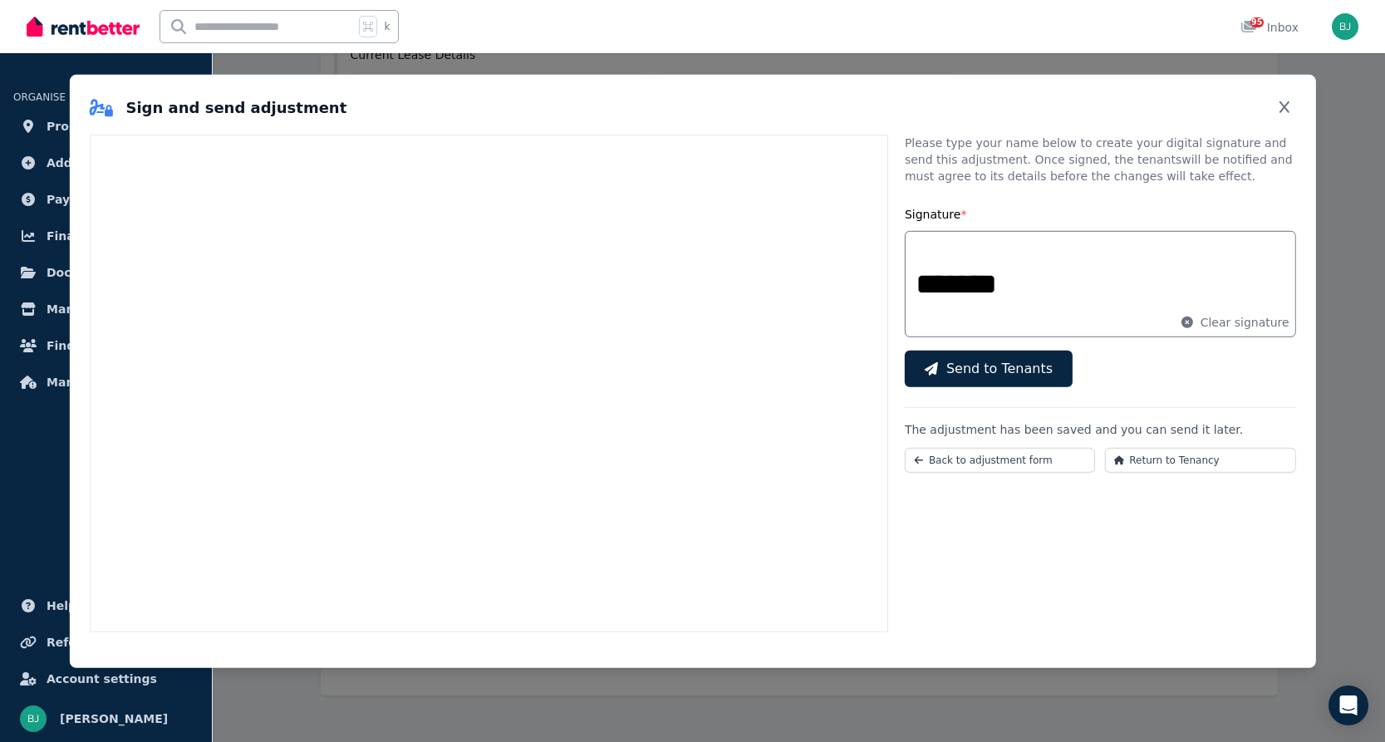
scroll to position [0, 0]
click at [1041, 368] on span "Send to Tenants" at bounding box center [1000, 368] width 106 height 20
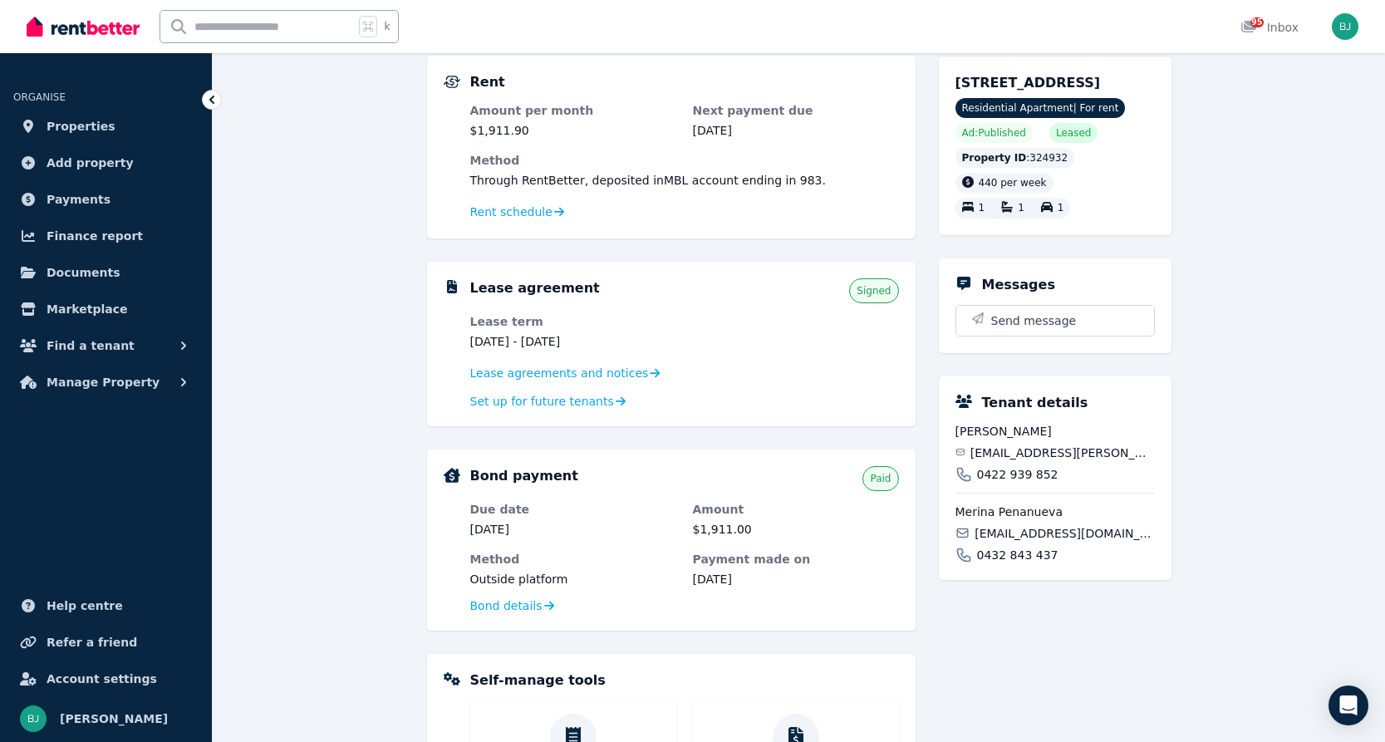
scroll to position [334, 0]
click at [519, 208] on span "Rent schedule" at bounding box center [511, 211] width 82 height 17
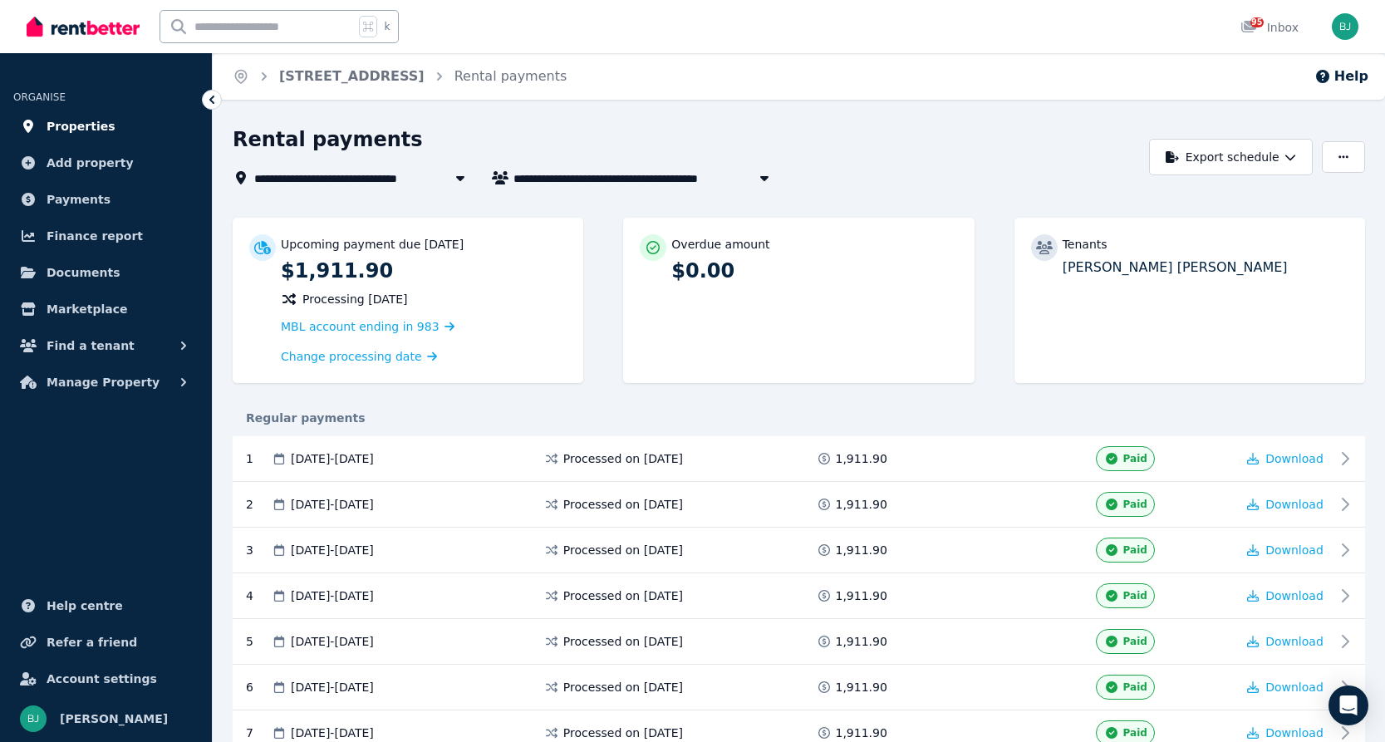
click at [76, 125] on span "Properties" at bounding box center [81, 126] width 69 height 20
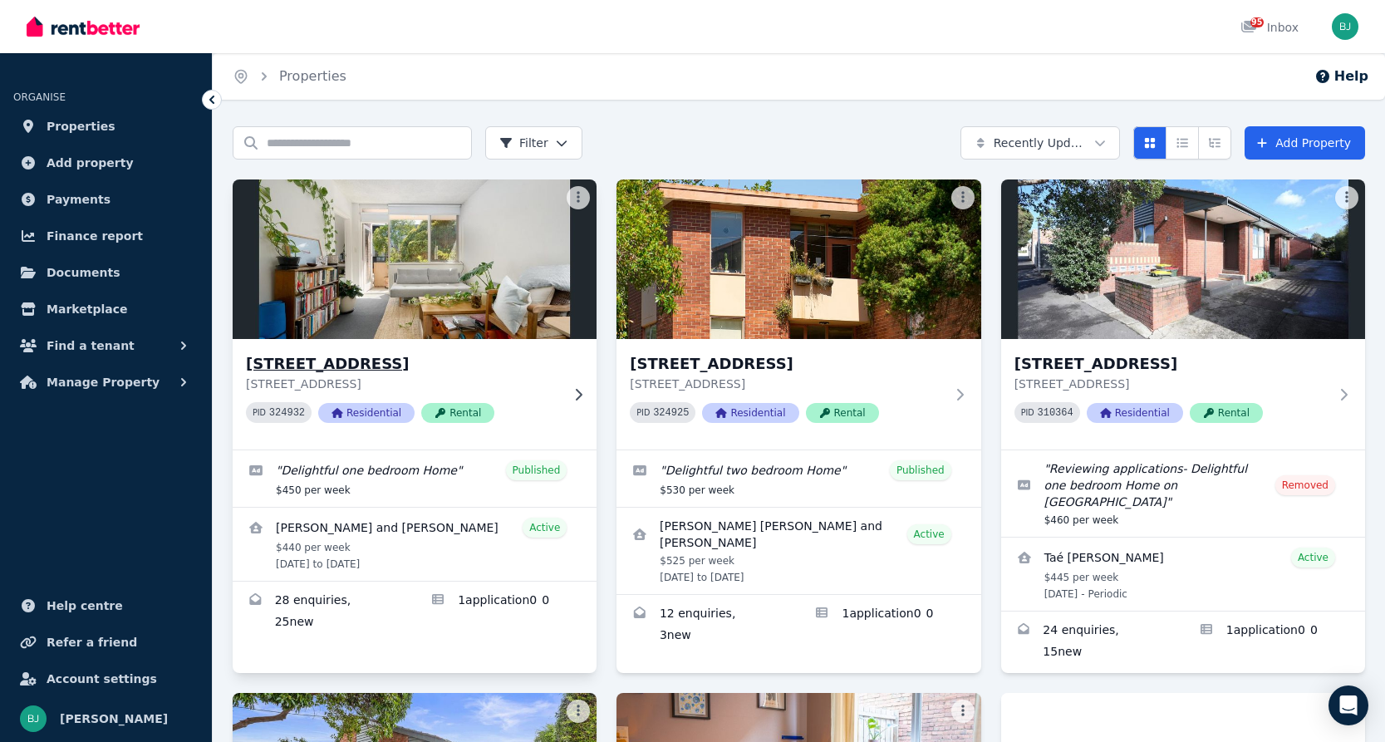
click at [572, 386] on div "4/282 Langridge Street, Abbotsford 4/282 Langridge Street, Abbotsford VIC 3067 …" at bounding box center [415, 394] width 364 height 111
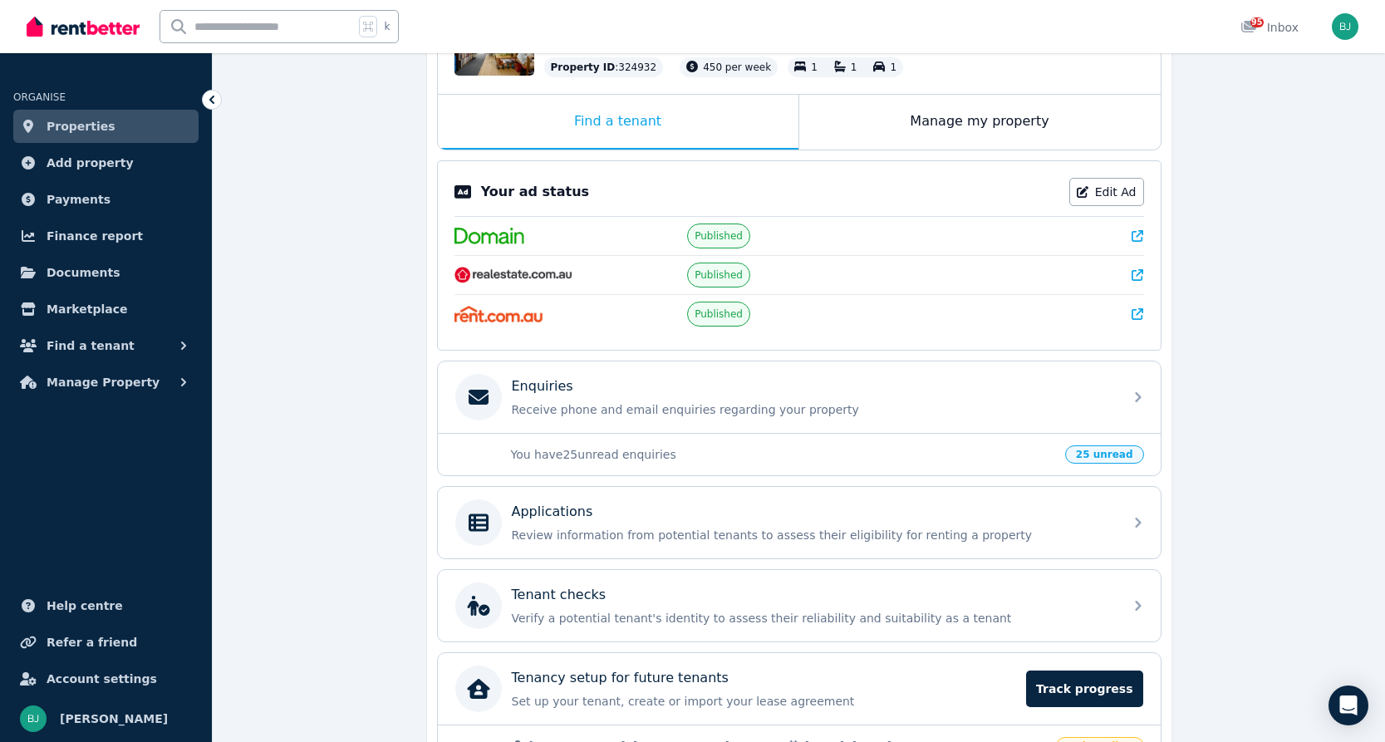
scroll to position [300, 0]
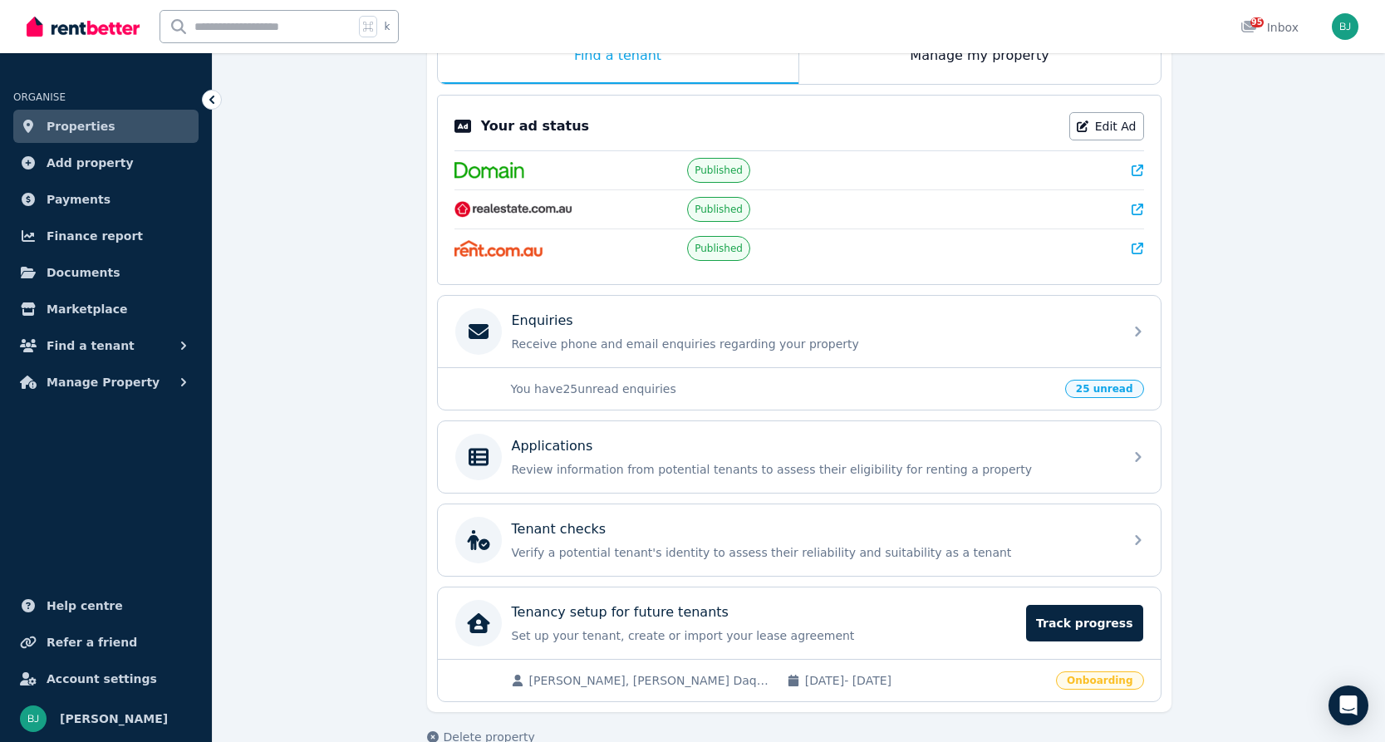
click at [672, 681] on span "Kristina Romenskaya, Soroosh Daqiqeh Rezaei" at bounding box center [649, 680] width 241 height 17
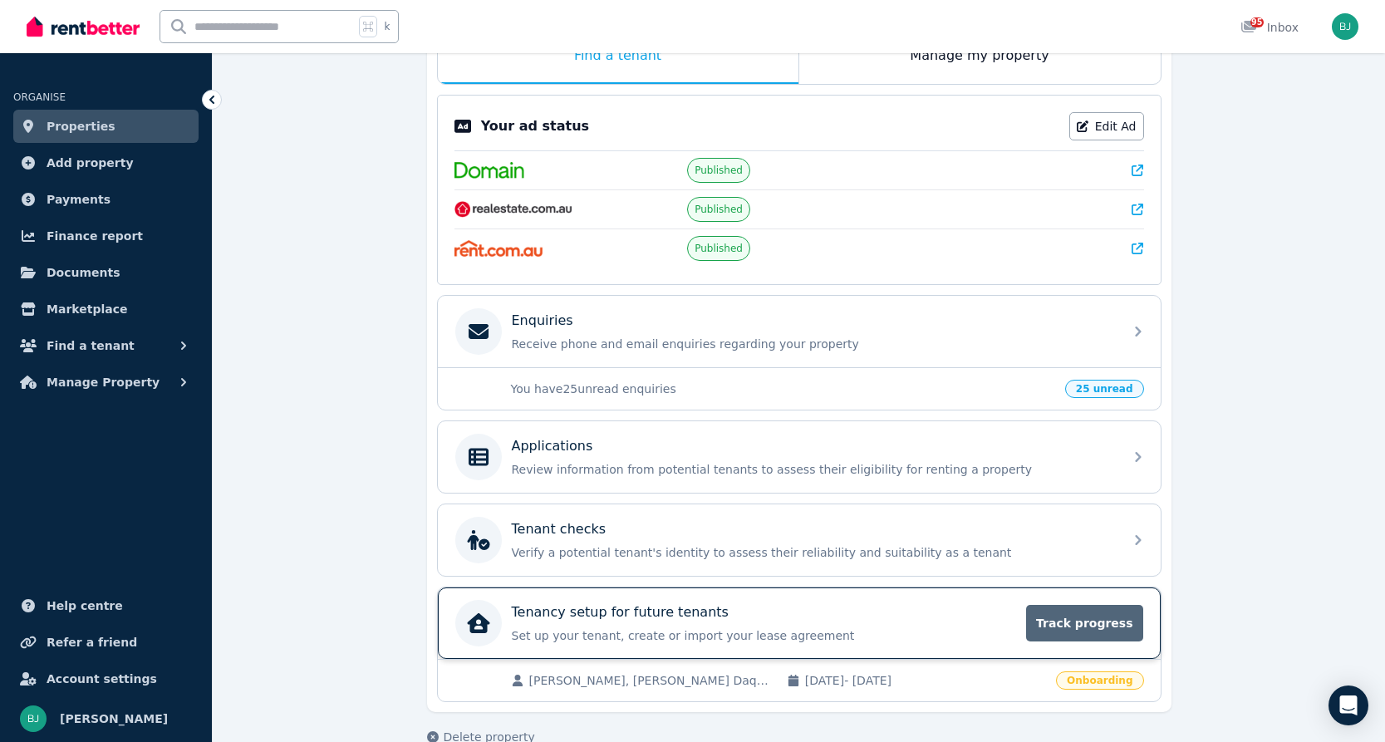
click at [1075, 629] on span "Track progress" at bounding box center [1084, 623] width 116 height 37
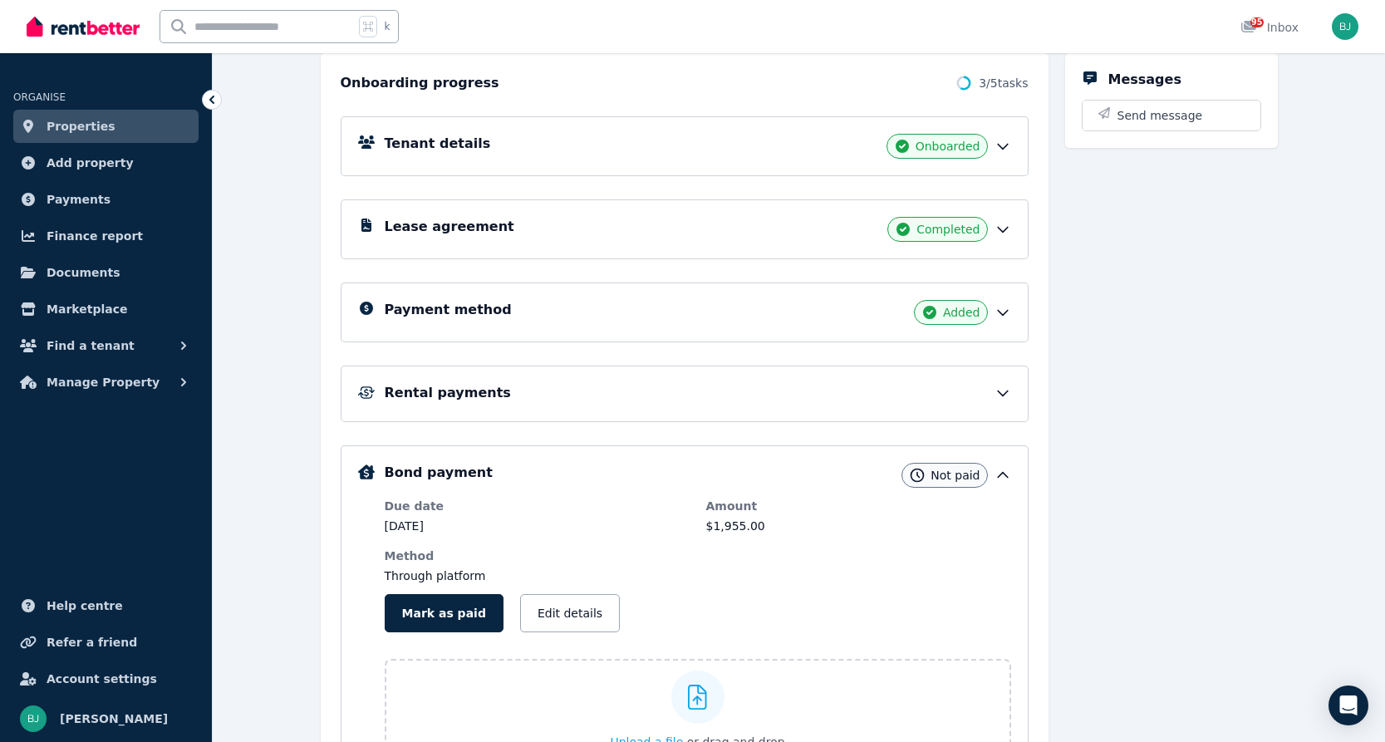
scroll to position [318, 0]
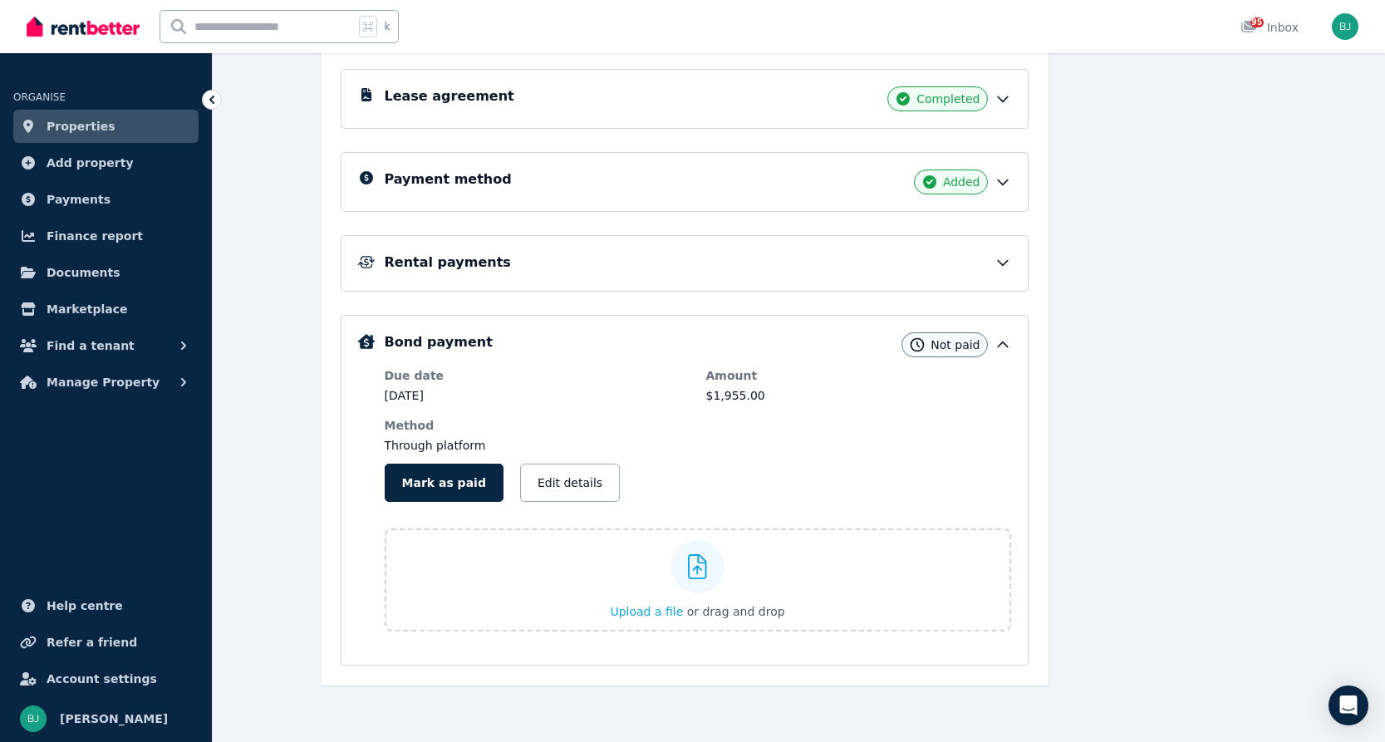
click at [918, 279] on div "Rental payments" at bounding box center [685, 263] width 688 height 57
click at [989, 254] on div "Rental payments" at bounding box center [698, 263] width 627 height 20
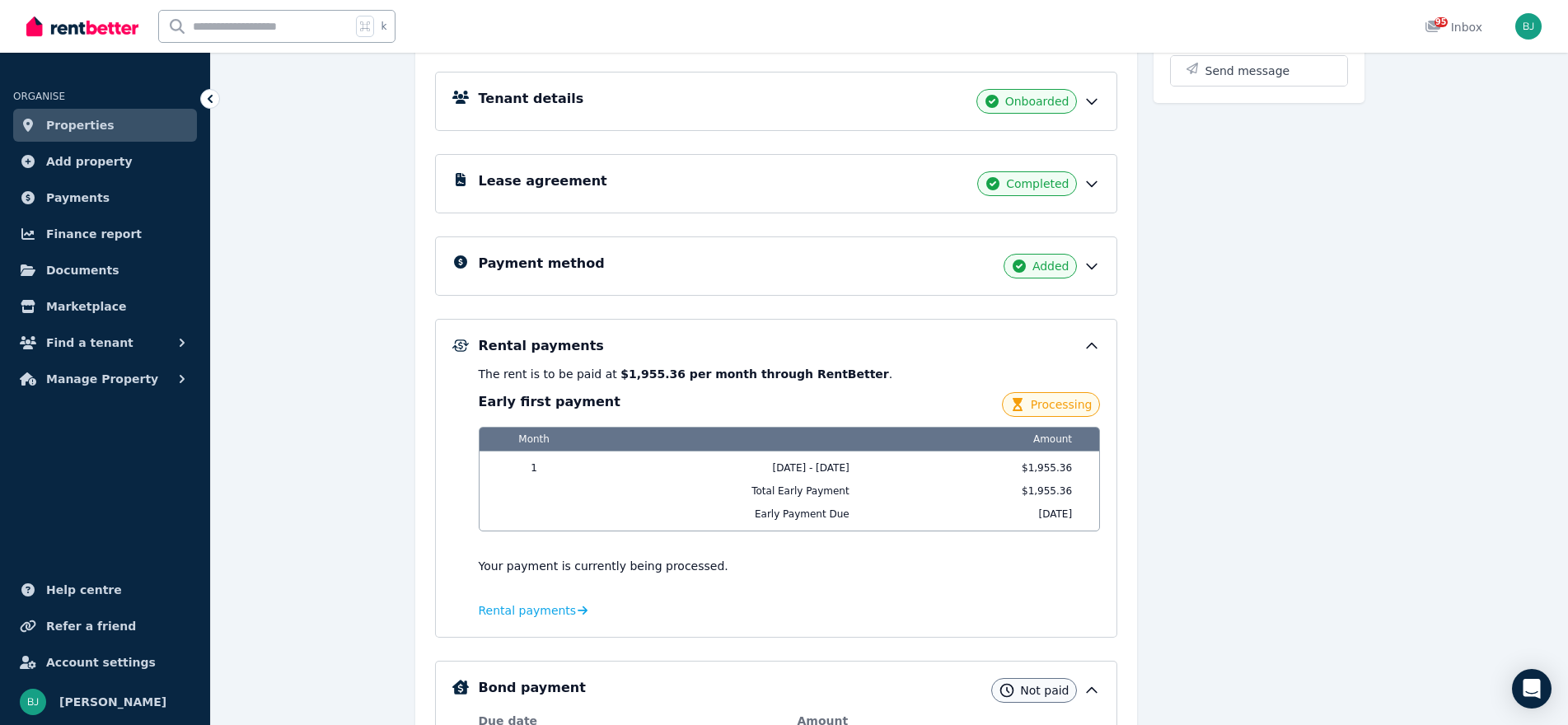
scroll to position [370, 0]
